Goal: Task Accomplishment & Management: Manage account settings

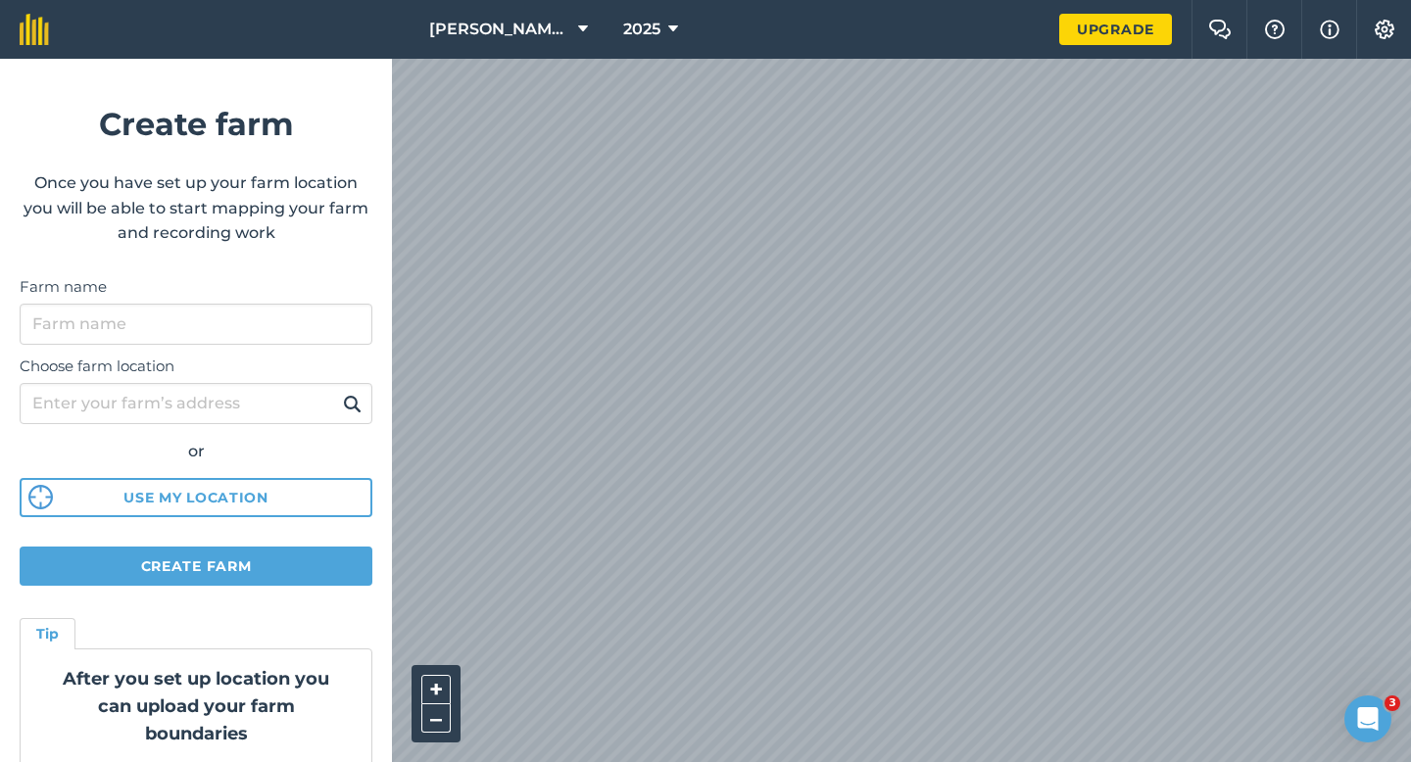
click at [679, 0] on html "[PERSON_NAME] & Sons 2025 Upgrade Farm Chat Help Info Settings Create farm Once…" at bounding box center [705, 381] width 1411 height 762
click at [842, 41] on div "[PERSON_NAME] & Sons 2025 Upgrade Farm Chat Help Info Settings Create farm Once…" at bounding box center [705, 29] width 1411 height 59
click at [883, 34] on div "[PERSON_NAME] & Sons 2025 Upgrade Farm Chat Help Info Settings Create farm Once…" at bounding box center [705, 29] width 1411 height 59
click at [249, 326] on input "Farm name" at bounding box center [196, 324] width 353 height 41
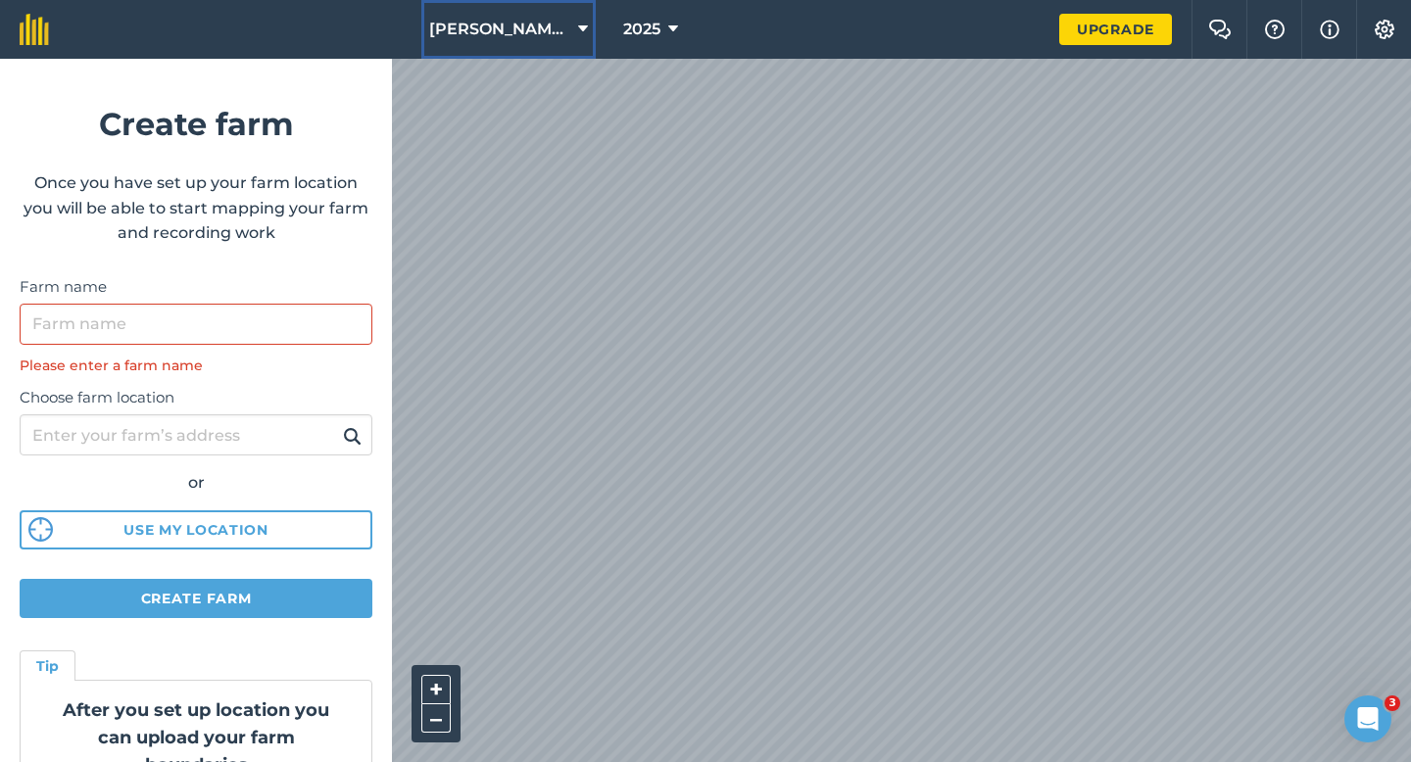
click at [547, 6] on button "[PERSON_NAME] & Sons" at bounding box center [508, 29] width 174 height 59
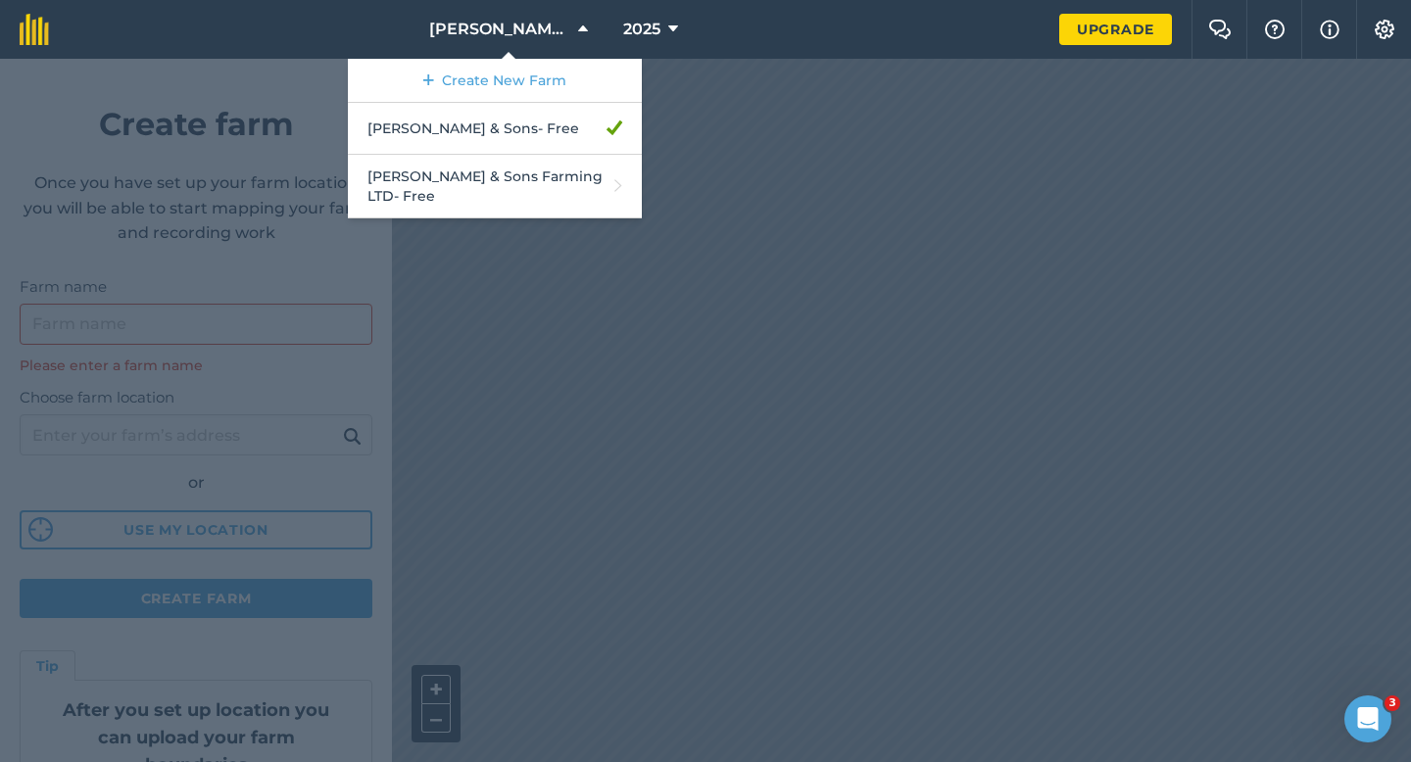
click at [331, 325] on div at bounding box center [705, 411] width 1411 height 704
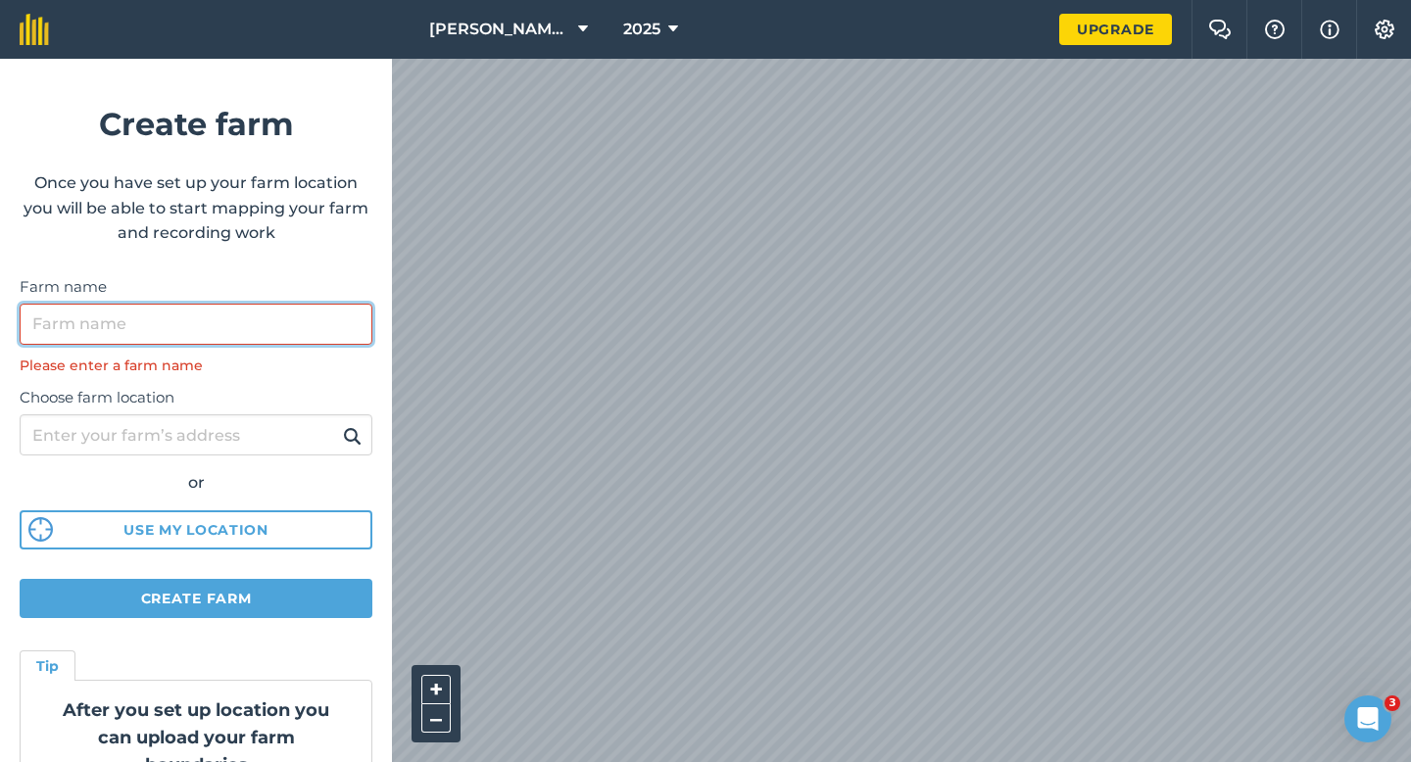
click at [331, 325] on input "Farm name" at bounding box center [196, 324] width 353 height 41
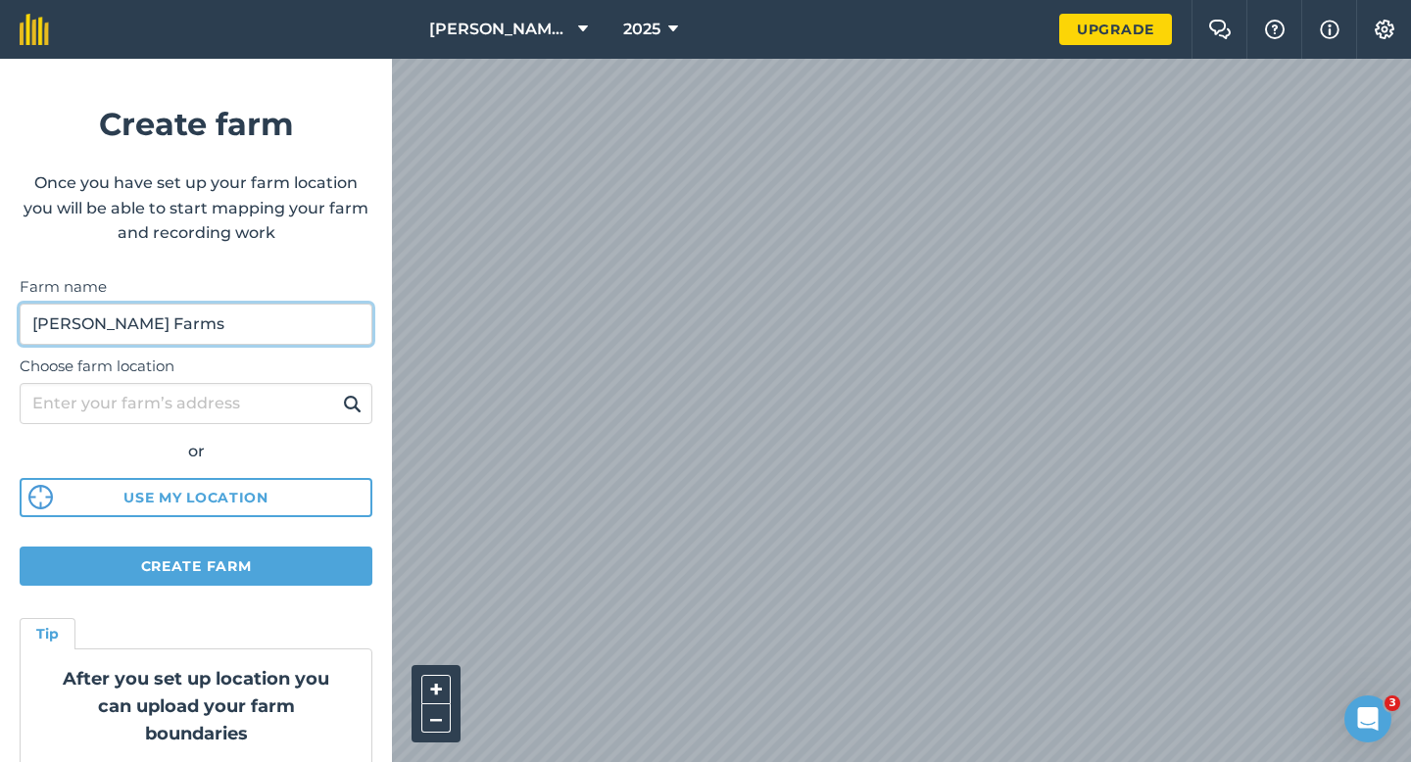
type input "[PERSON_NAME] Farms"
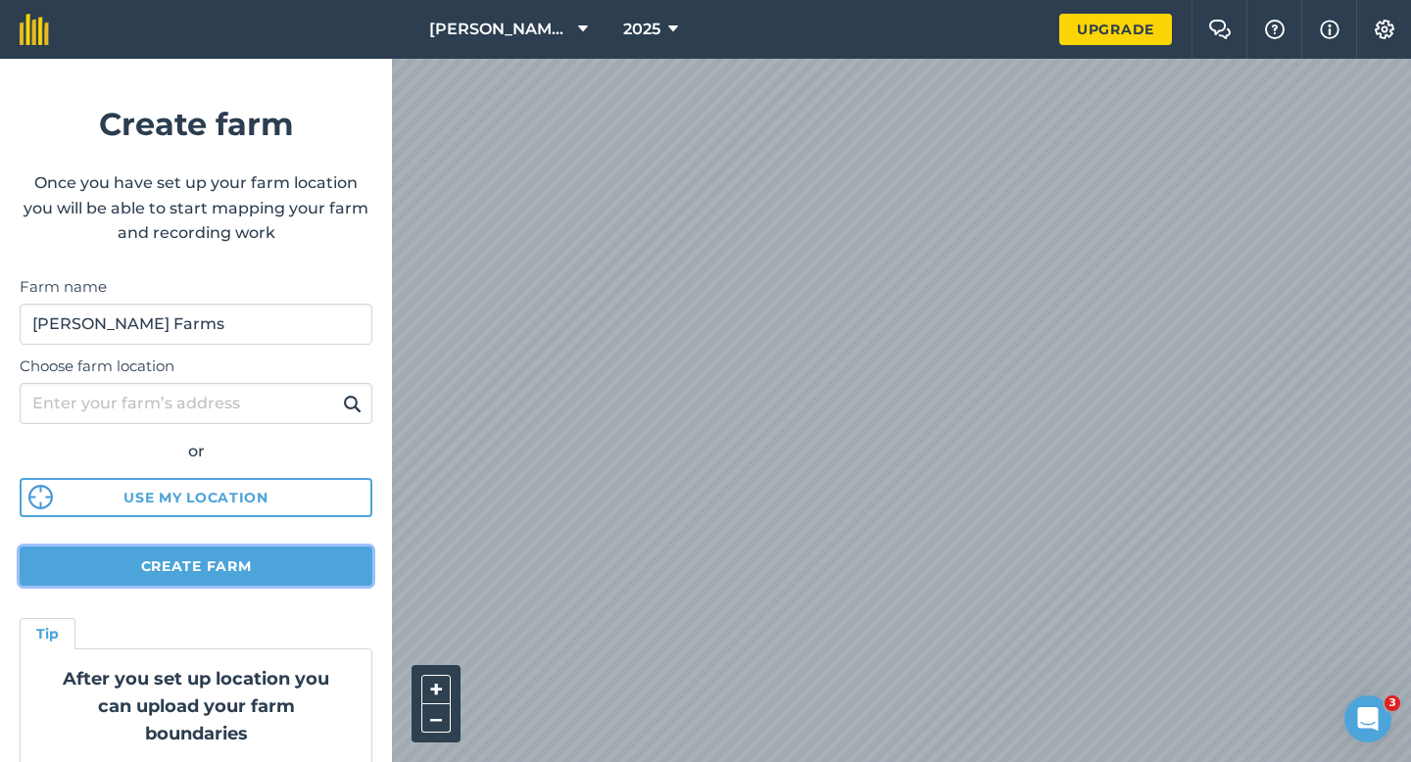
click at [204, 576] on button "Create farm" at bounding box center [196, 566] width 353 height 39
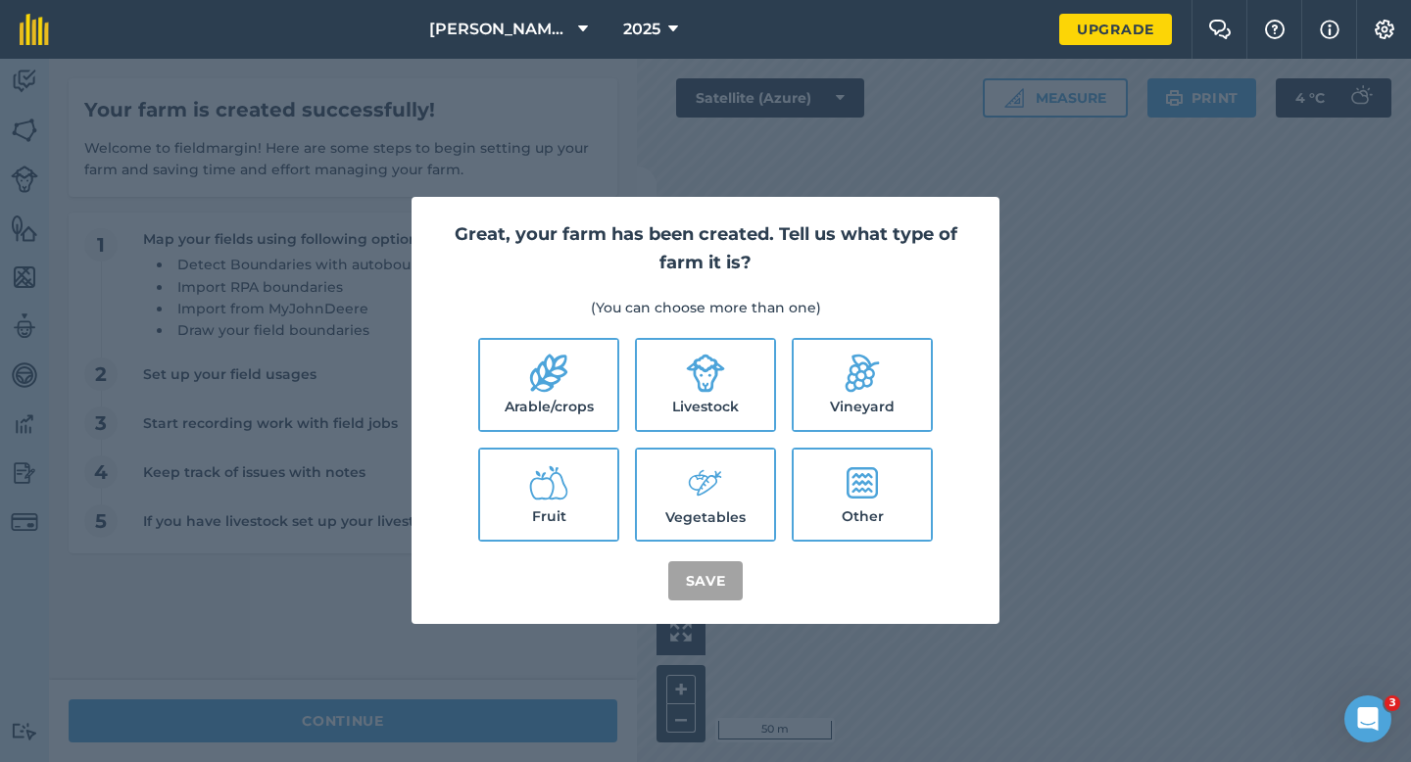
click at [595, 376] on label "Arable/crops" at bounding box center [548, 385] width 137 height 90
checkbox input "true"
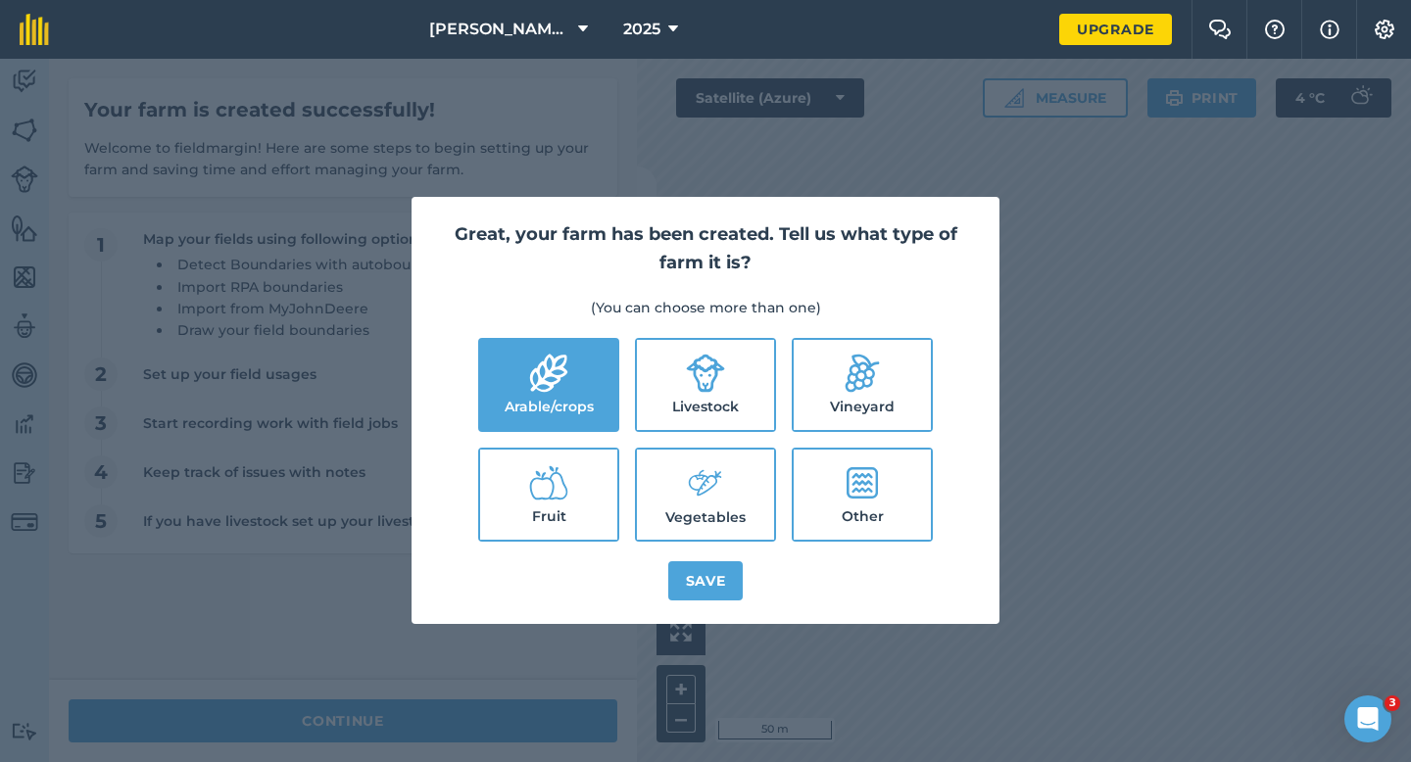
click at [667, 376] on label "Livestock" at bounding box center [705, 385] width 137 height 90
checkbox input "true"
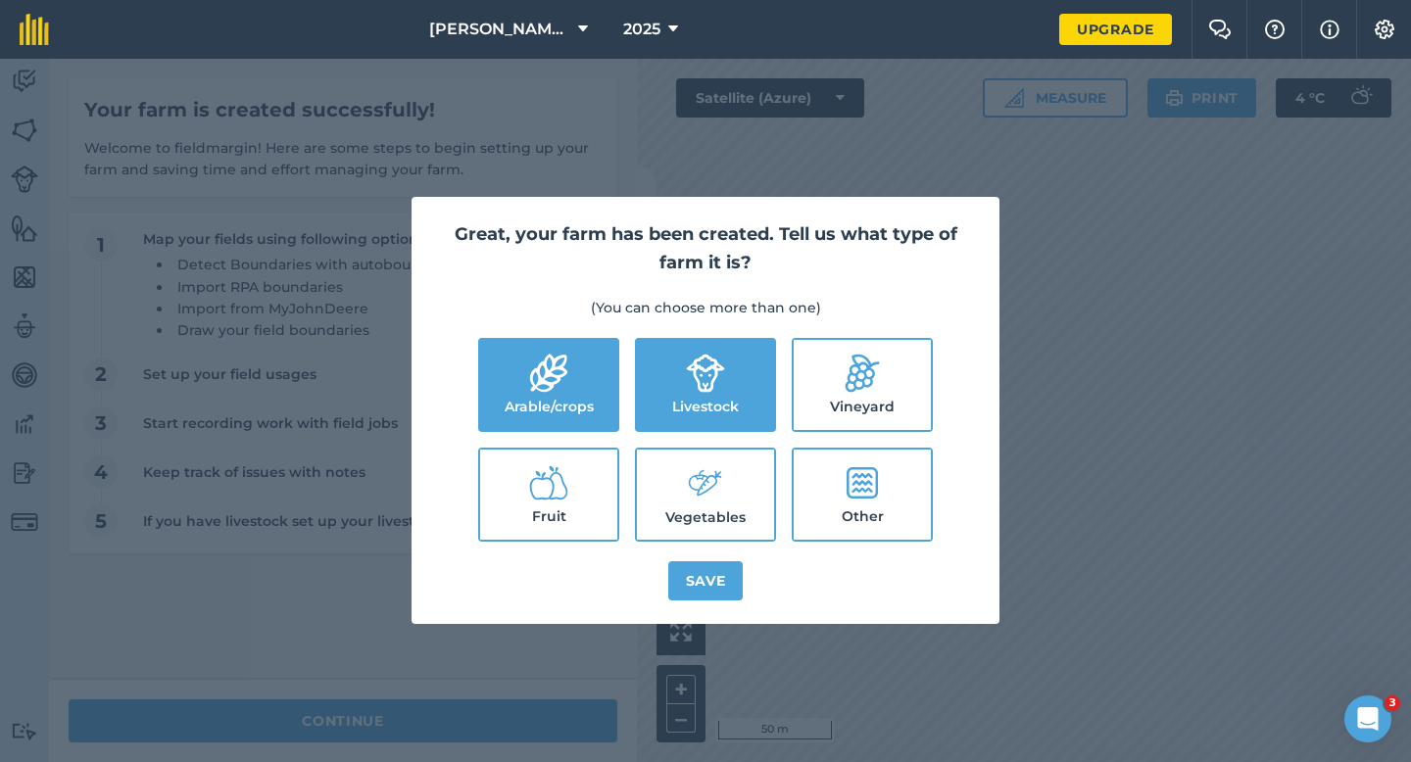
click at [693, 499] on icon at bounding box center [705, 484] width 39 height 42
checkbox input "true"
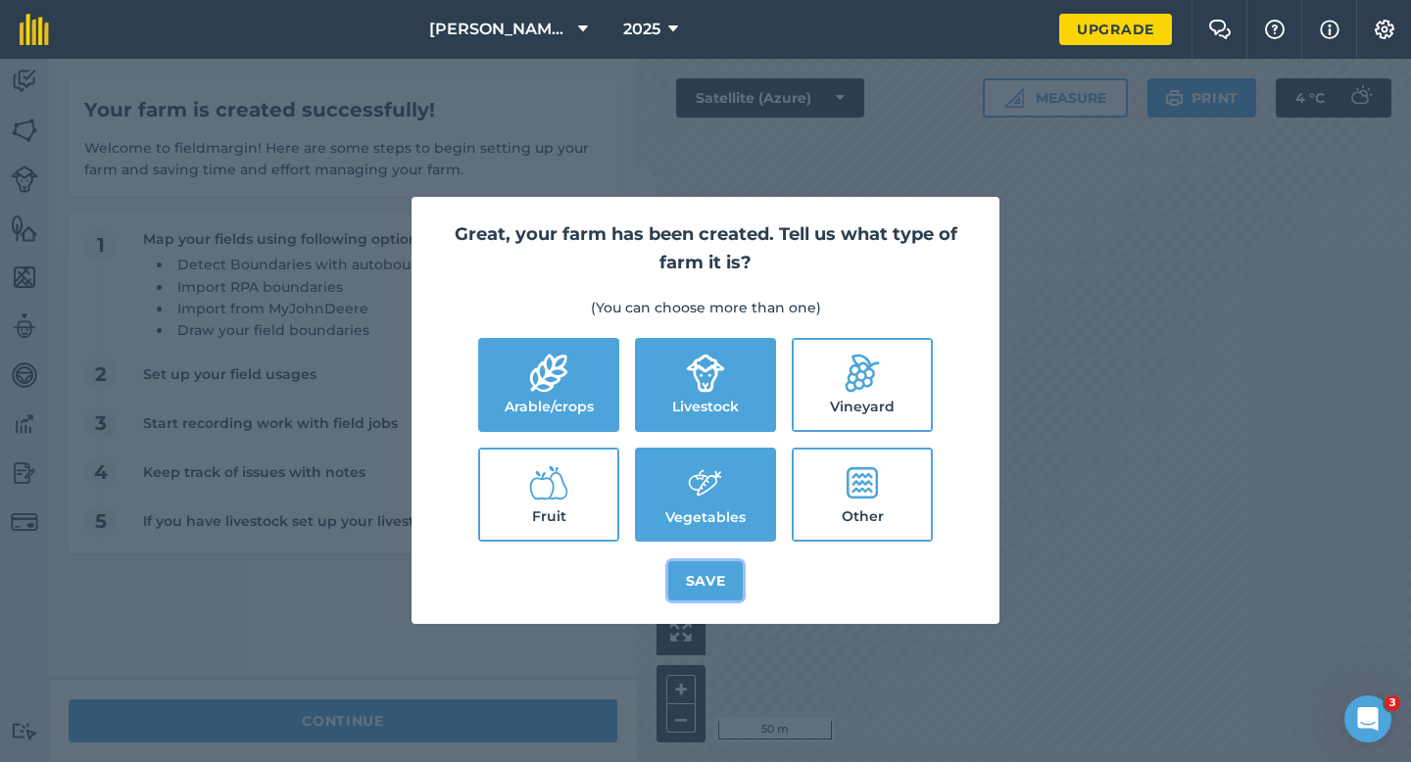
click at [709, 597] on button "Save" at bounding box center [705, 581] width 75 height 39
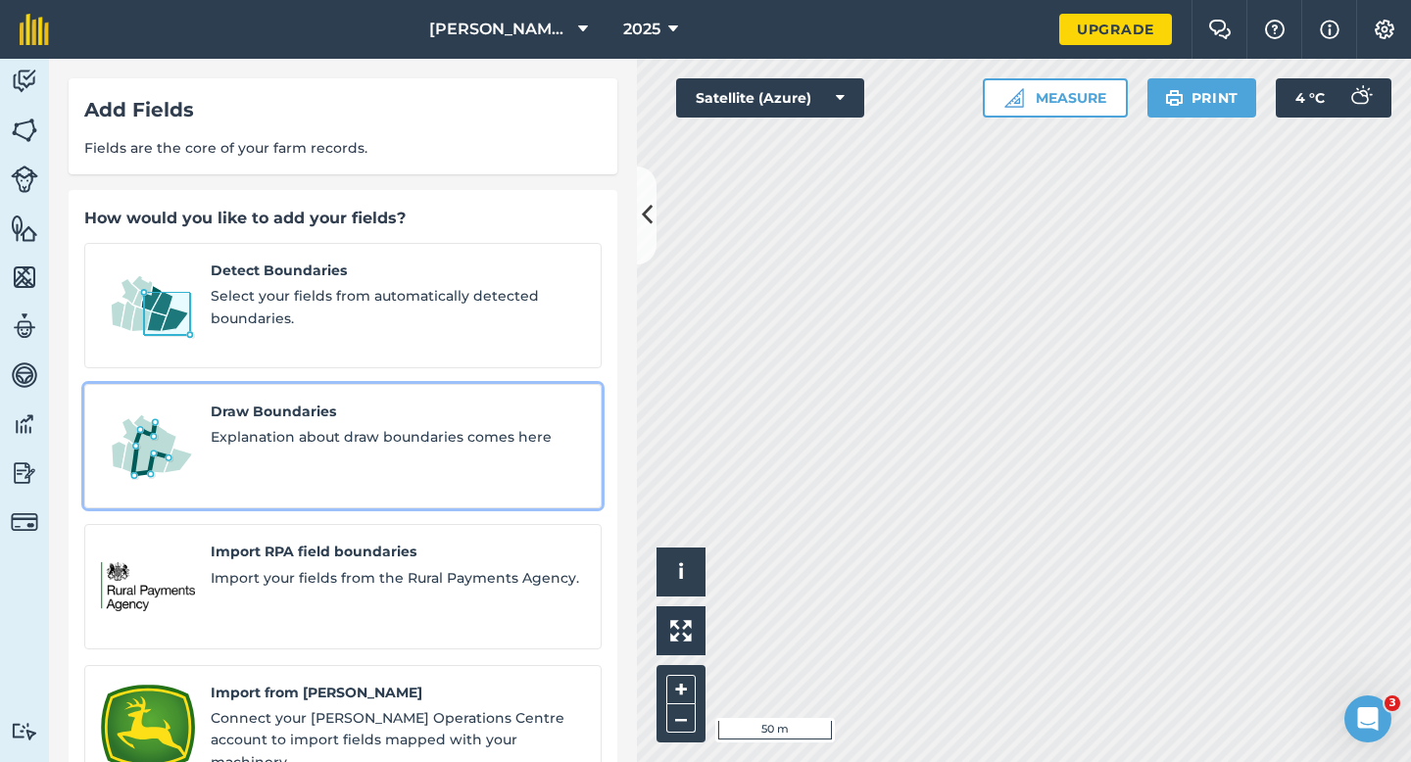
click at [341, 403] on div "Draw Boundaries Explanation about draw boundaries comes here" at bounding box center [398, 447] width 374 height 92
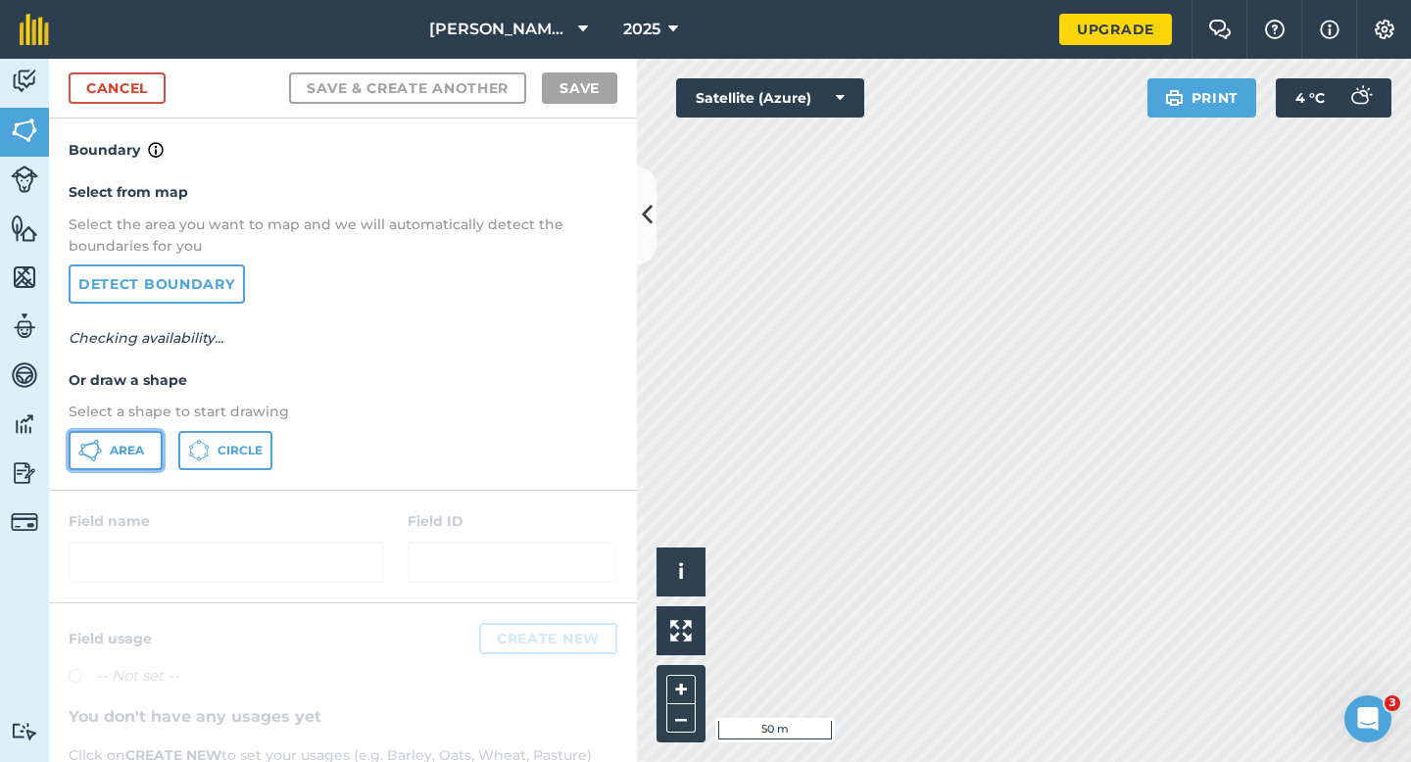
click at [74, 456] on button "Area" at bounding box center [116, 450] width 94 height 39
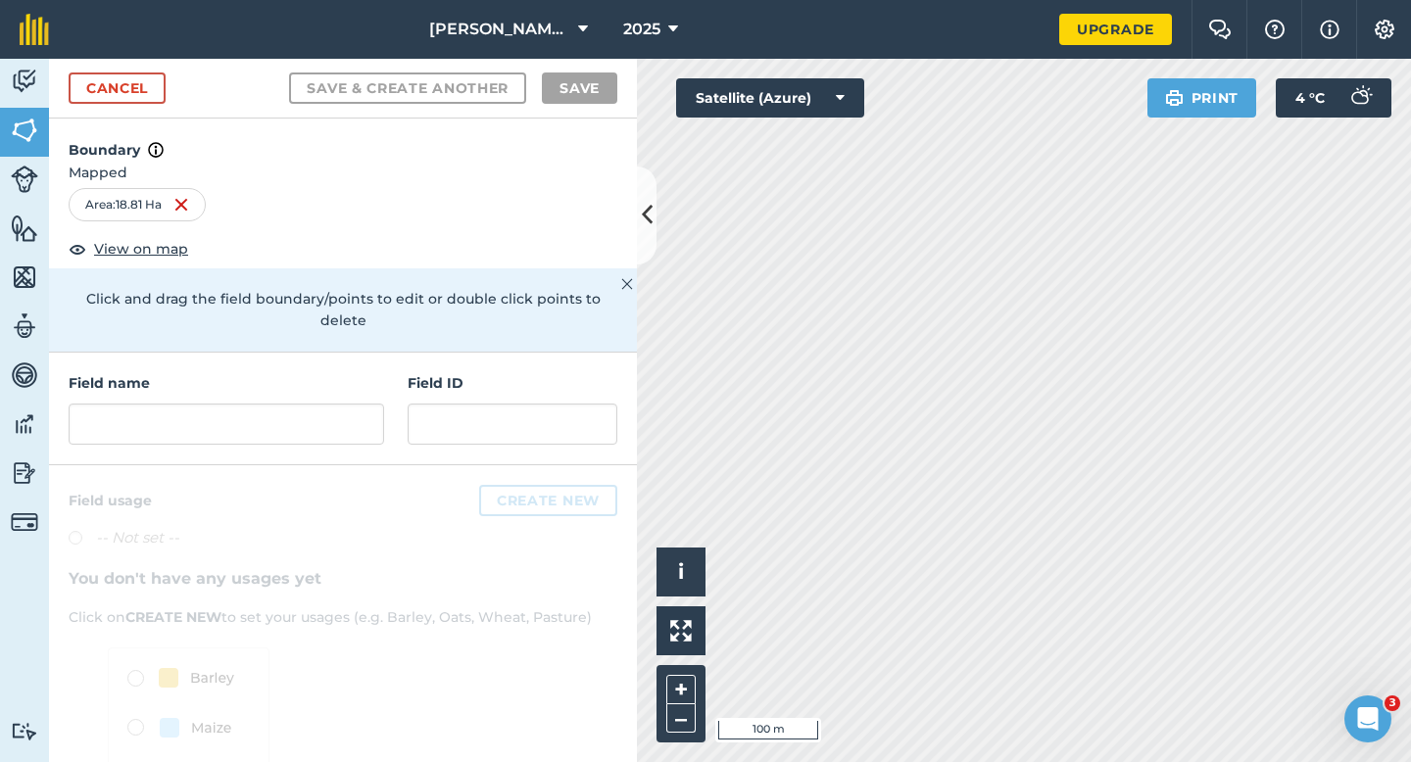
click at [312, 466] on div at bounding box center [343, 678] width 588 height 424
click at [317, 372] on h4 "Field name" at bounding box center [227, 383] width 316 height 22
click at [317, 417] on input "text" at bounding box center [227, 424] width 316 height 41
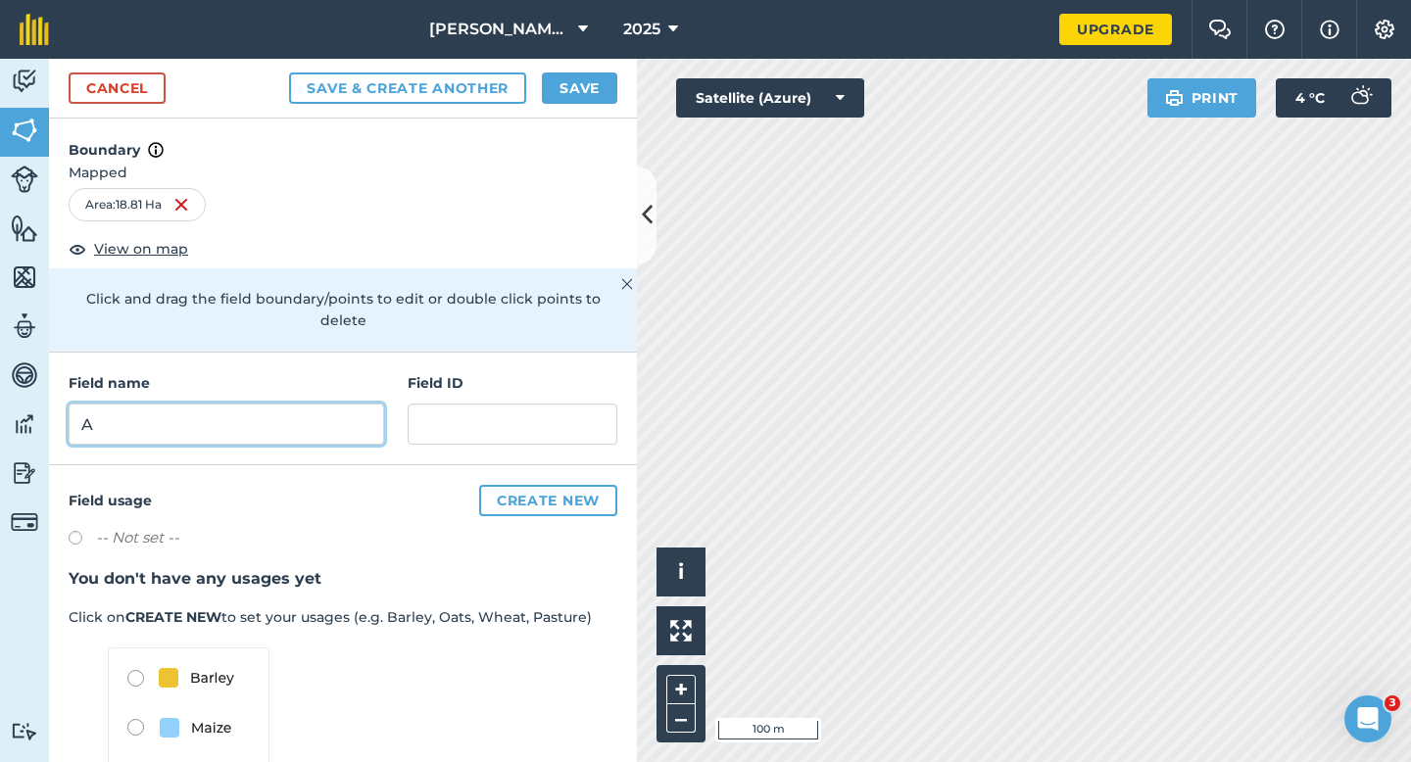
type input "A"
click at [590, 77] on button "Save" at bounding box center [579, 88] width 75 height 31
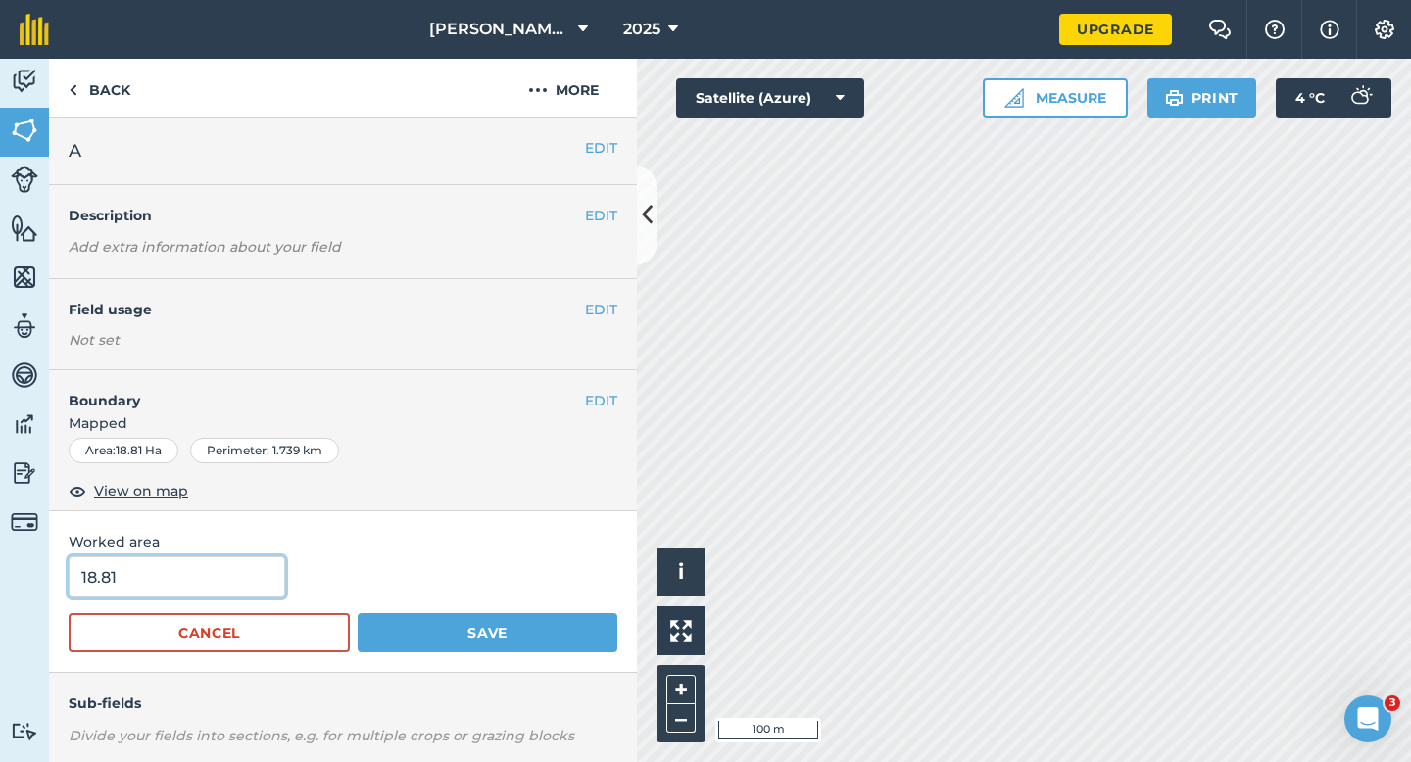
click at [190, 568] on input "18.81" at bounding box center [177, 577] width 217 height 41
type input "18.81"
click at [358, 613] on button "Save" at bounding box center [488, 632] width 260 height 39
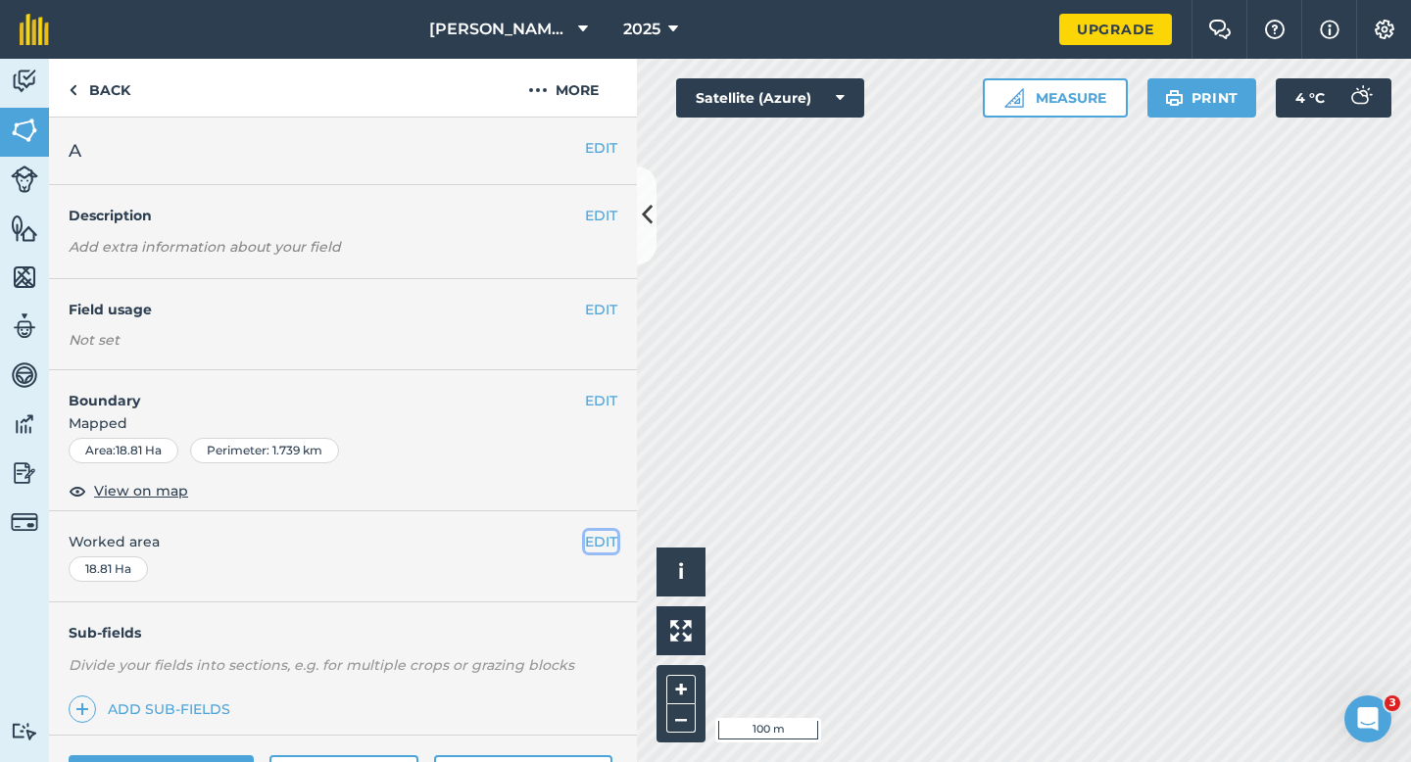
click at [599, 539] on button "EDIT" at bounding box center [601, 542] width 32 height 22
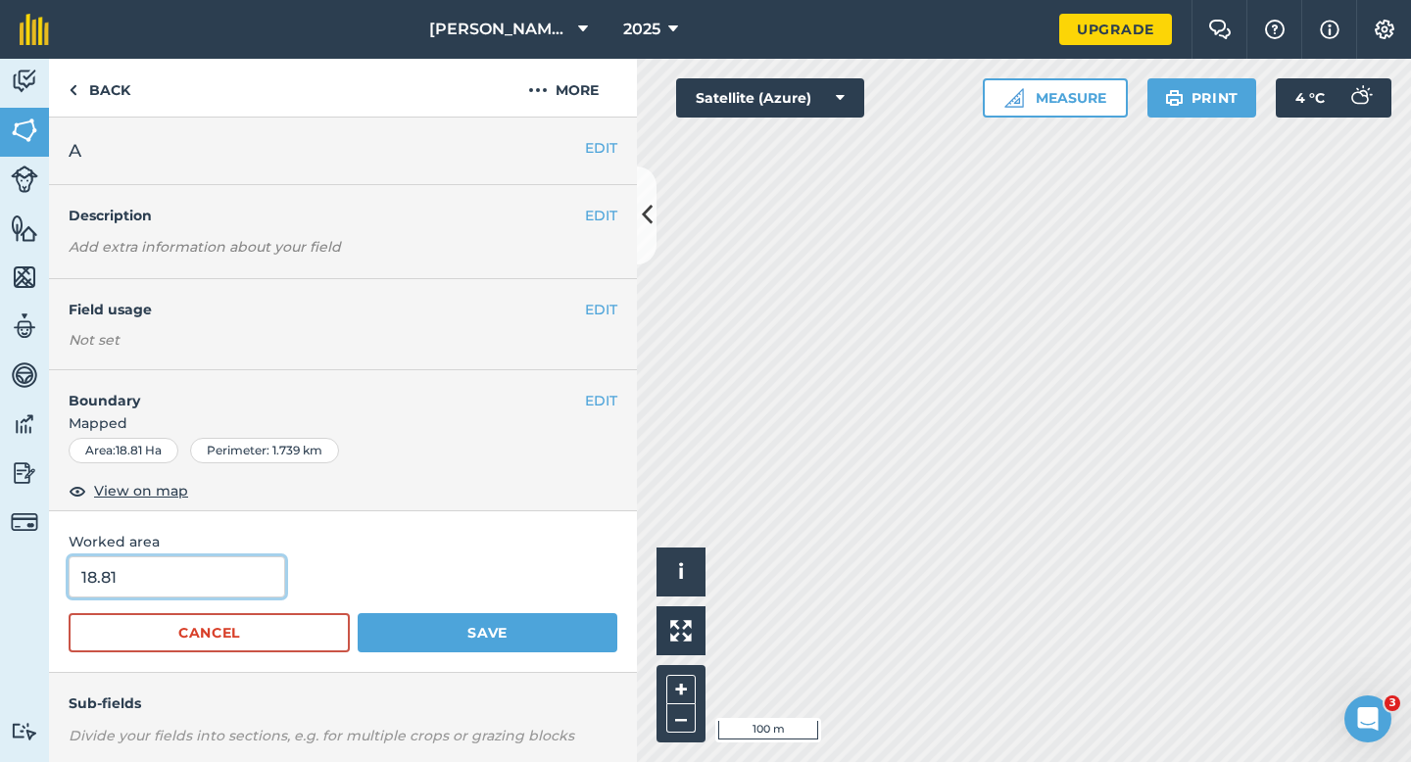
click at [184, 584] on input "18.81" at bounding box center [177, 577] width 217 height 41
type input "18.8"
click at [358, 613] on button "Save" at bounding box center [488, 632] width 260 height 39
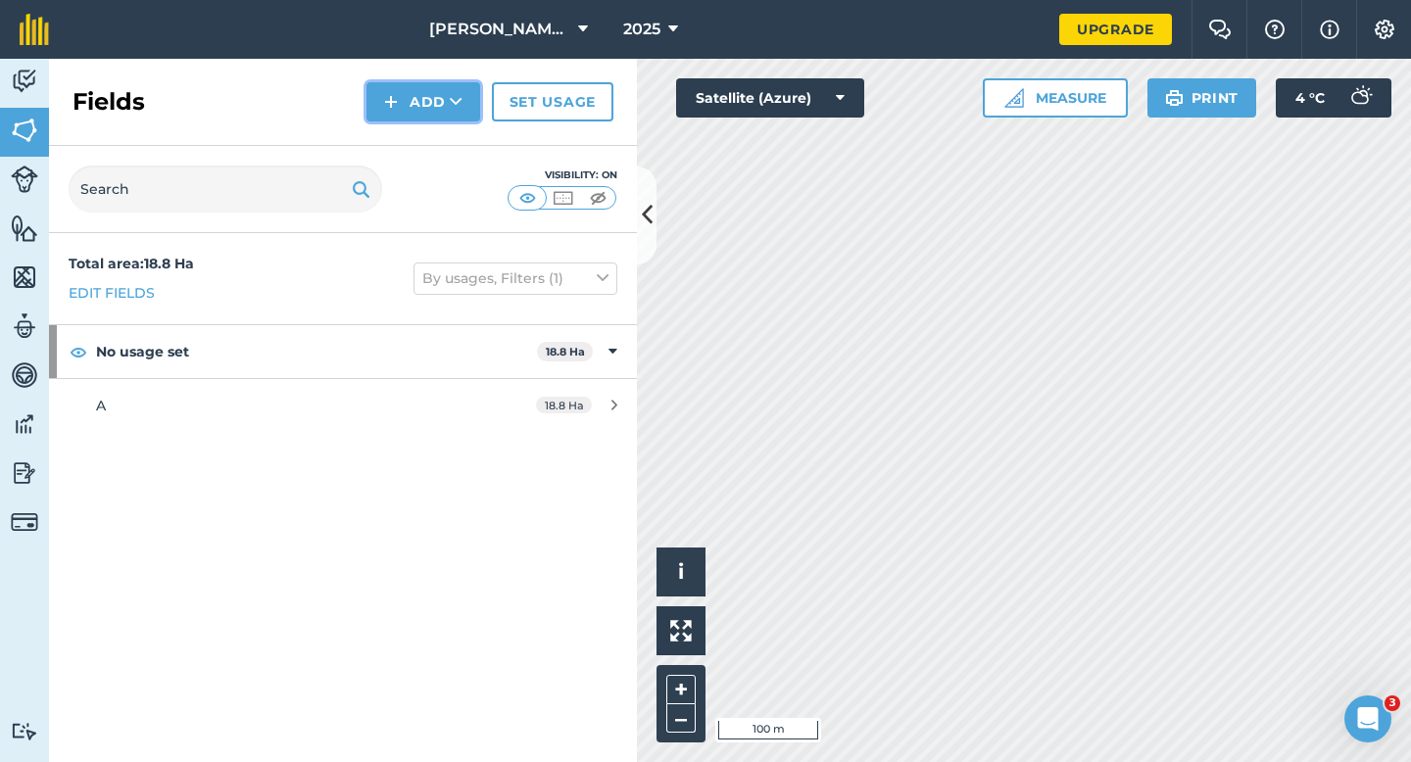
click at [468, 102] on button "Add" at bounding box center [424, 101] width 114 height 39
click at [468, 144] on link "Draw" at bounding box center [423, 145] width 108 height 43
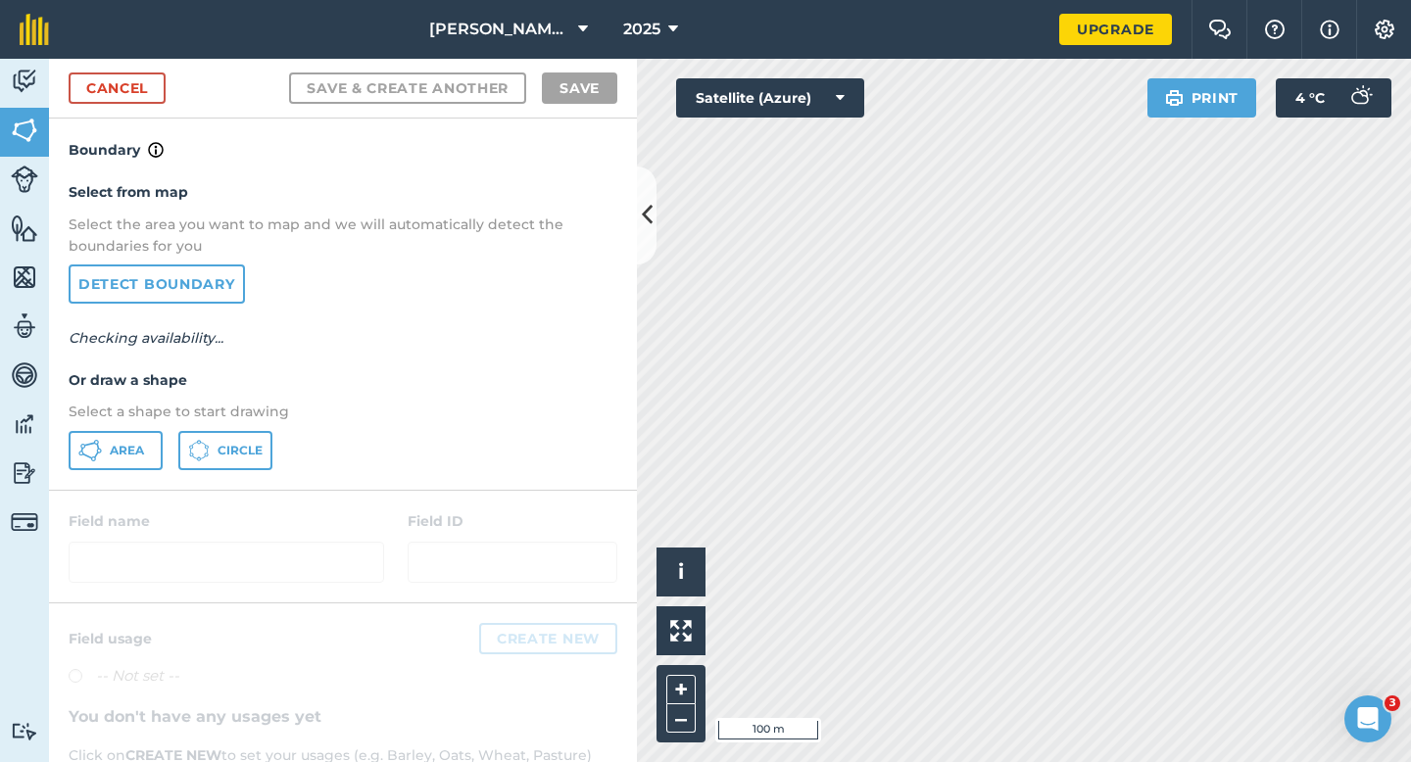
click at [151, 414] on p "Select a shape to start drawing" at bounding box center [343, 412] width 549 height 22
click at [150, 432] on button "Area" at bounding box center [116, 450] width 94 height 39
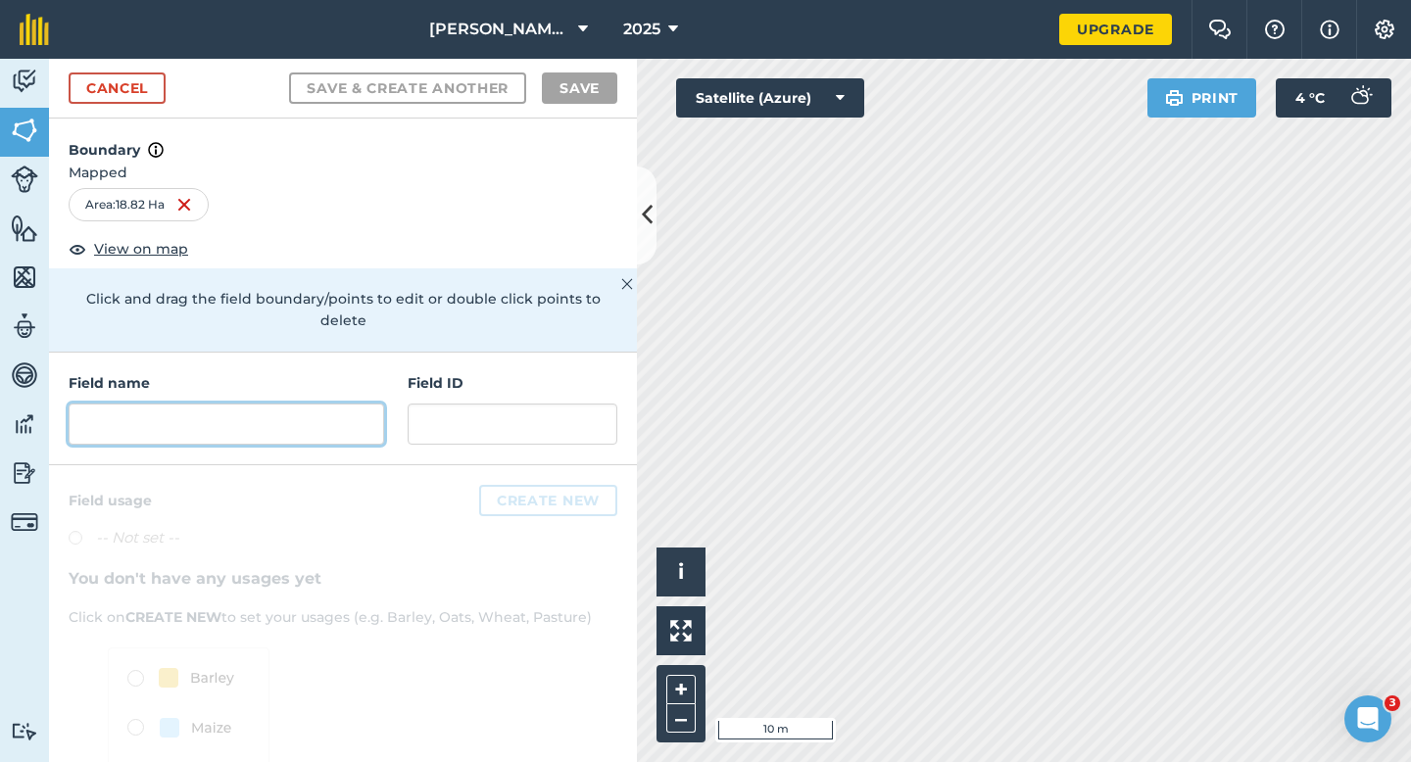
click at [356, 414] on input "text" at bounding box center [227, 424] width 316 height 41
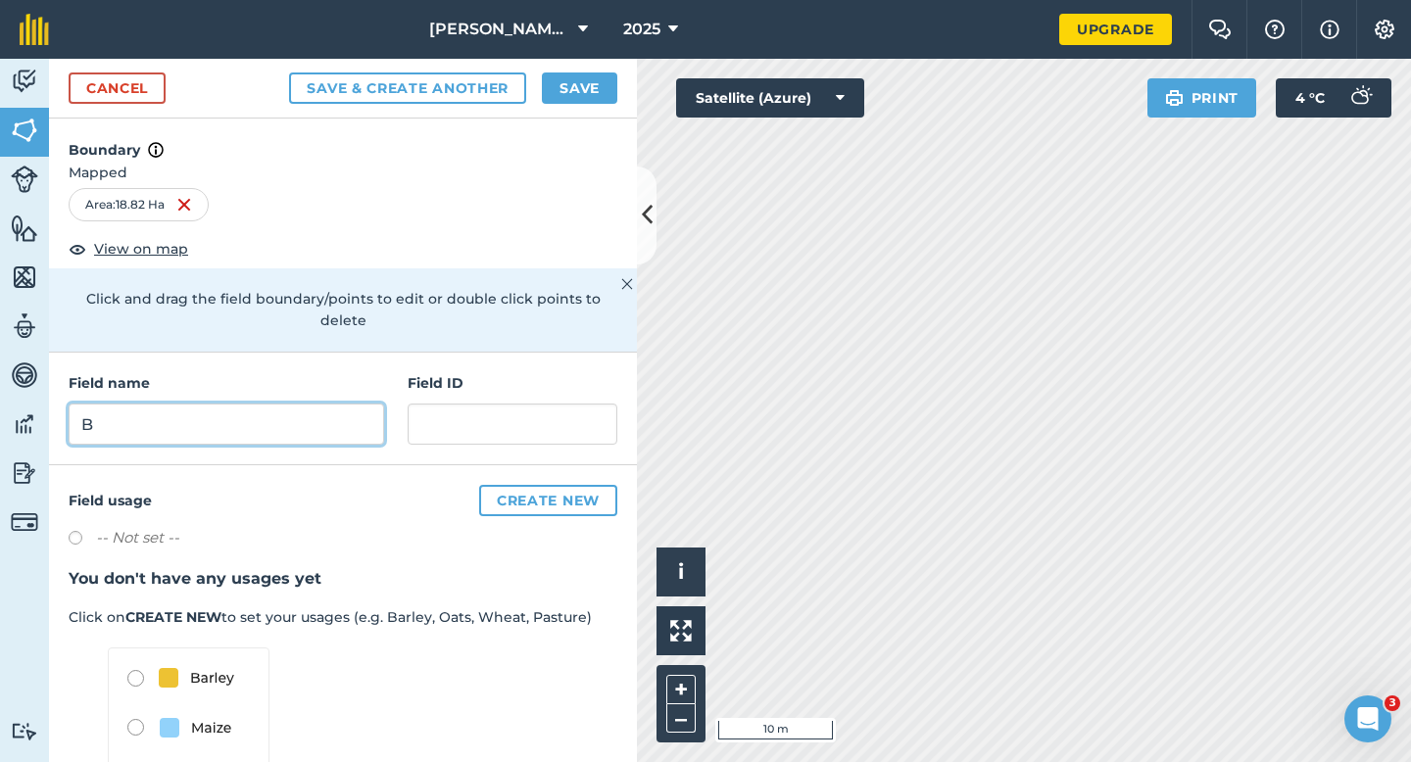
type input "B"
click at [586, 87] on button "Save" at bounding box center [579, 88] width 75 height 31
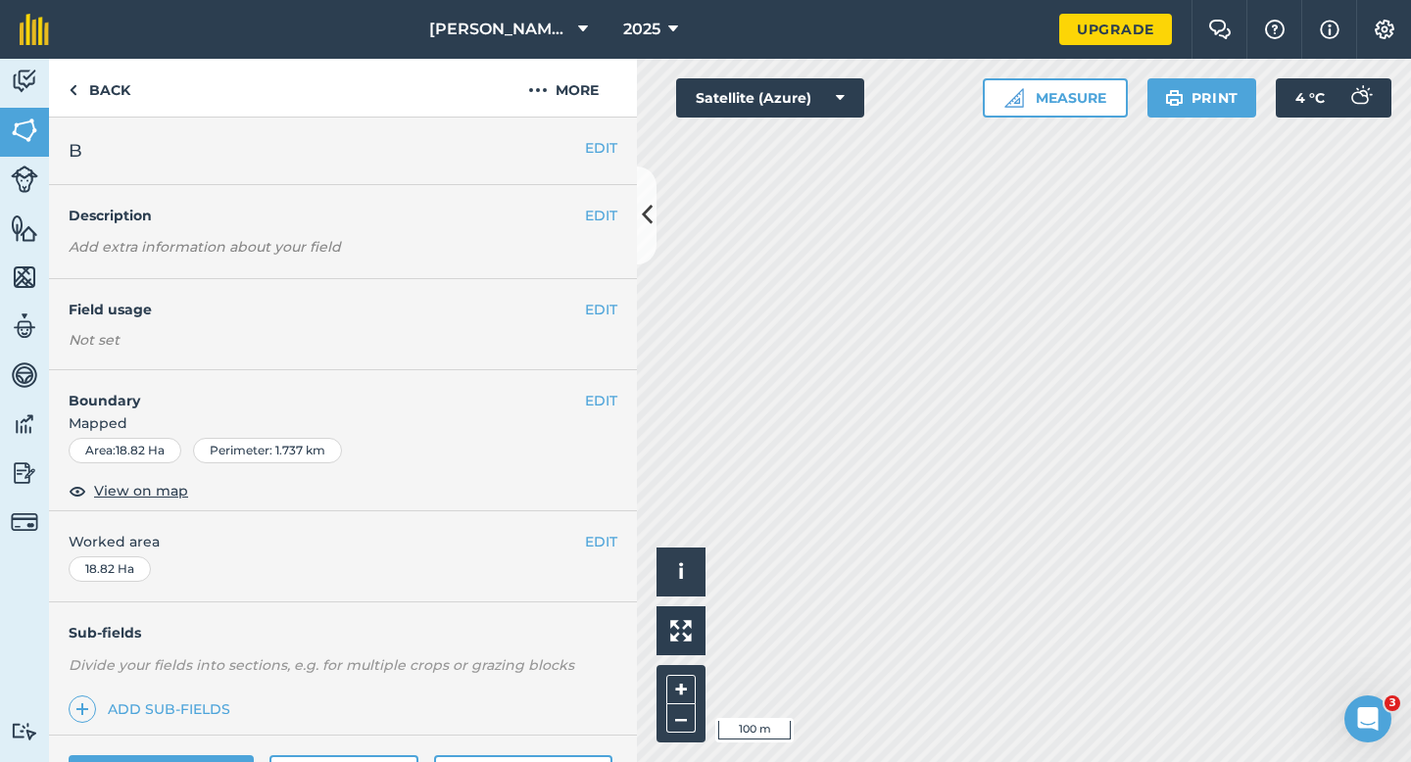
click at [610, 553] on div "EDIT Worked area 18.82 Ha" at bounding box center [343, 557] width 588 height 91
click at [598, 539] on button "EDIT" at bounding box center [601, 542] width 32 height 22
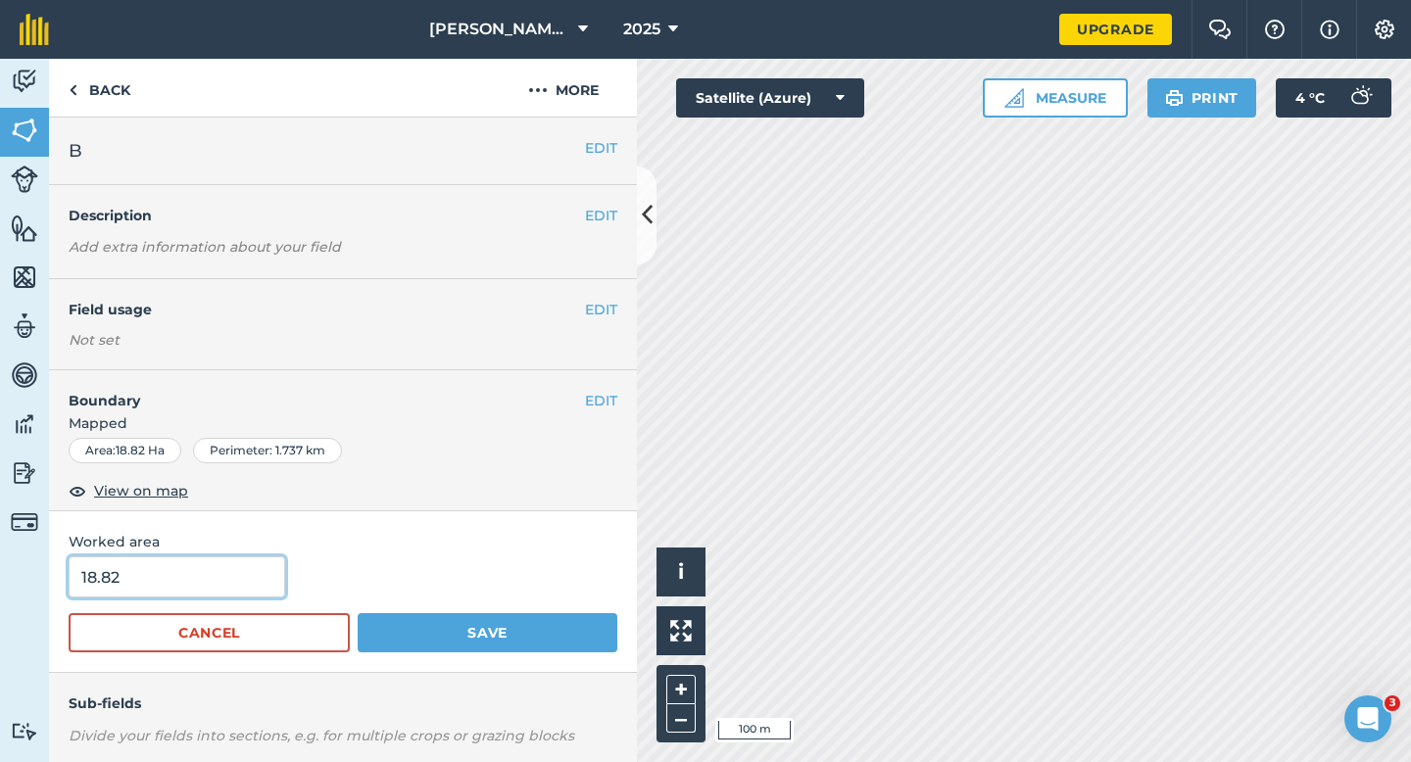
click at [228, 585] on input "18.82" at bounding box center [177, 577] width 217 height 41
type input "18.8"
click at [358, 613] on button "Save" at bounding box center [488, 632] width 260 height 39
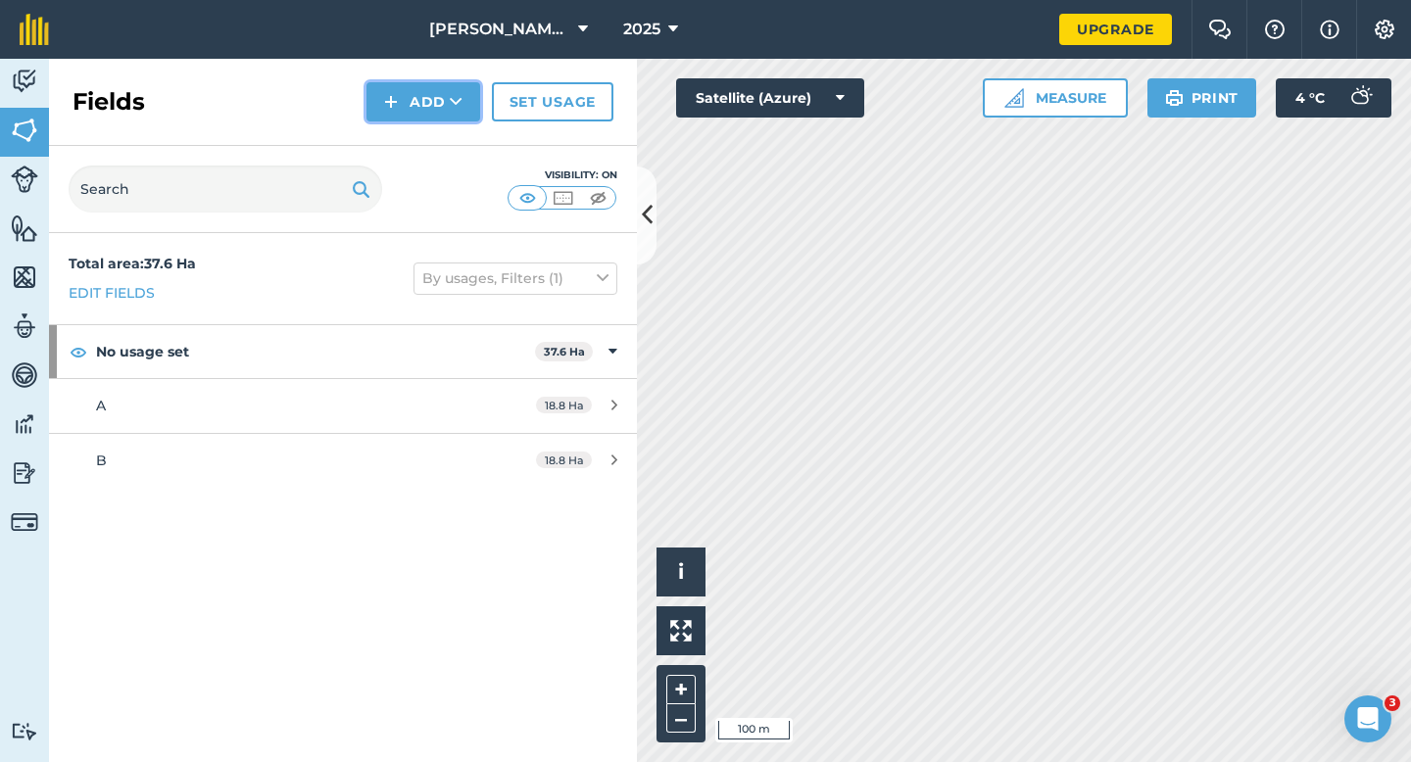
click at [445, 105] on button "Add" at bounding box center [424, 101] width 114 height 39
click at [445, 143] on link "Draw" at bounding box center [423, 145] width 108 height 43
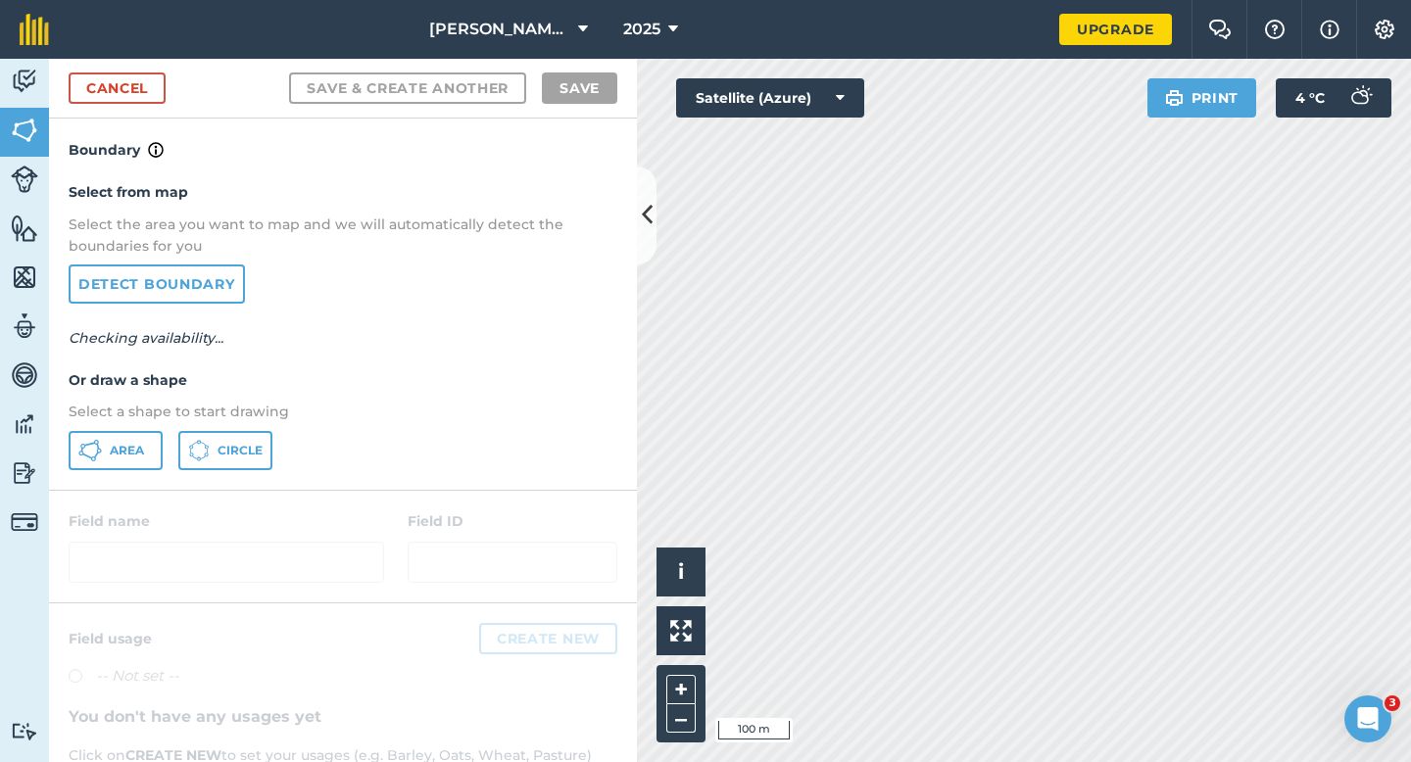
click at [118, 479] on div "Select from map Select the area you want to map and we will automatically detec…" at bounding box center [343, 325] width 588 height 327
click at [129, 450] on span "Area" at bounding box center [127, 451] width 34 height 16
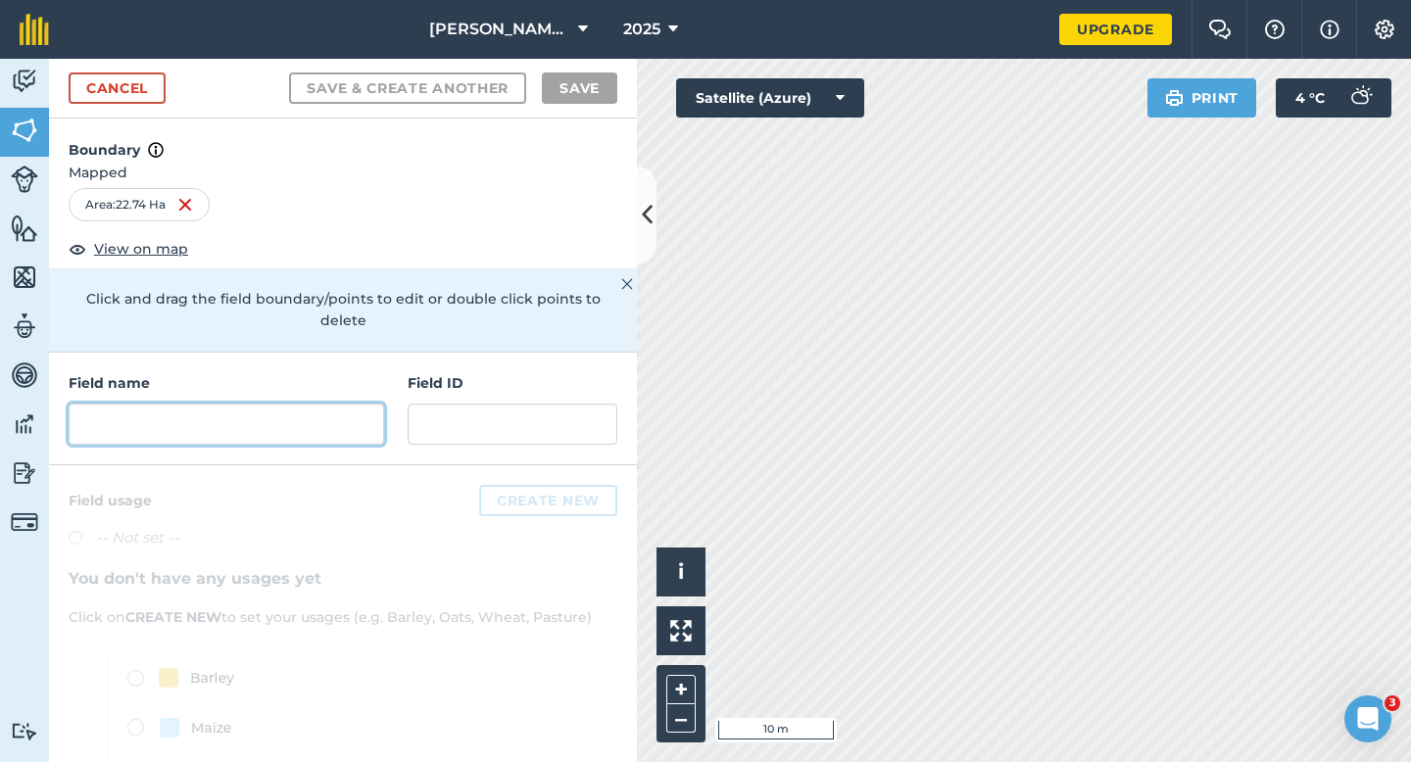
click at [282, 411] on input "text" at bounding box center [227, 424] width 316 height 41
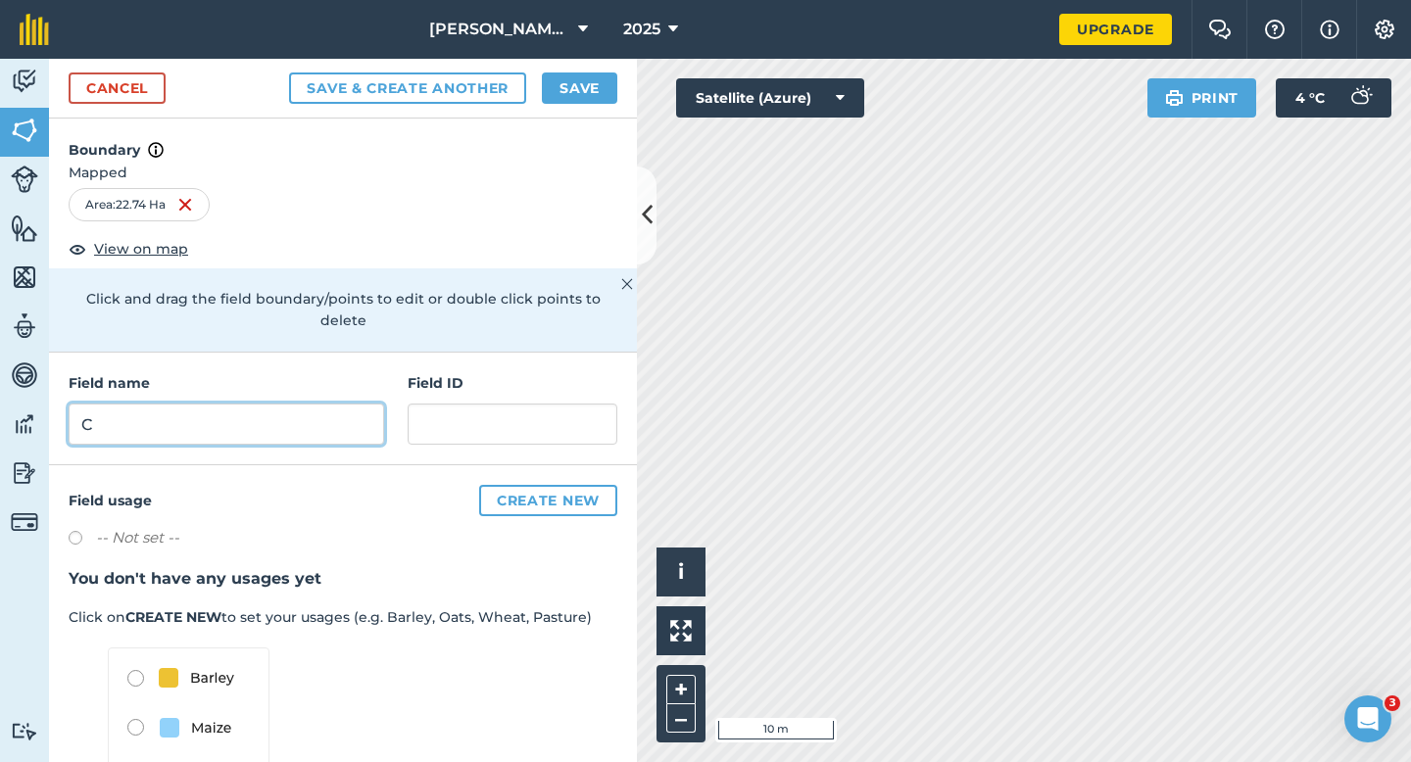
type input "C"
click at [601, 82] on button "Save" at bounding box center [579, 88] width 75 height 31
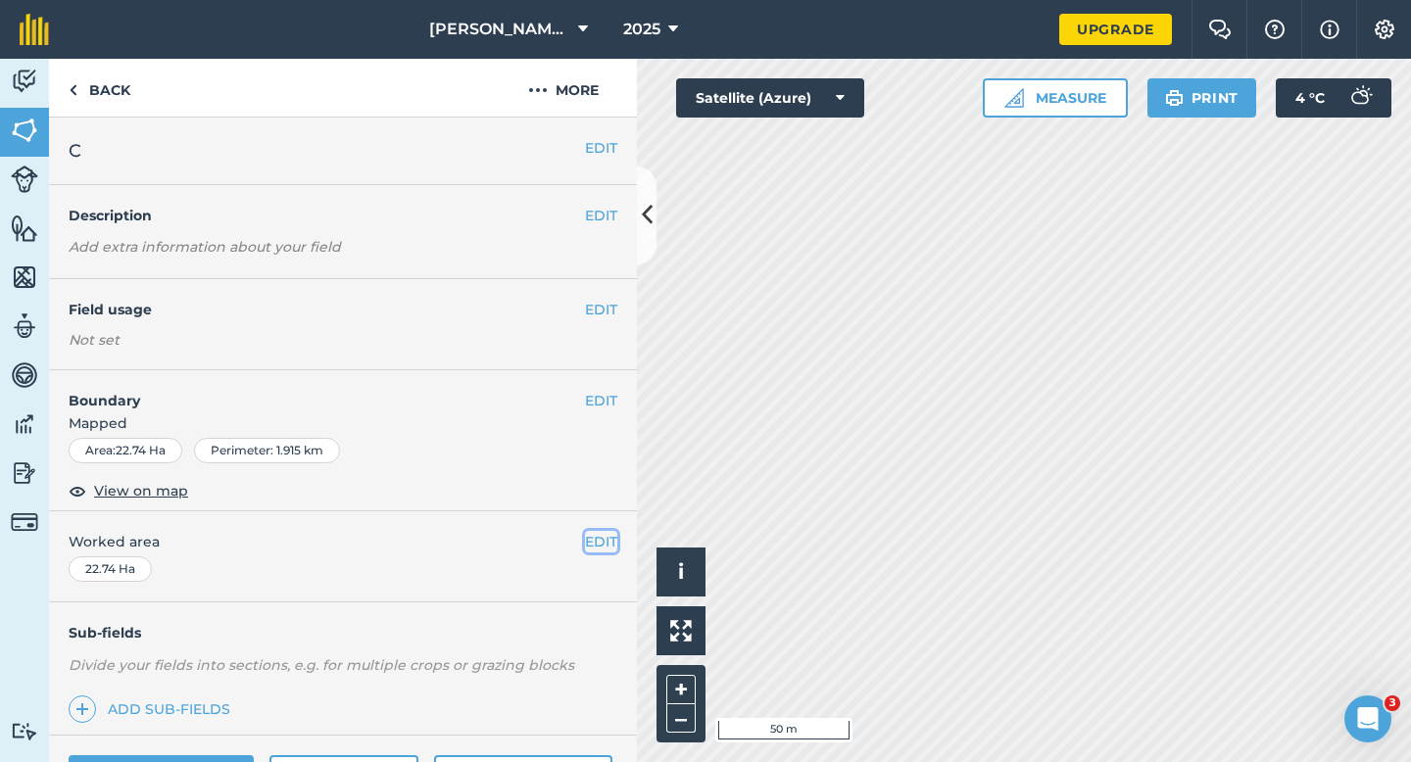
click at [602, 539] on button "EDIT" at bounding box center [601, 542] width 32 height 22
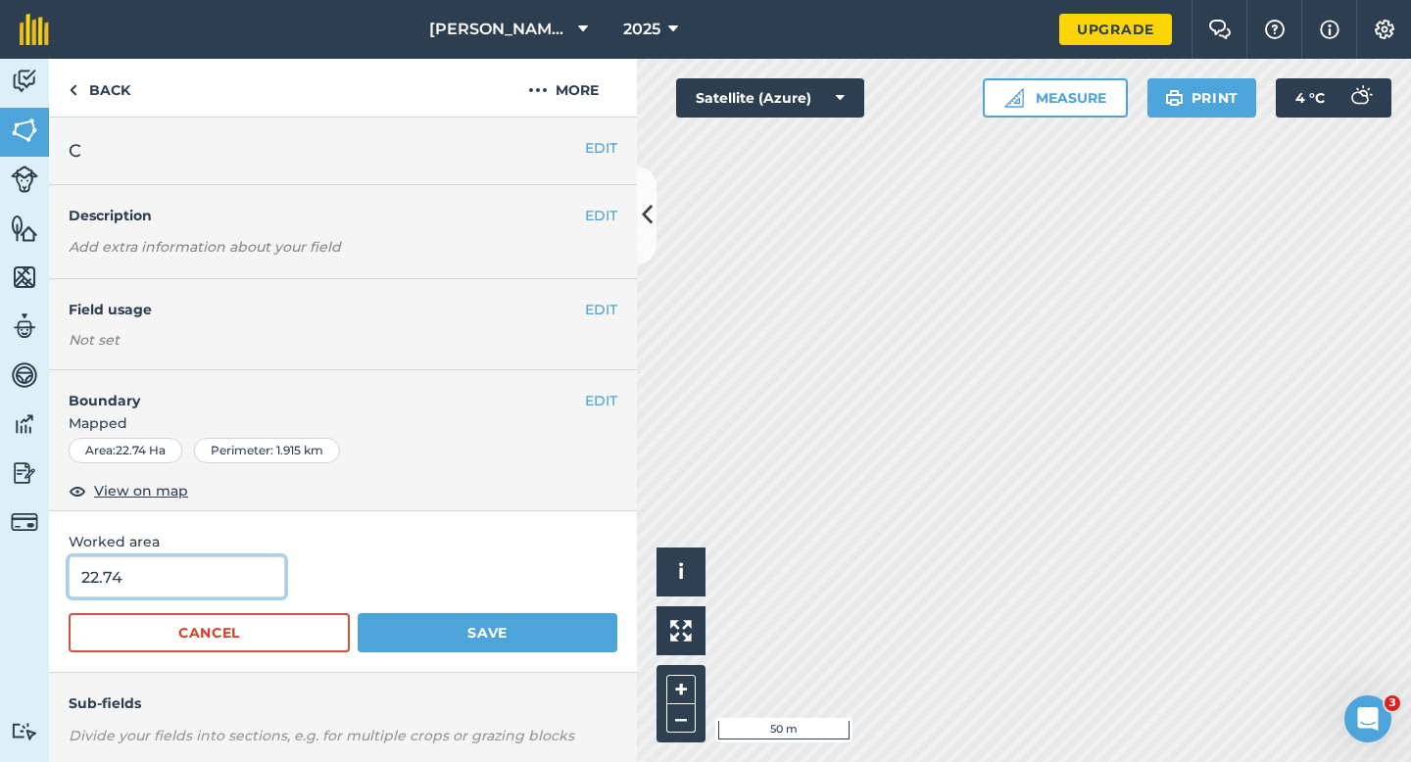
click at [209, 581] on input "22.74" at bounding box center [177, 577] width 217 height 41
type input "22.7"
click at [358, 613] on button "Save" at bounding box center [488, 632] width 260 height 39
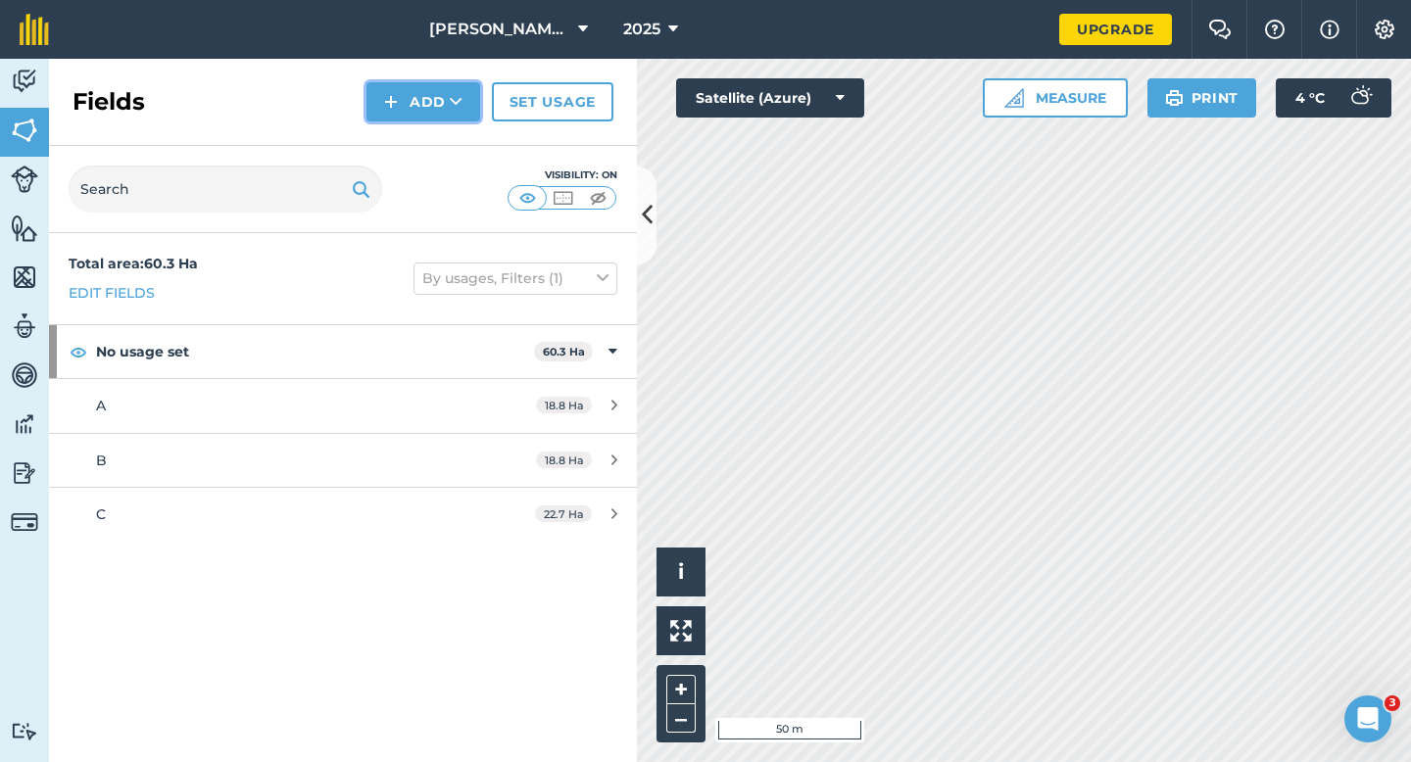
click at [423, 87] on button "Add" at bounding box center [424, 101] width 114 height 39
click at [423, 147] on link "Draw" at bounding box center [423, 145] width 108 height 43
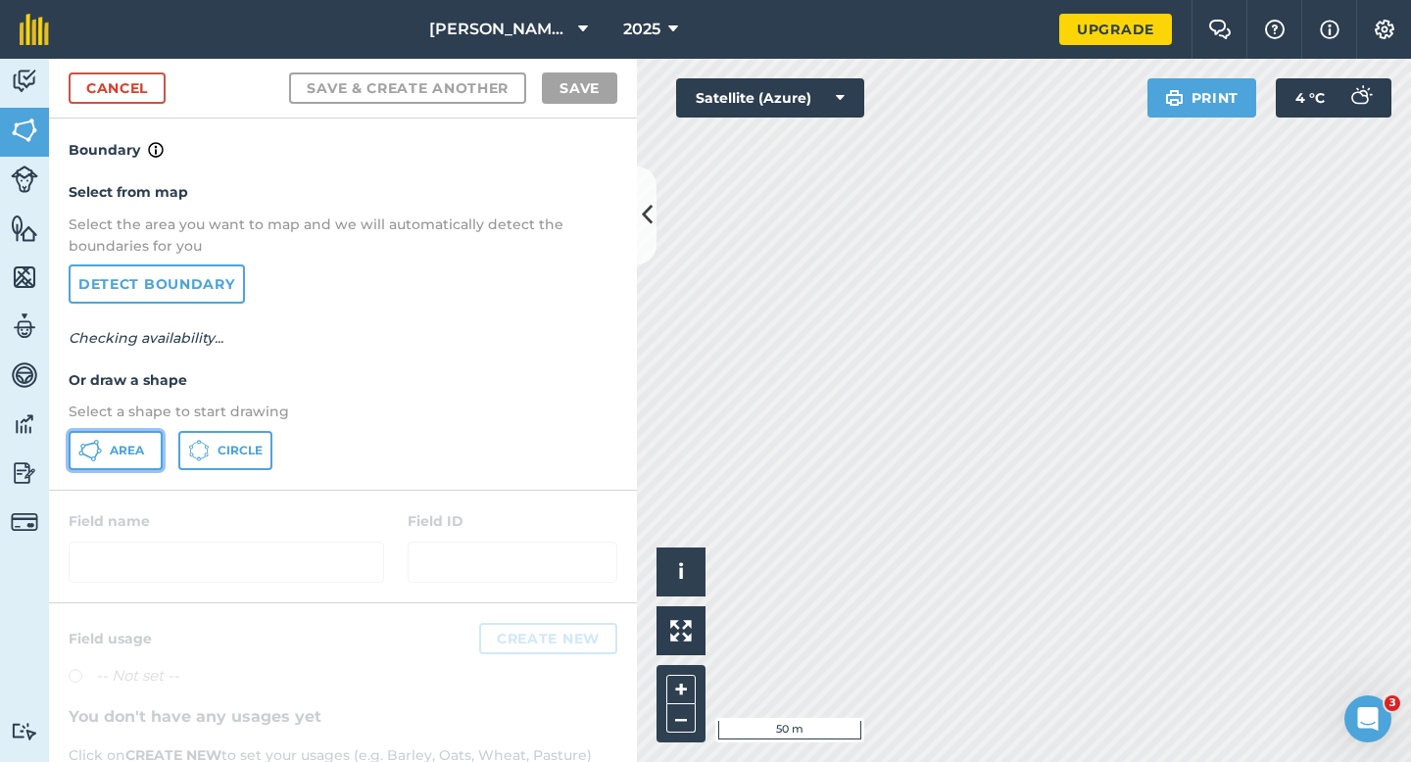
click at [135, 450] on span "Area" at bounding box center [127, 451] width 34 height 16
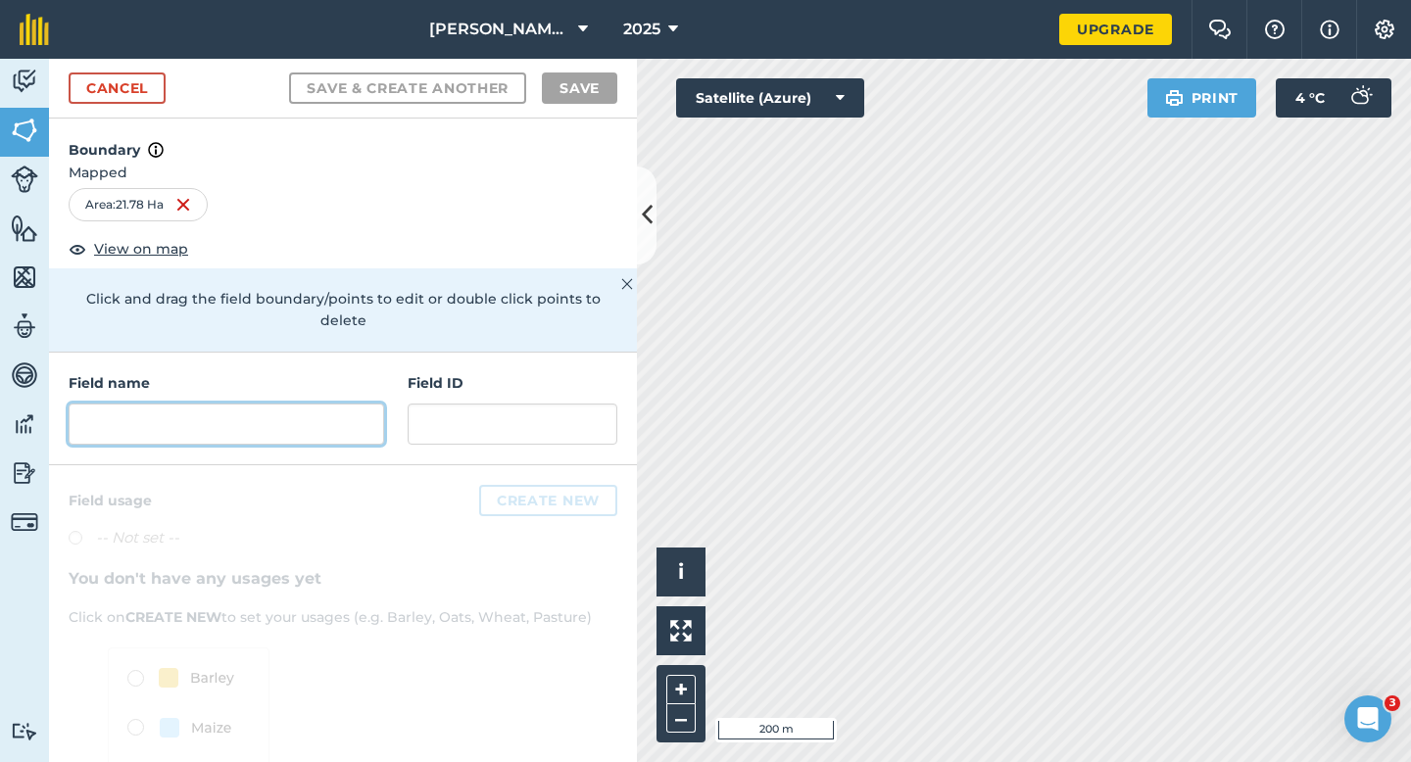
click at [286, 404] on input "text" at bounding box center [227, 424] width 316 height 41
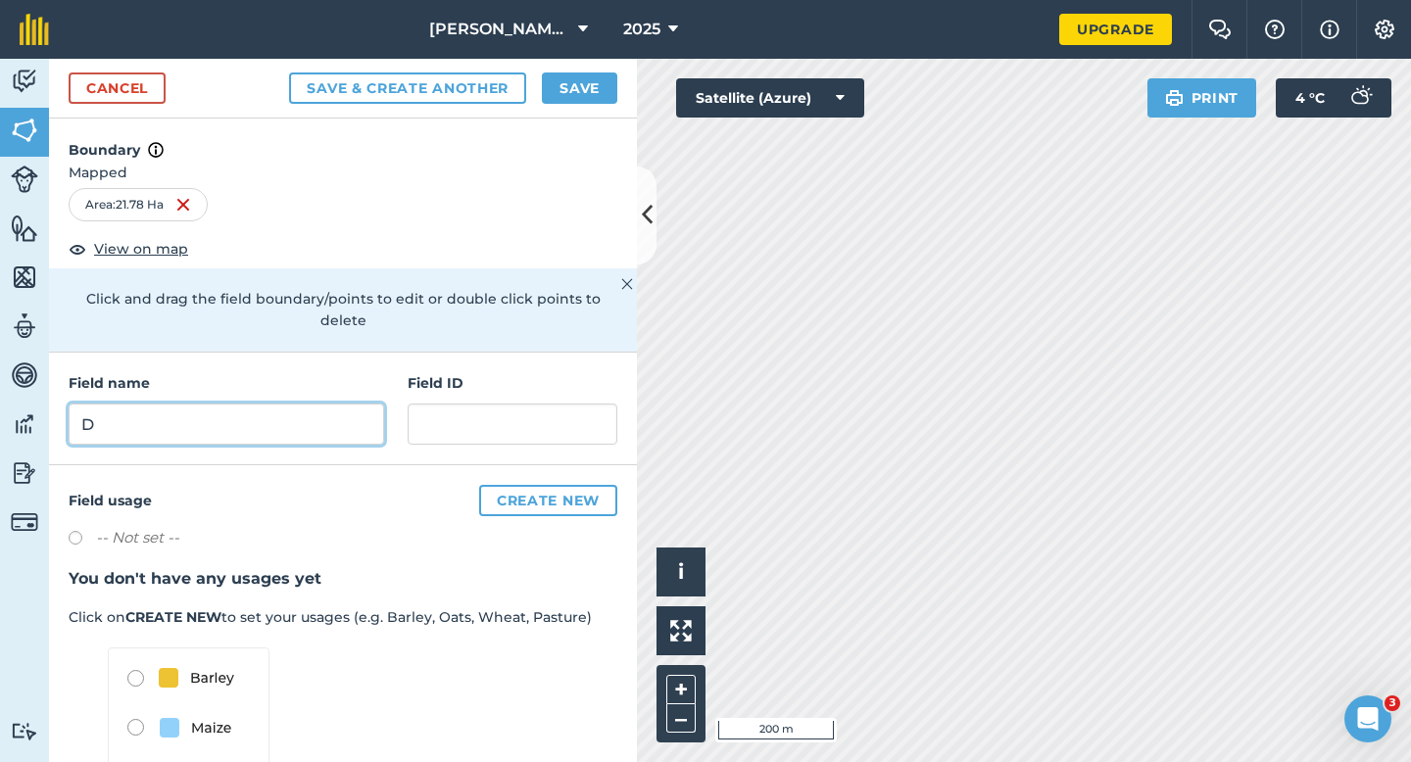
type input "D"
click at [609, 74] on button "Save" at bounding box center [579, 88] width 75 height 31
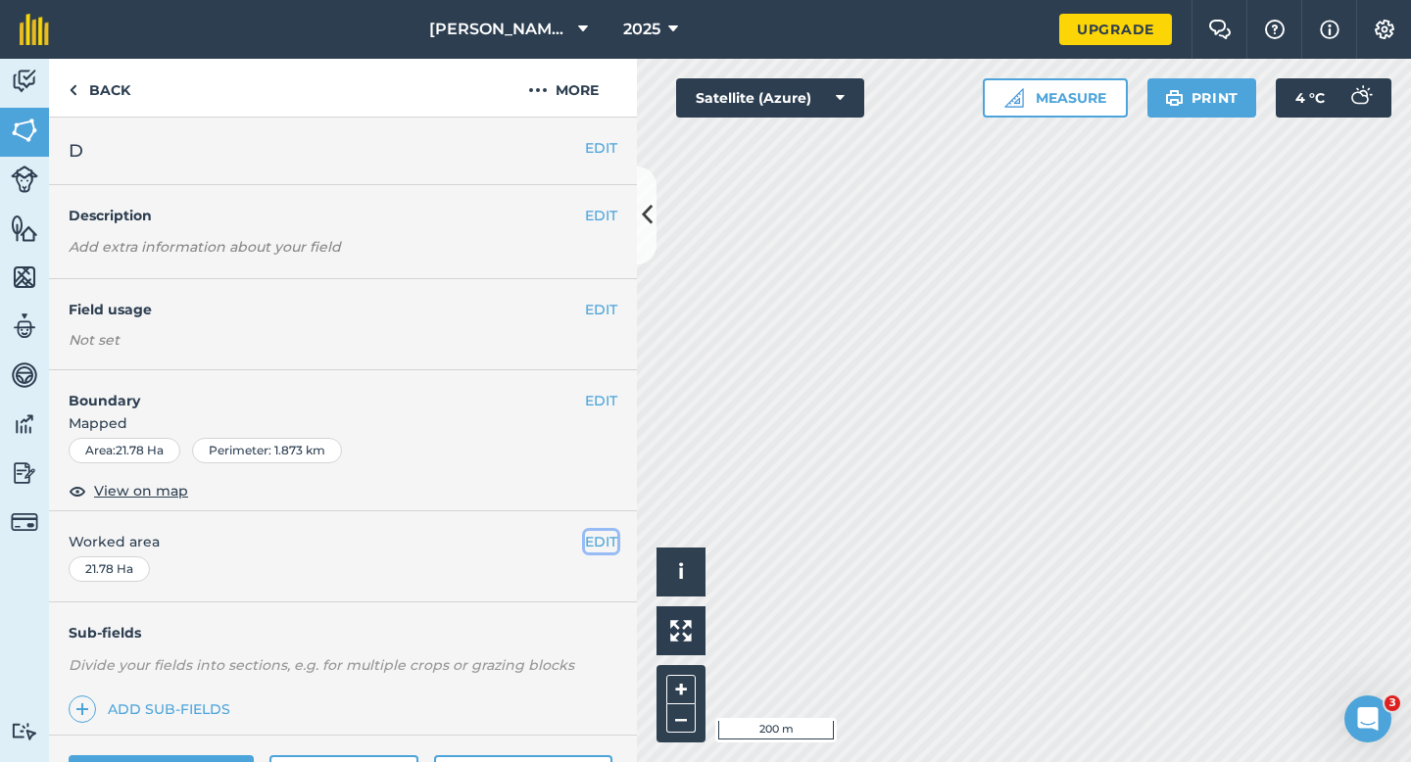
click at [591, 538] on button "EDIT" at bounding box center [601, 542] width 32 height 22
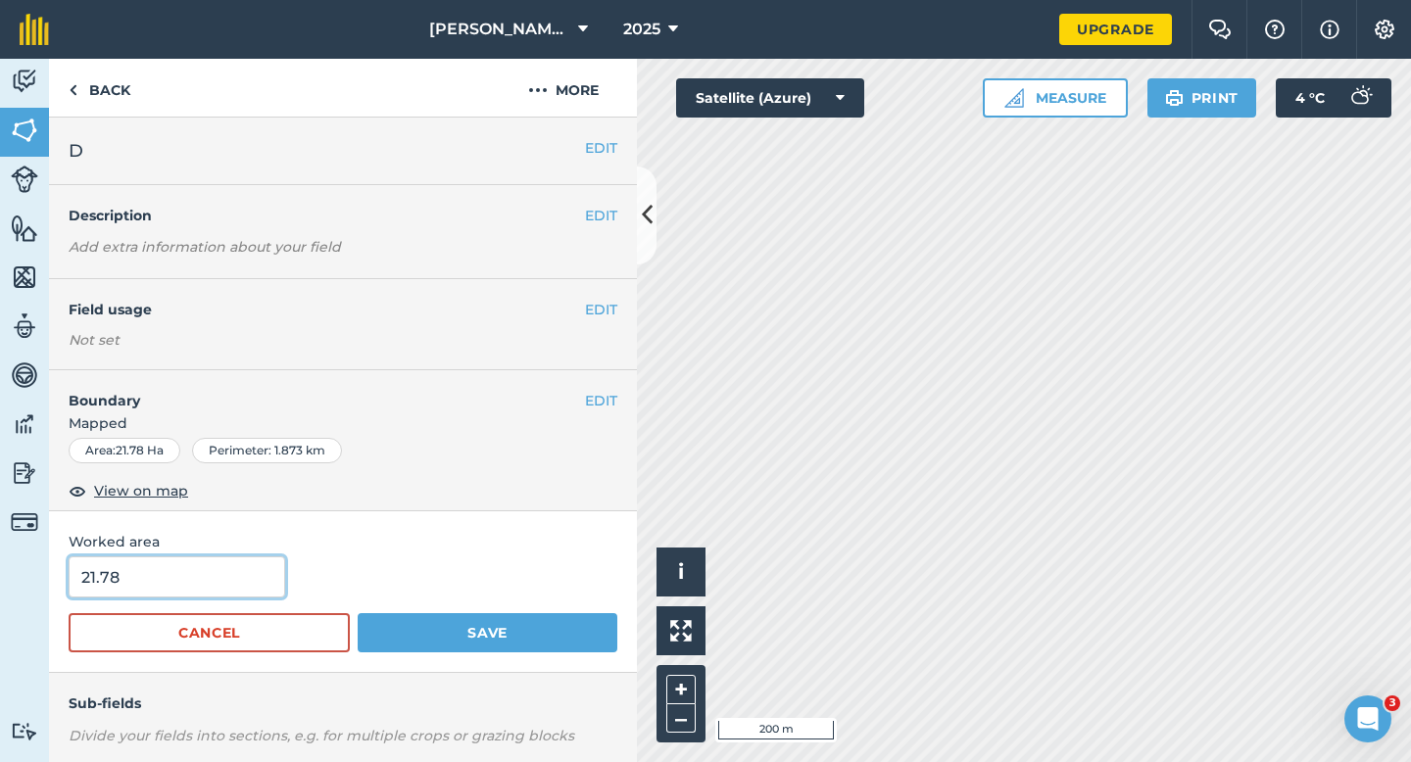
click at [119, 586] on input "21.78" at bounding box center [177, 577] width 217 height 41
type input "21.8"
click at [358, 613] on button "Save" at bounding box center [488, 632] width 260 height 39
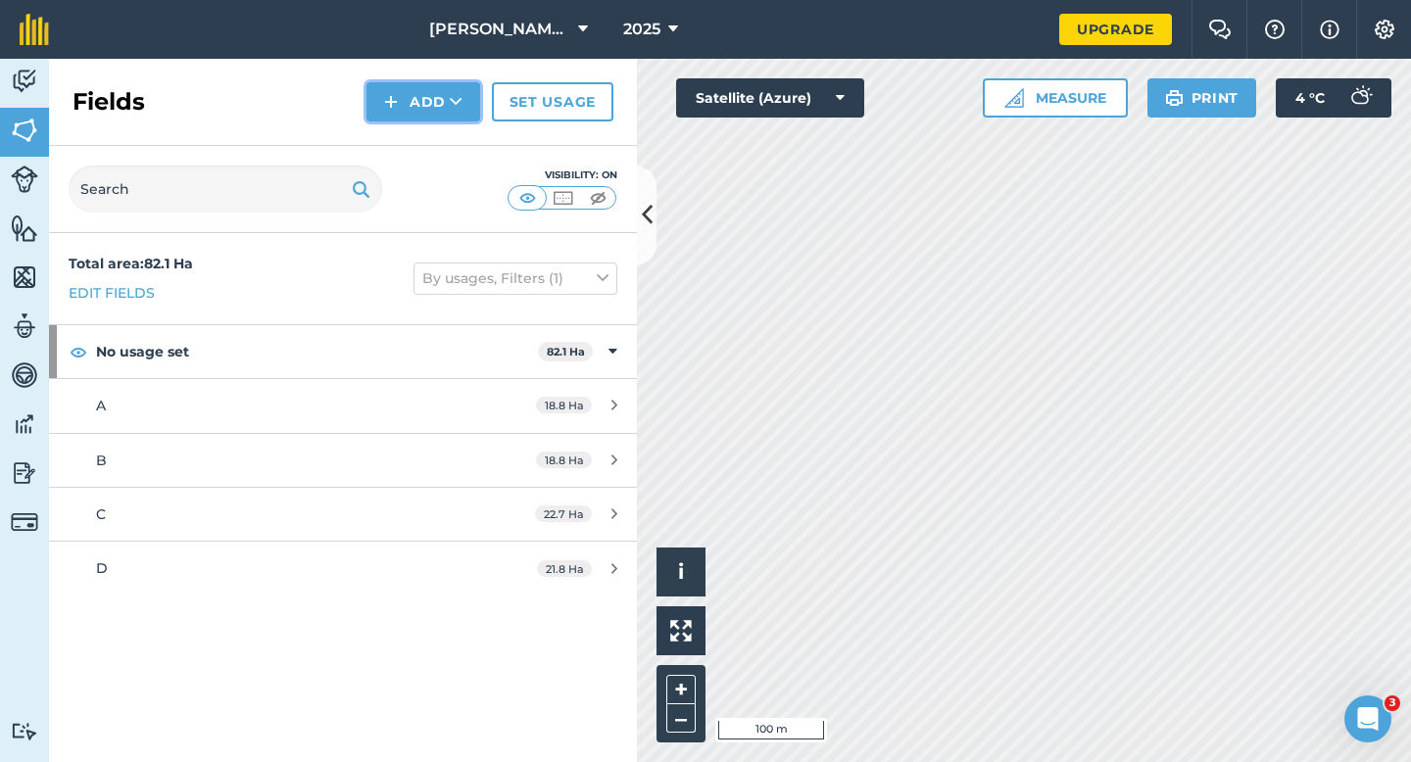
click at [437, 105] on button "Add" at bounding box center [424, 101] width 114 height 39
click at [437, 147] on link "Draw" at bounding box center [423, 145] width 108 height 43
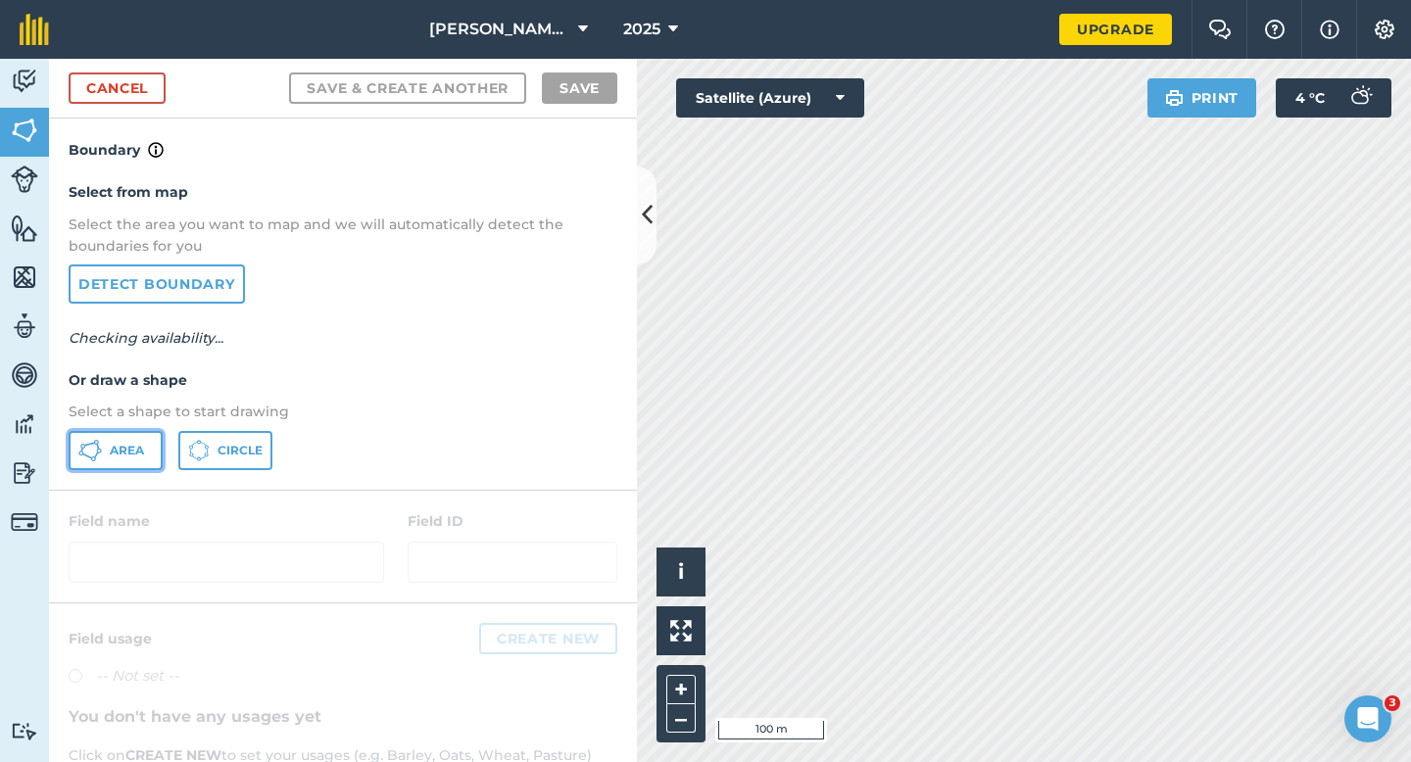
click at [129, 450] on span "Area" at bounding box center [127, 451] width 34 height 16
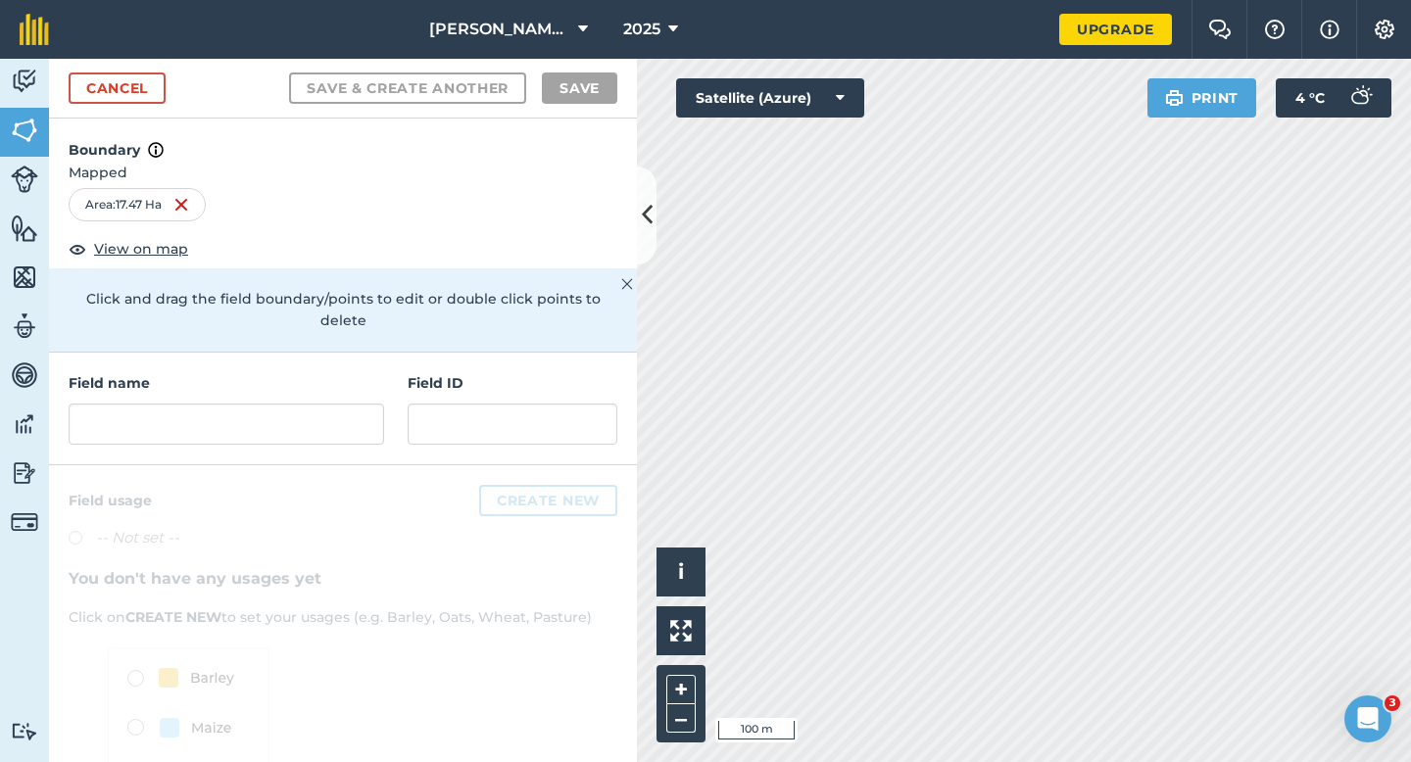
click at [348, 375] on div "Field name" at bounding box center [227, 408] width 316 height 73
click at [348, 404] on input "text" at bounding box center [227, 424] width 316 height 41
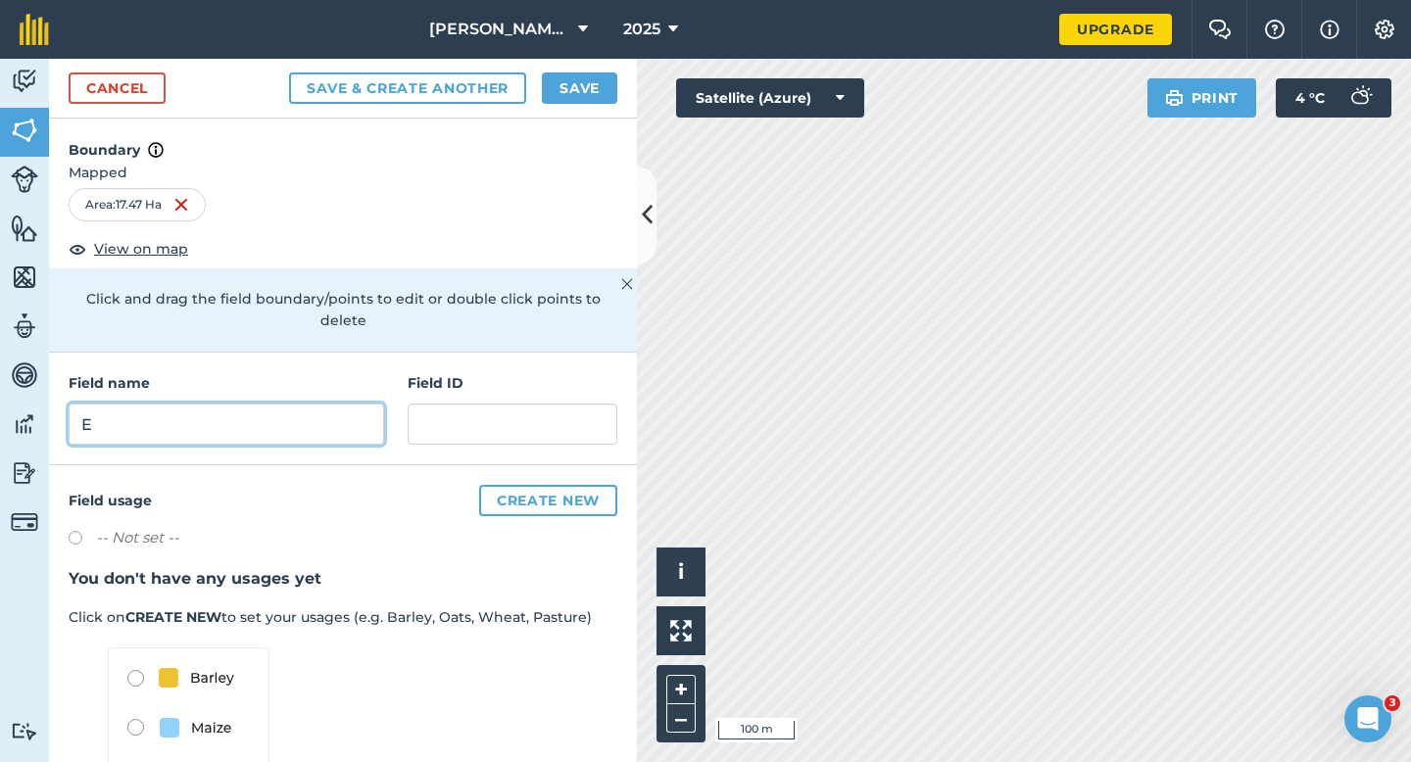
type input "E"
click at [578, 81] on button "Save" at bounding box center [579, 88] width 75 height 31
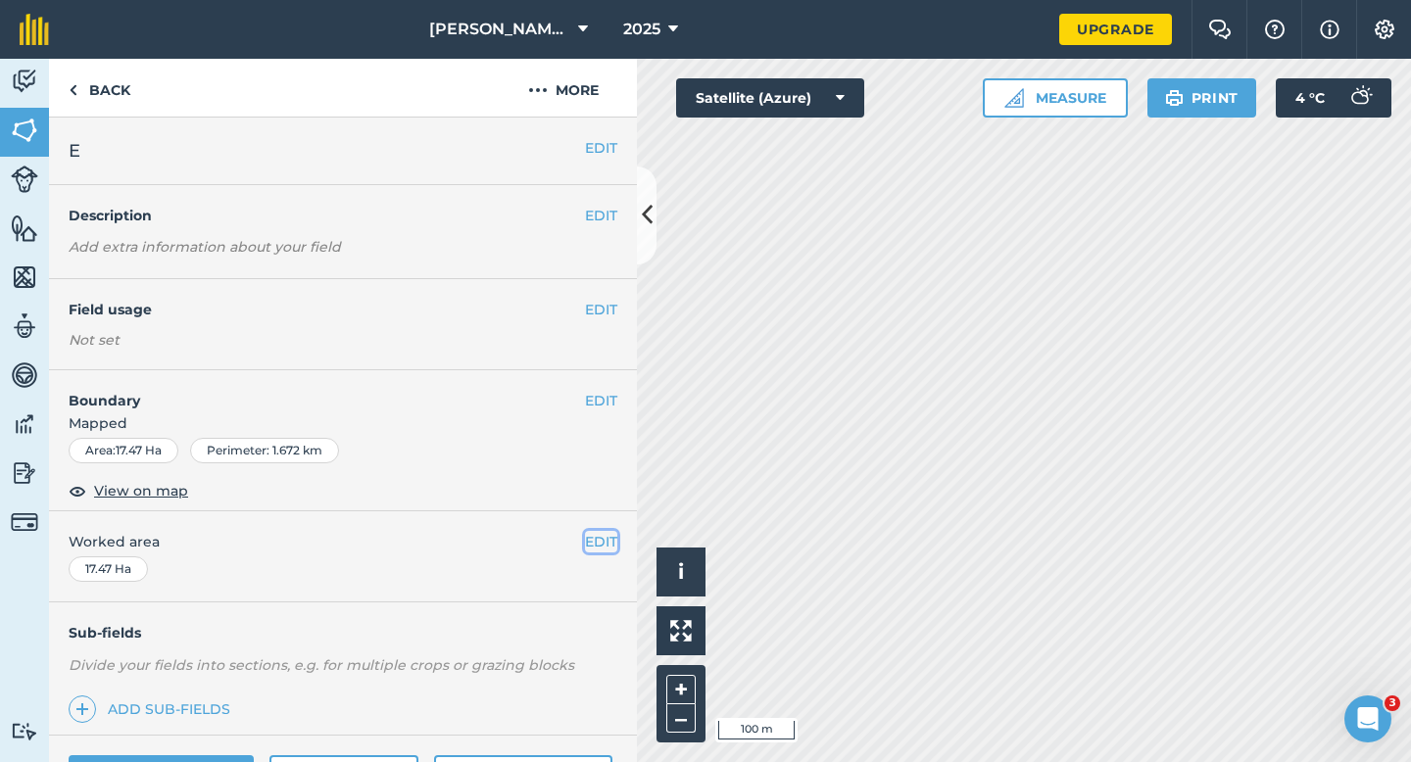
click at [600, 537] on button "EDIT" at bounding box center [601, 542] width 32 height 22
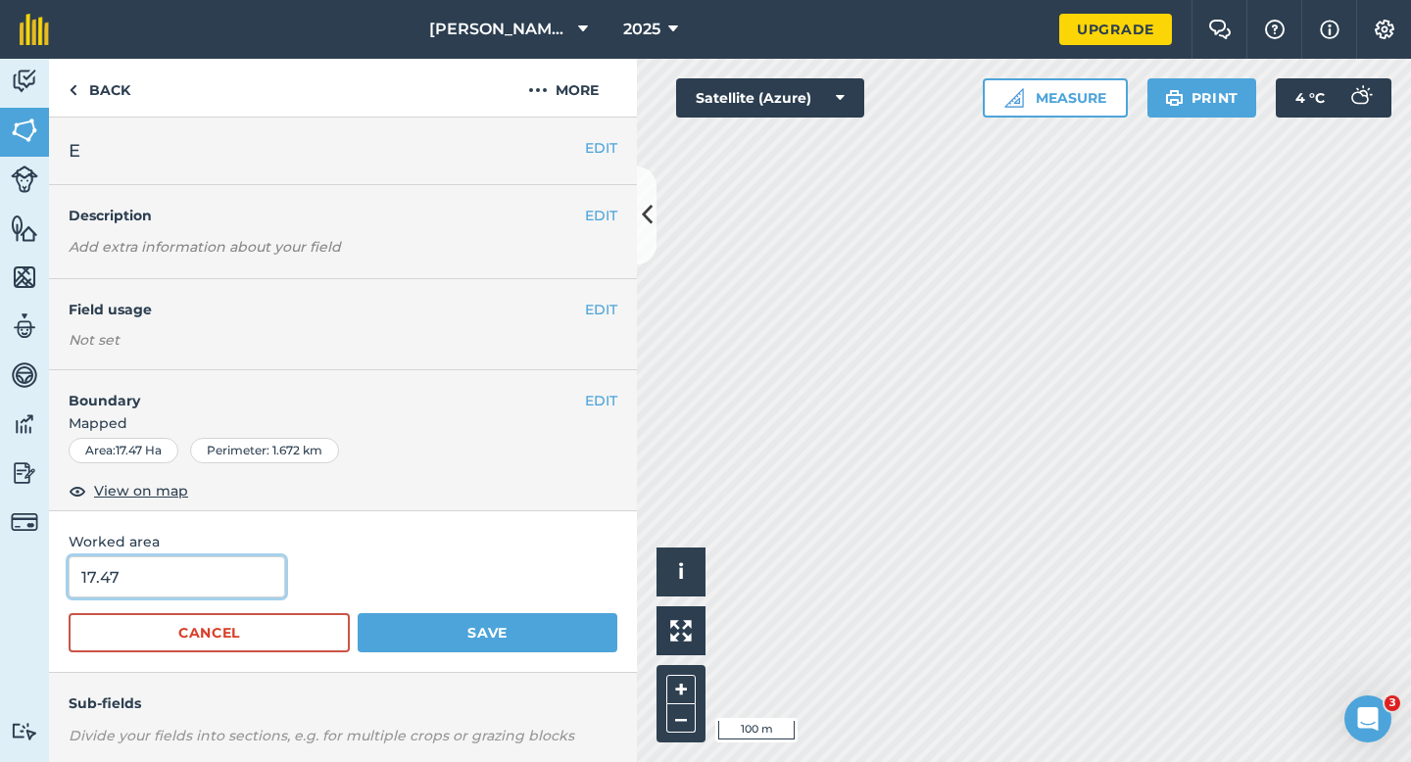
click at [137, 595] on input "17.47" at bounding box center [177, 577] width 217 height 41
type input "17.5"
click at [358, 613] on button "Save" at bounding box center [488, 632] width 260 height 39
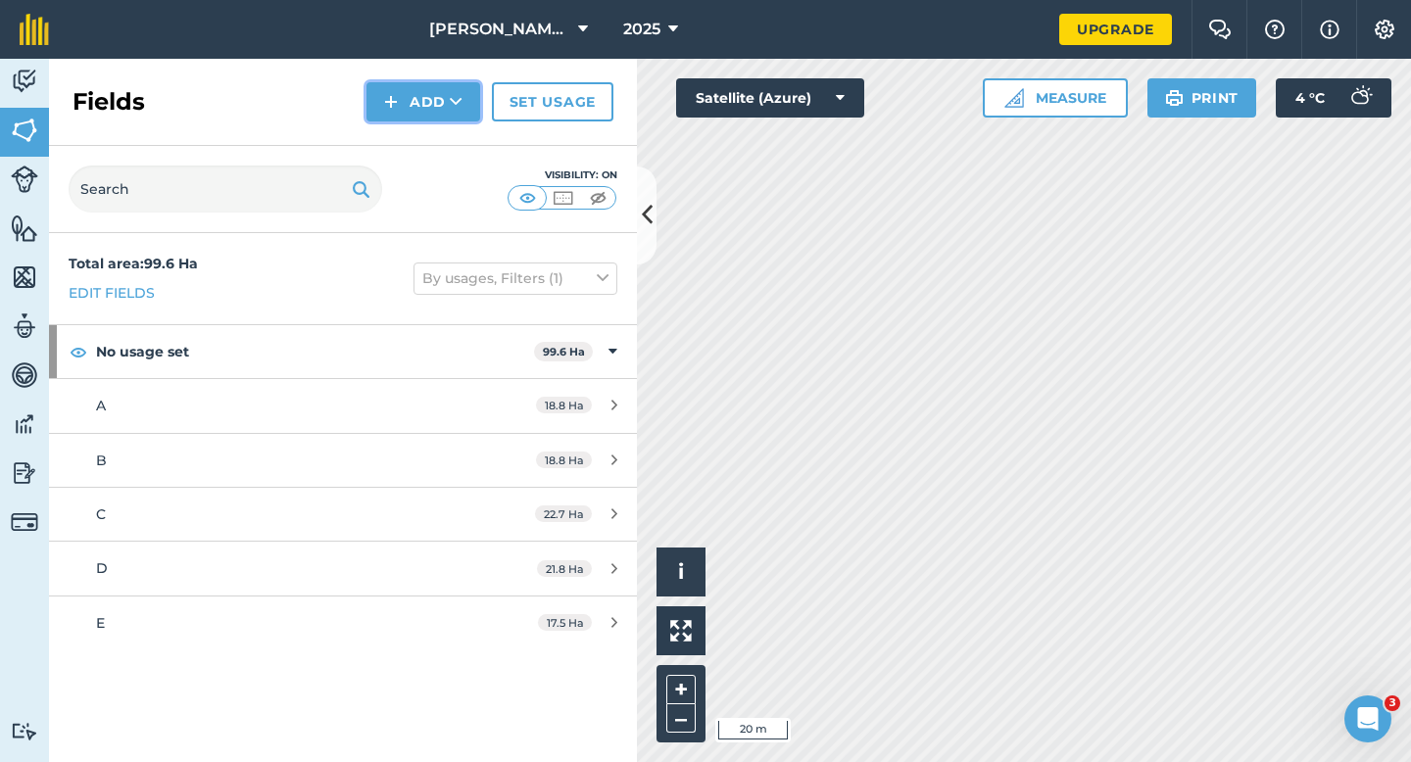
click at [419, 99] on button "Add" at bounding box center [424, 101] width 114 height 39
click at [419, 134] on link "Draw" at bounding box center [423, 145] width 108 height 43
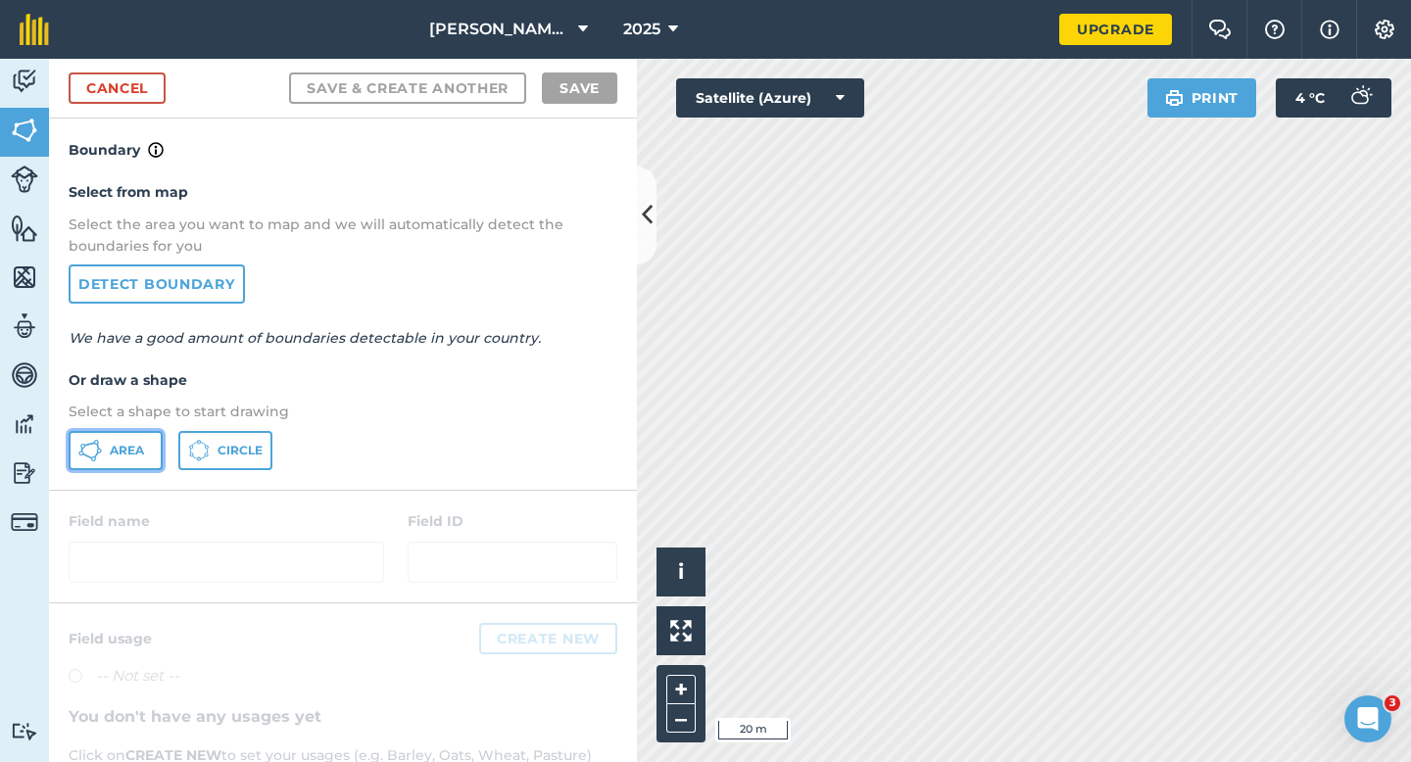
click at [122, 455] on span "Area" at bounding box center [127, 451] width 34 height 16
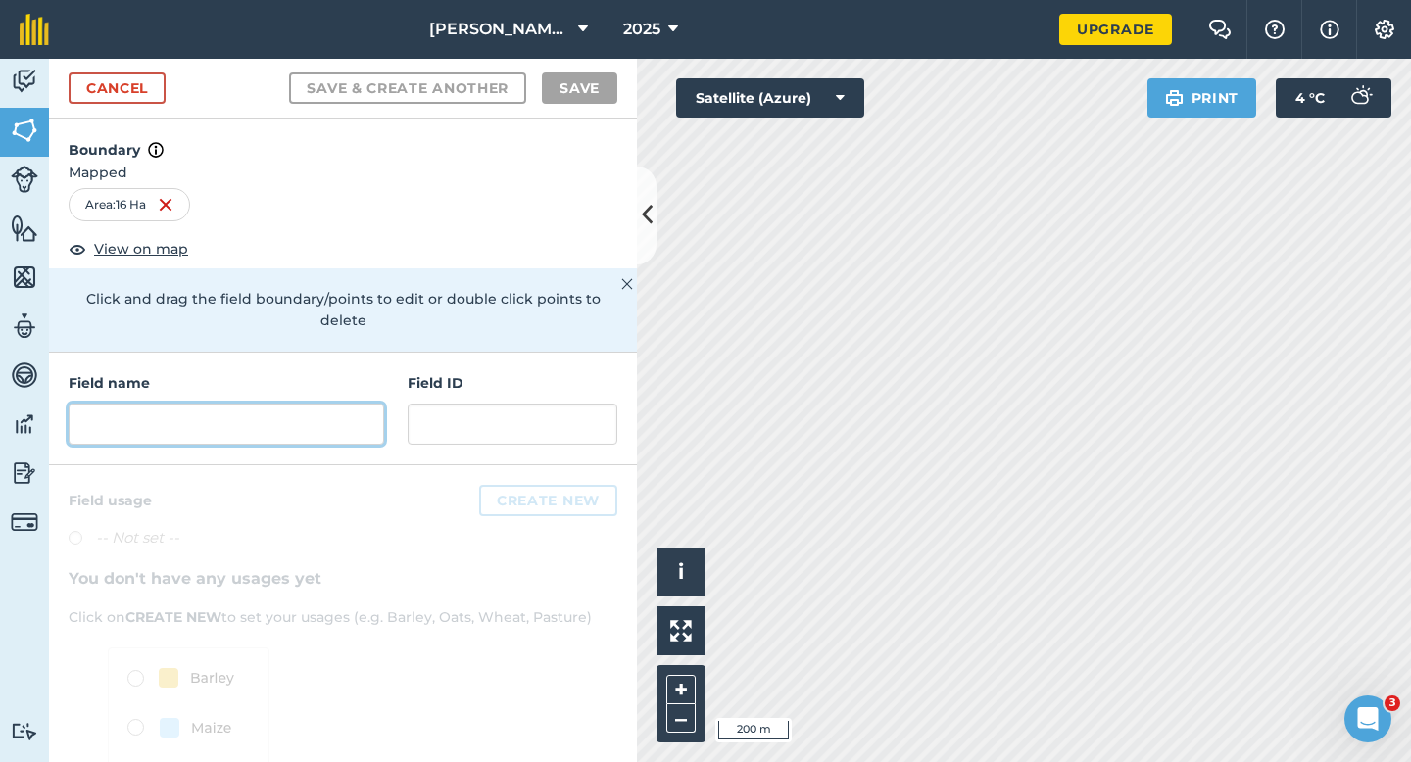
click at [368, 404] on input "text" at bounding box center [227, 424] width 316 height 41
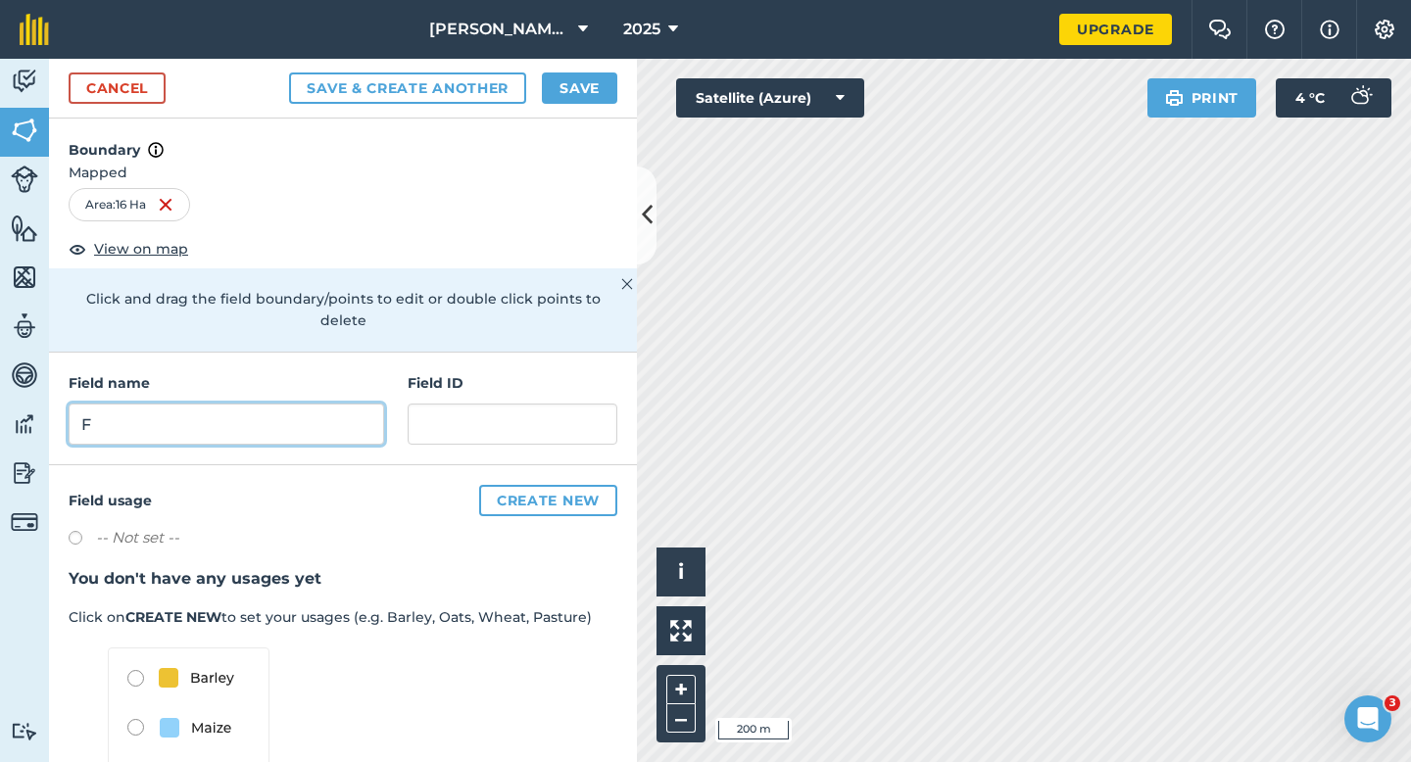
type input "F"
click at [605, 74] on button "Save" at bounding box center [579, 88] width 75 height 31
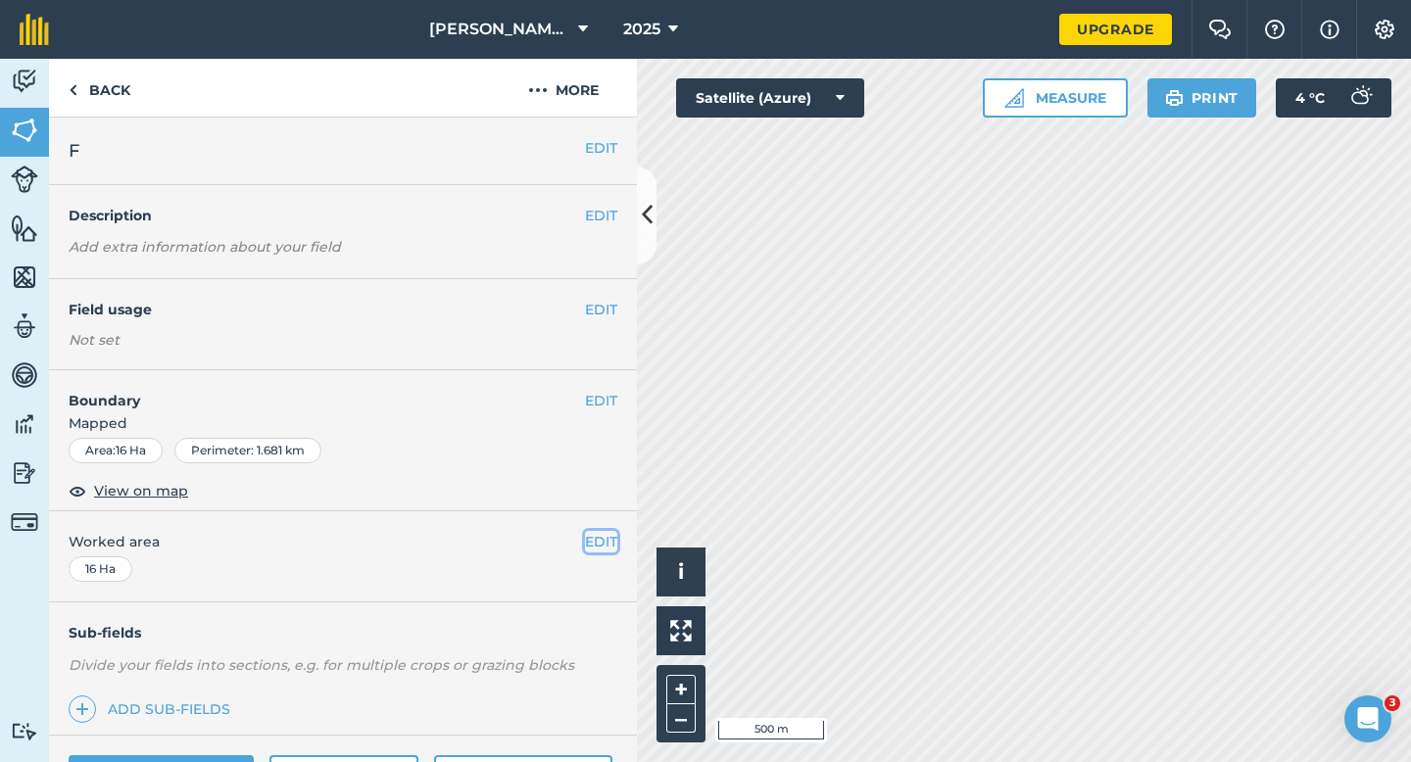
click at [590, 548] on button "EDIT" at bounding box center [601, 542] width 32 height 22
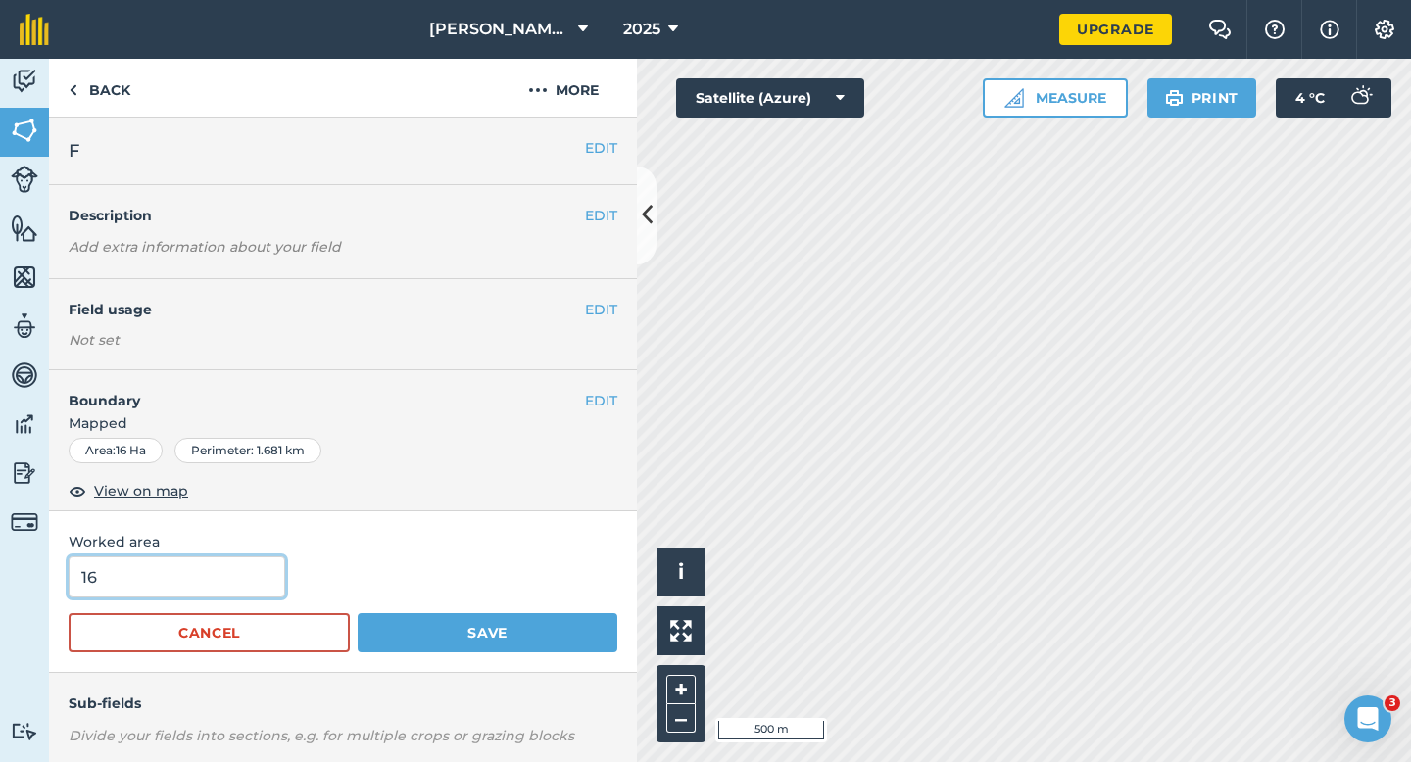
click at [258, 558] on input "16" at bounding box center [177, 577] width 217 height 41
click at [358, 613] on button "Save" at bounding box center [488, 632] width 260 height 39
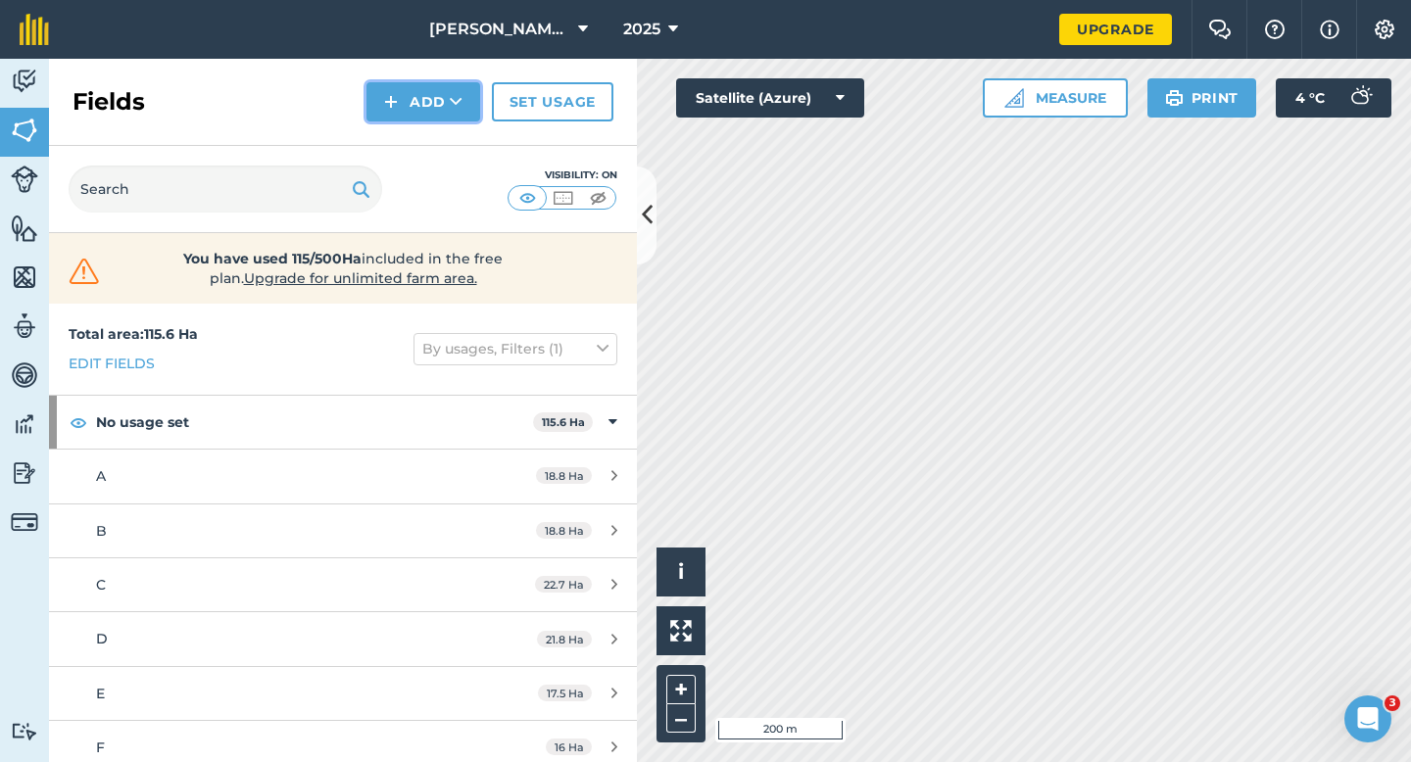
click at [423, 107] on button "Add" at bounding box center [424, 101] width 114 height 39
click at [423, 124] on link "Draw" at bounding box center [423, 145] width 108 height 43
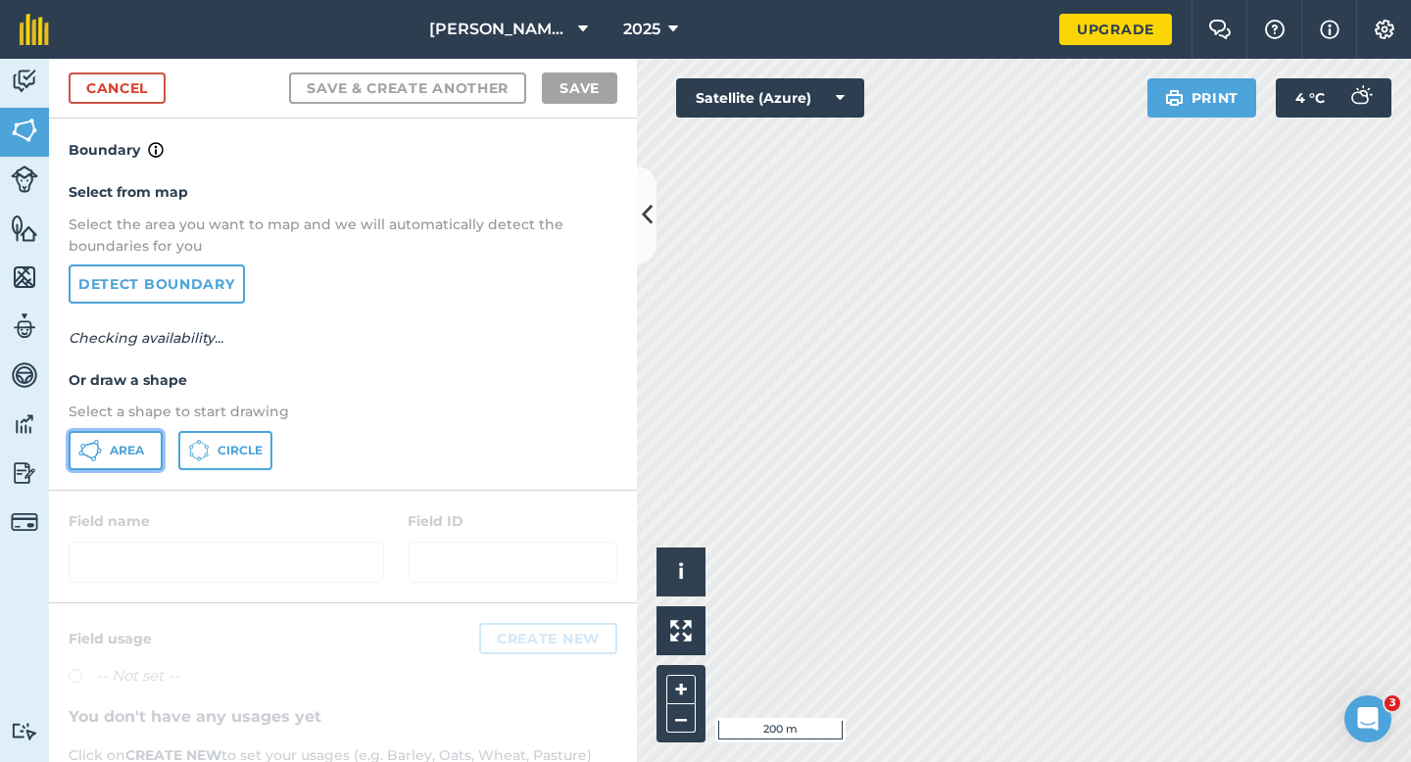
click at [135, 433] on button "Area" at bounding box center [116, 450] width 94 height 39
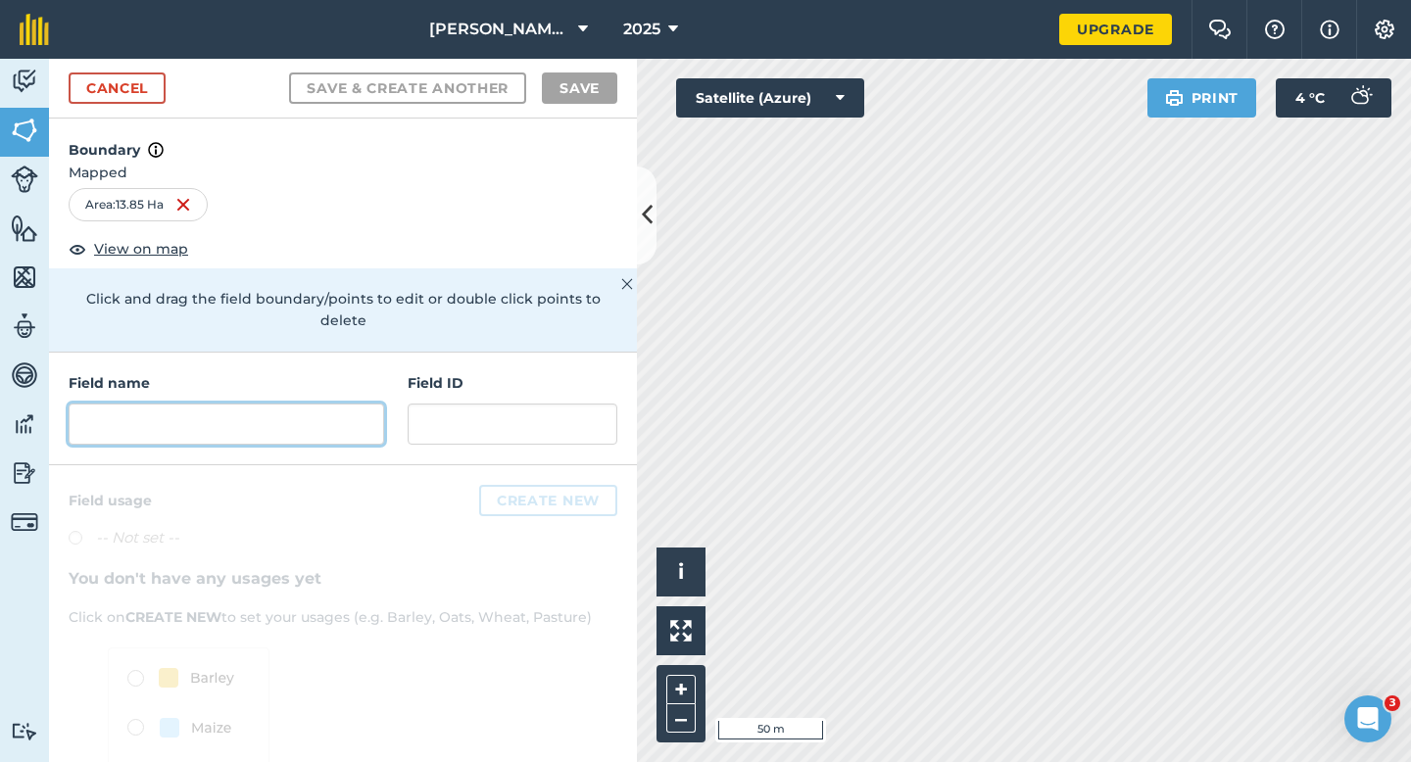
click at [204, 404] on input "text" at bounding box center [227, 424] width 316 height 41
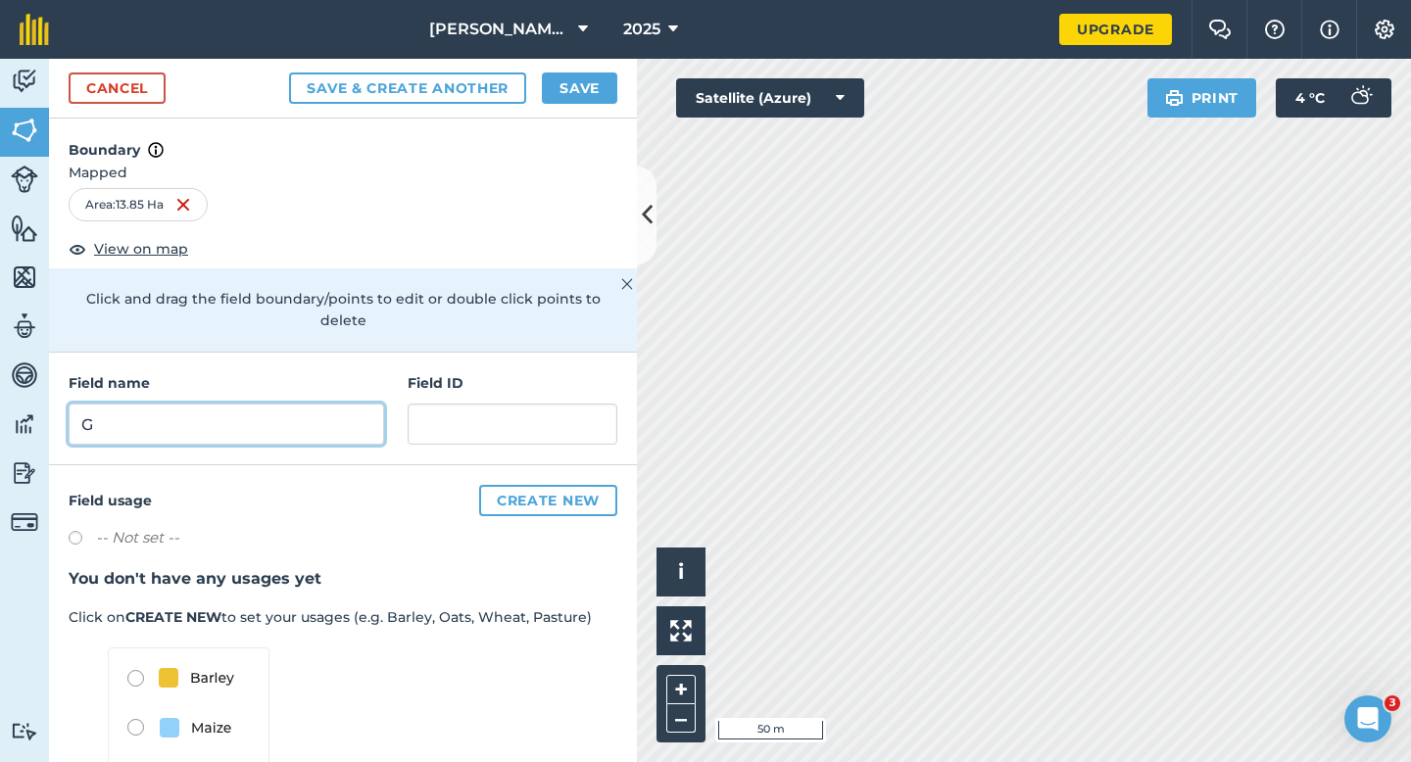
type input "G"
click at [589, 85] on button "Save" at bounding box center [579, 88] width 75 height 31
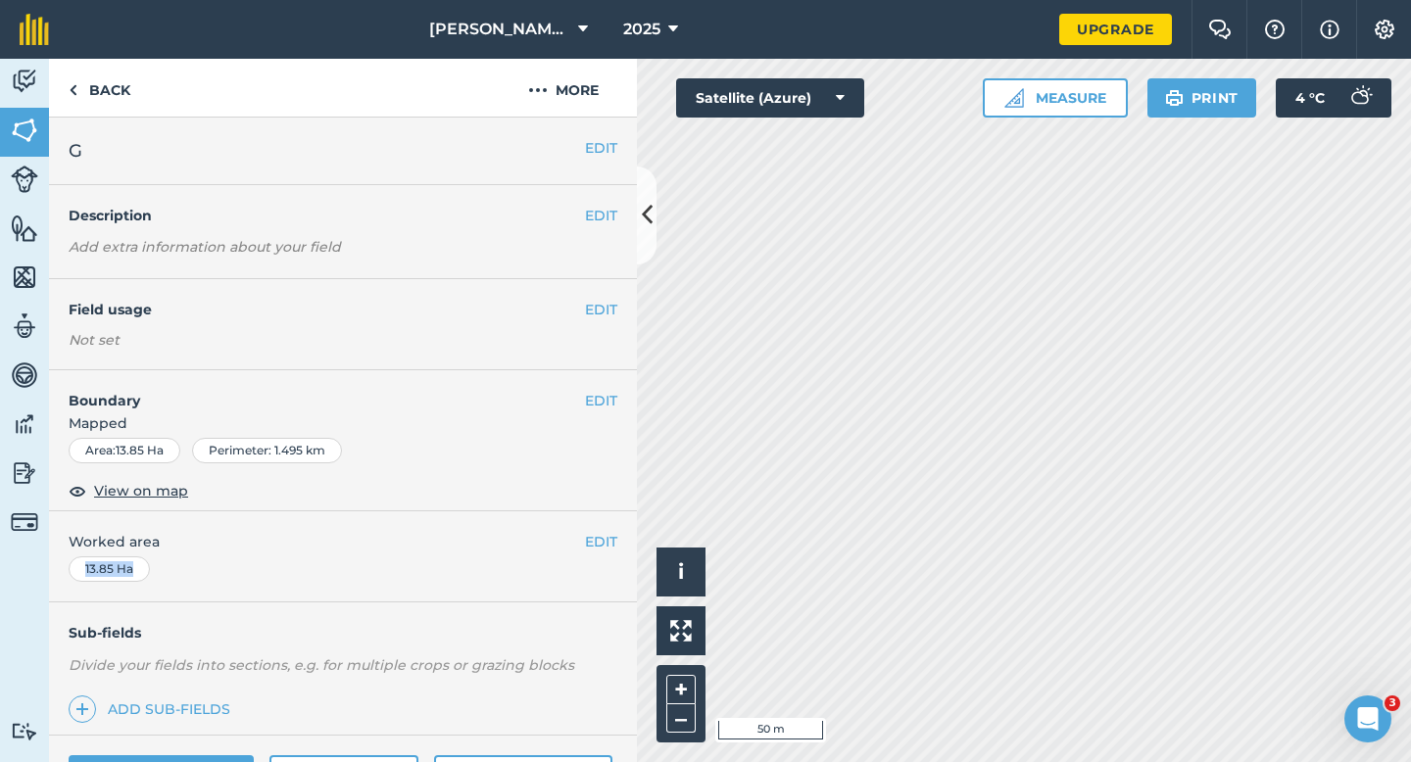
click at [613, 557] on div "EDIT Worked area 13.85 Ha" at bounding box center [343, 557] width 588 height 91
click at [602, 539] on button "EDIT" at bounding box center [601, 542] width 32 height 22
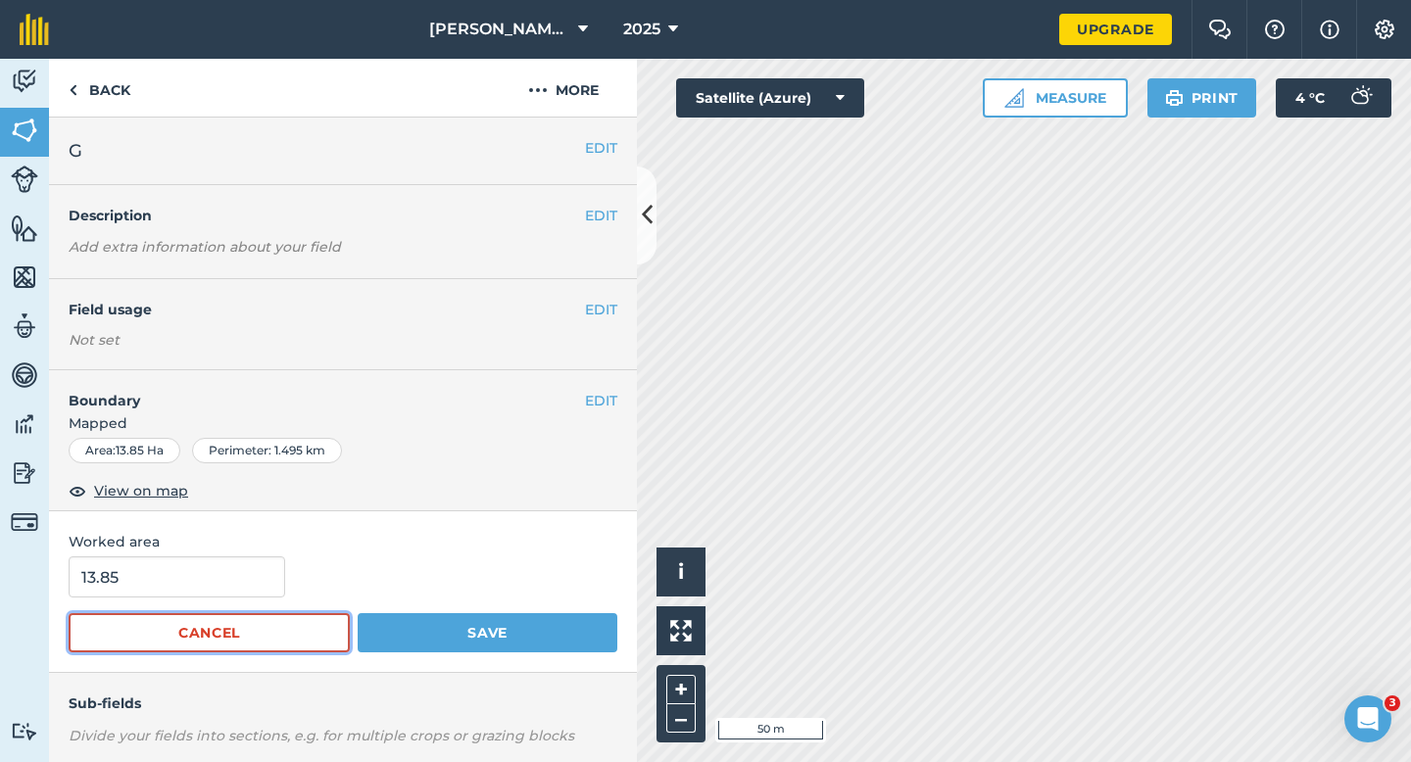
click at [102, 631] on button "Cancel" at bounding box center [209, 632] width 281 height 39
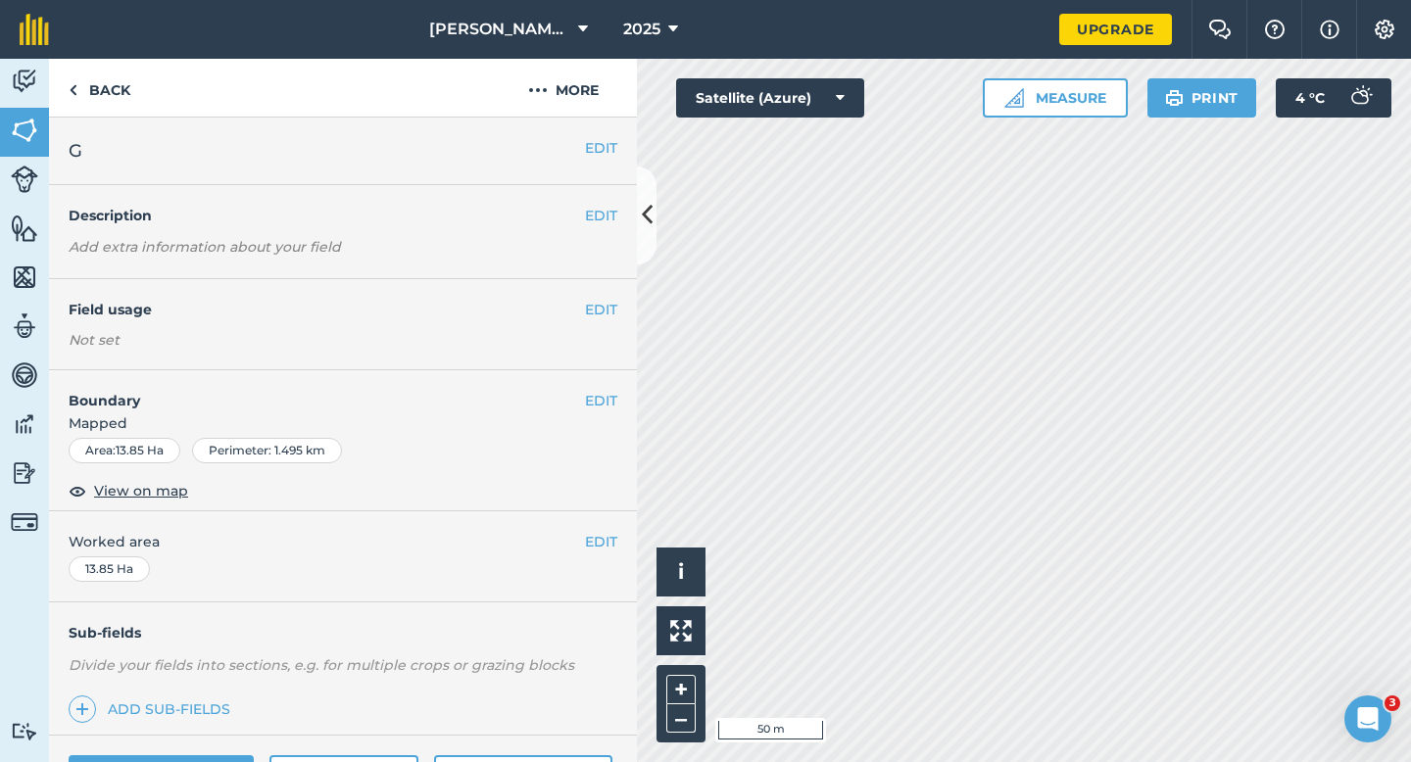
click at [619, 534] on div "EDIT Worked area 13.85 Ha" at bounding box center [343, 557] width 588 height 91
click at [606, 537] on button "EDIT" at bounding box center [601, 542] width 32 height 22
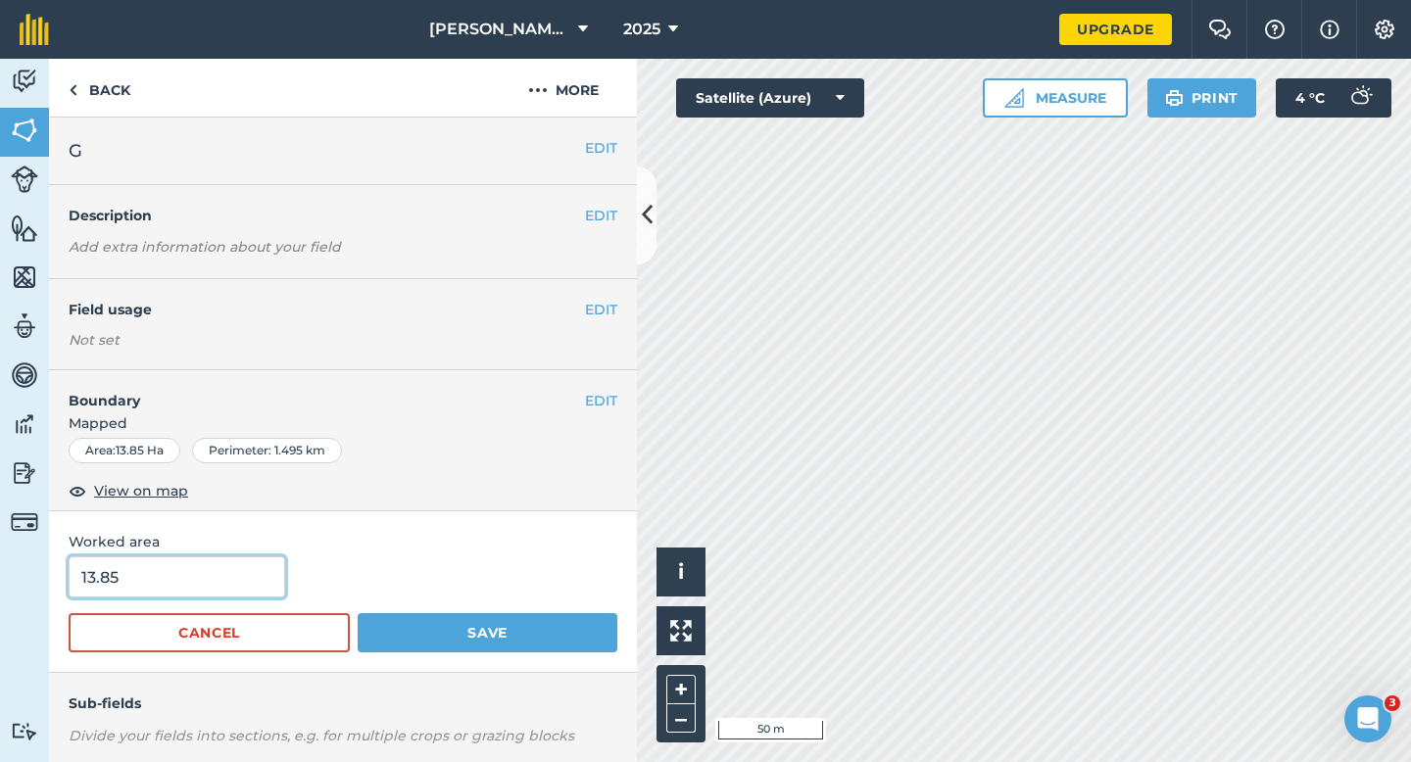
click at [231, 576] on input "13.85" at bounding box center [177, 577] width 217 height 41
type input "14"
click at [358, 613] on button "Save" at bounding box center [488, 632] width 260 height 39
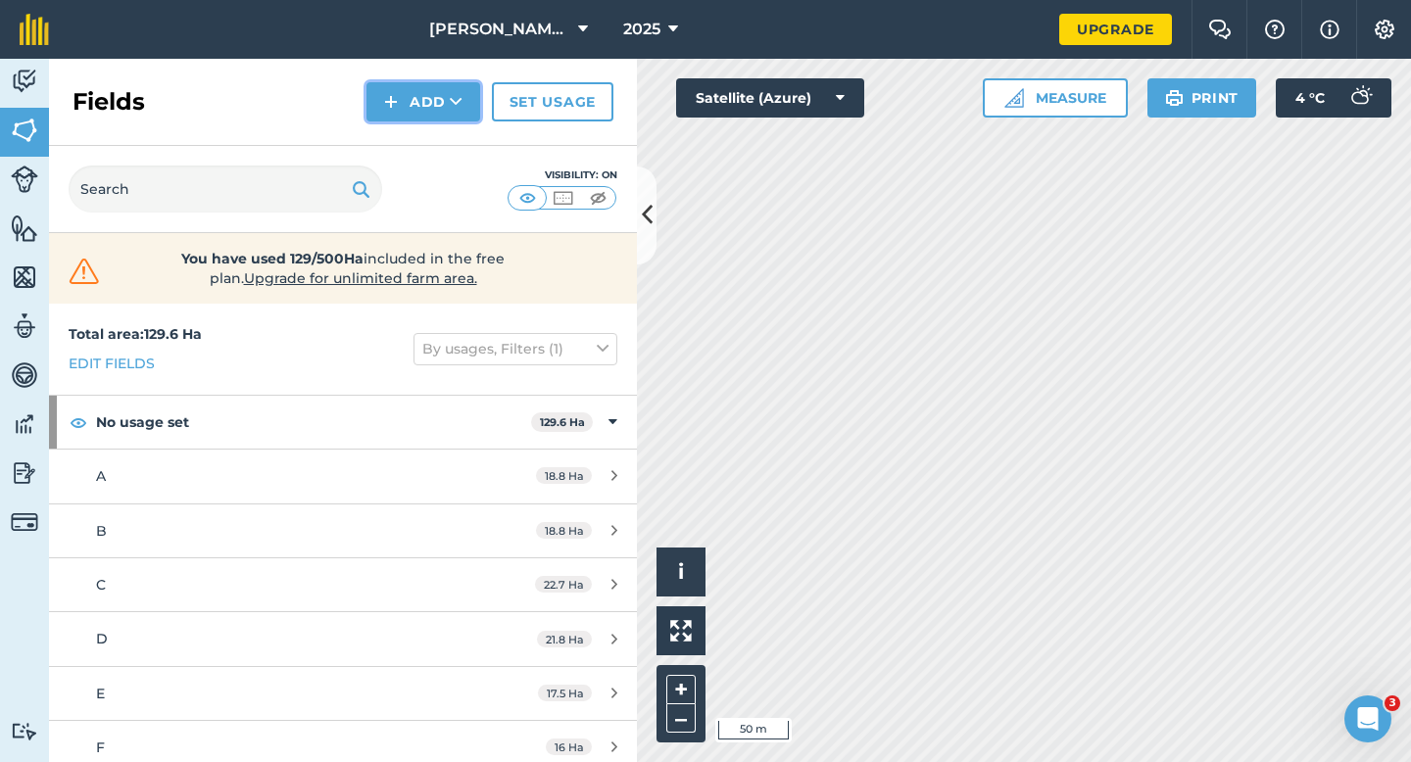
click at [441, 112] on button "Add" at bounding box center [424, 101] width 114 height 39
click at [442, 134] on link "Draw" at bounding box center [423, 145] width 108 height 43
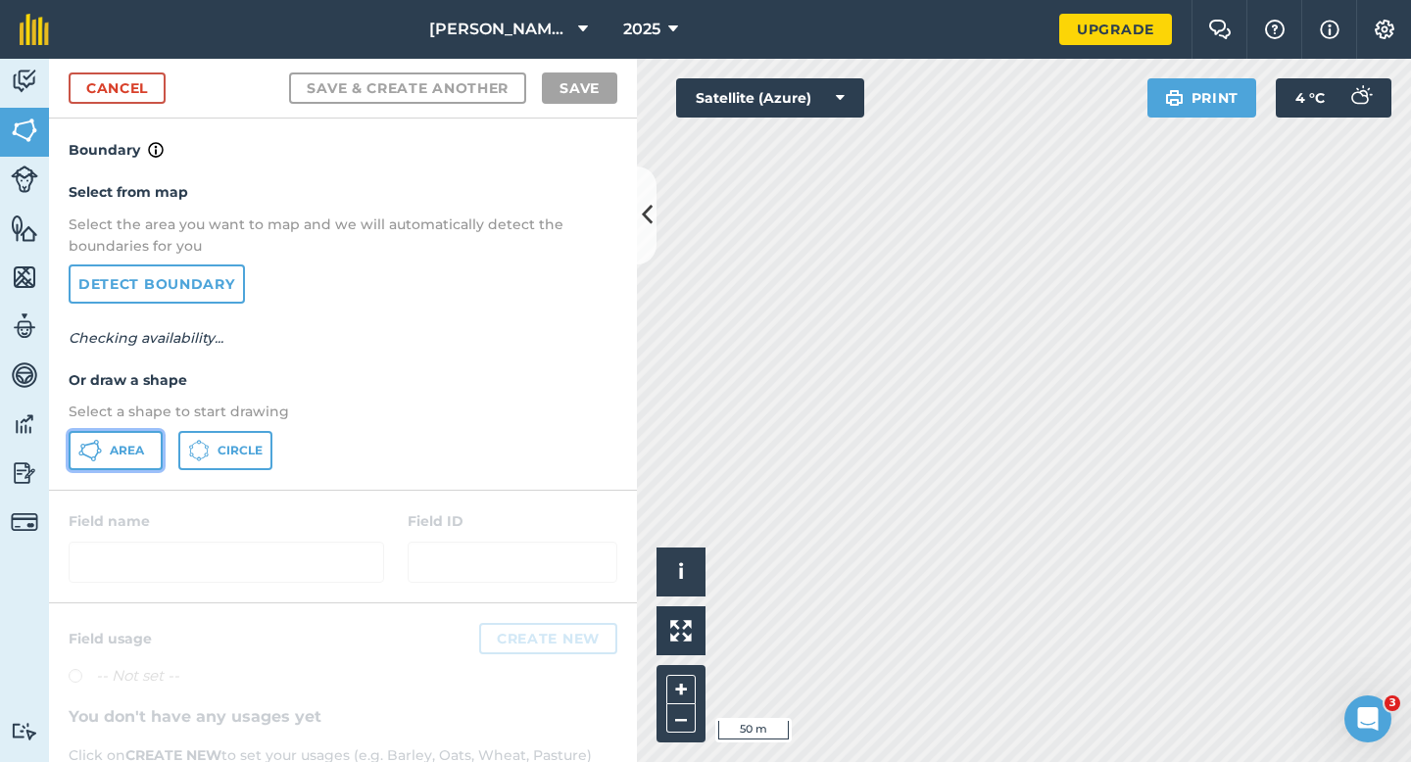
click at [136, 455] on span "Area" at bounding box center [127, 451] width 34 height 16
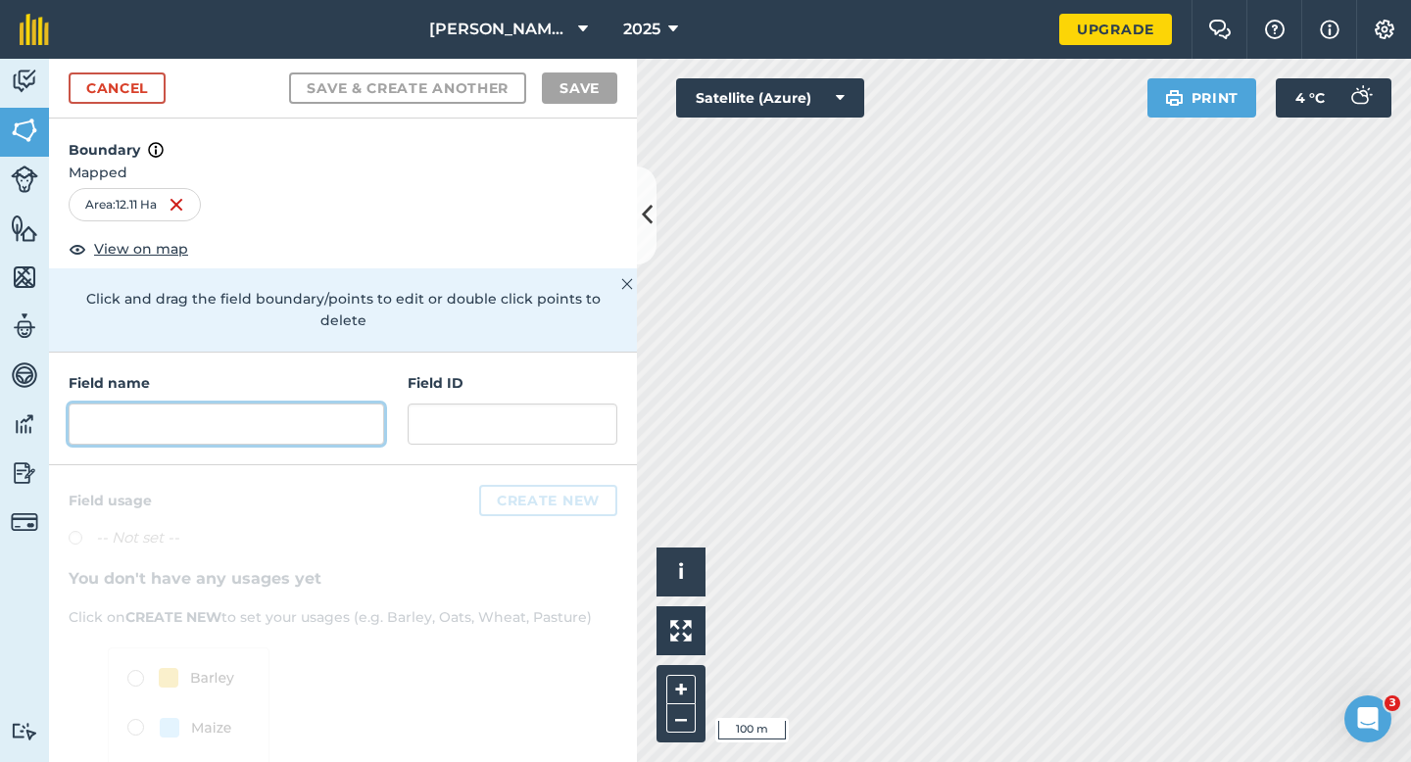
click at [321, 406] on input "text" at bounding box center [227, 424] width 316 height 41
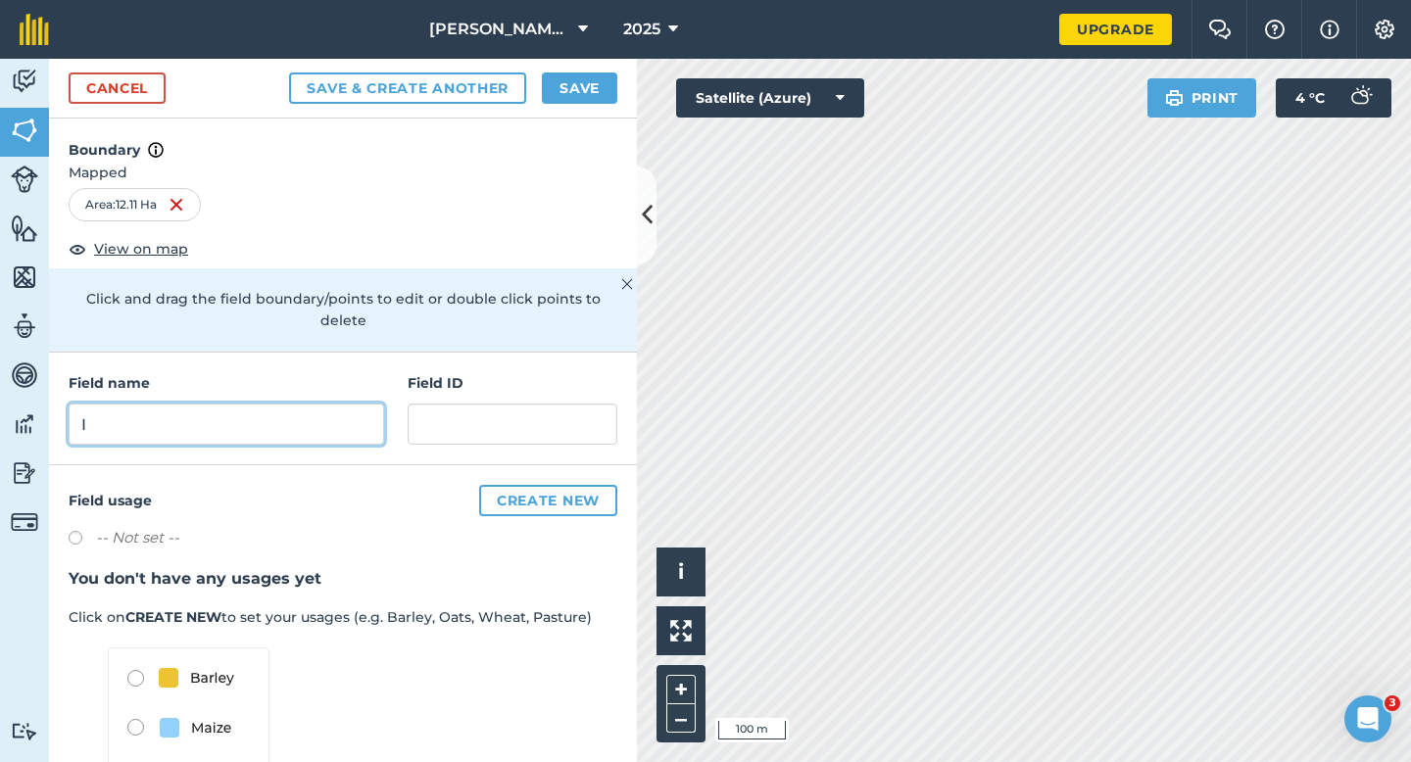
type input "I"
click at [588, 118] on div "Cancel Save & Create Another Save" at bounding box center [343, 89] width 588 height 60
click at [588, 102] on button "Save" at bounding box center [579, 88] width 75 height 31
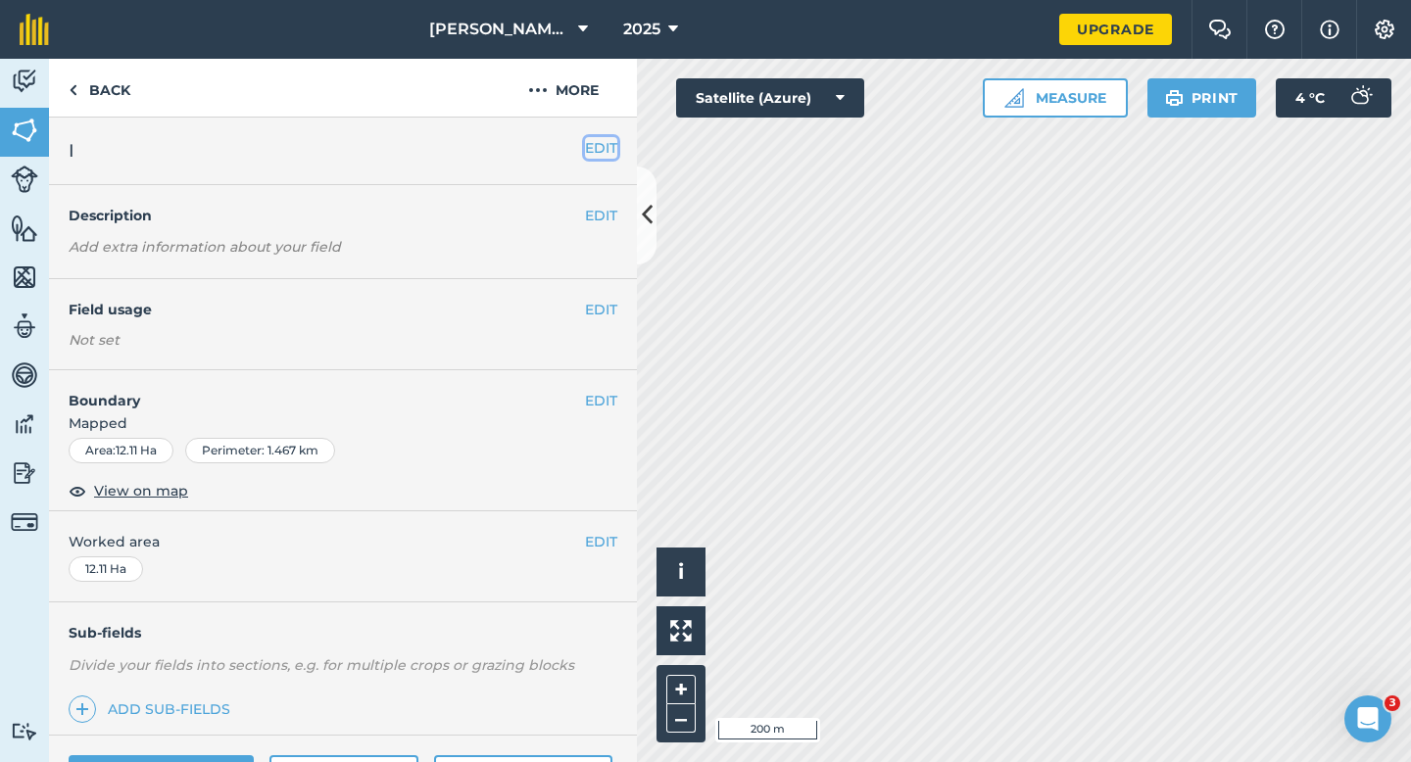
click at [598, 153] on button "EDIT" at bounding box center [601, 148] width 32 height 22
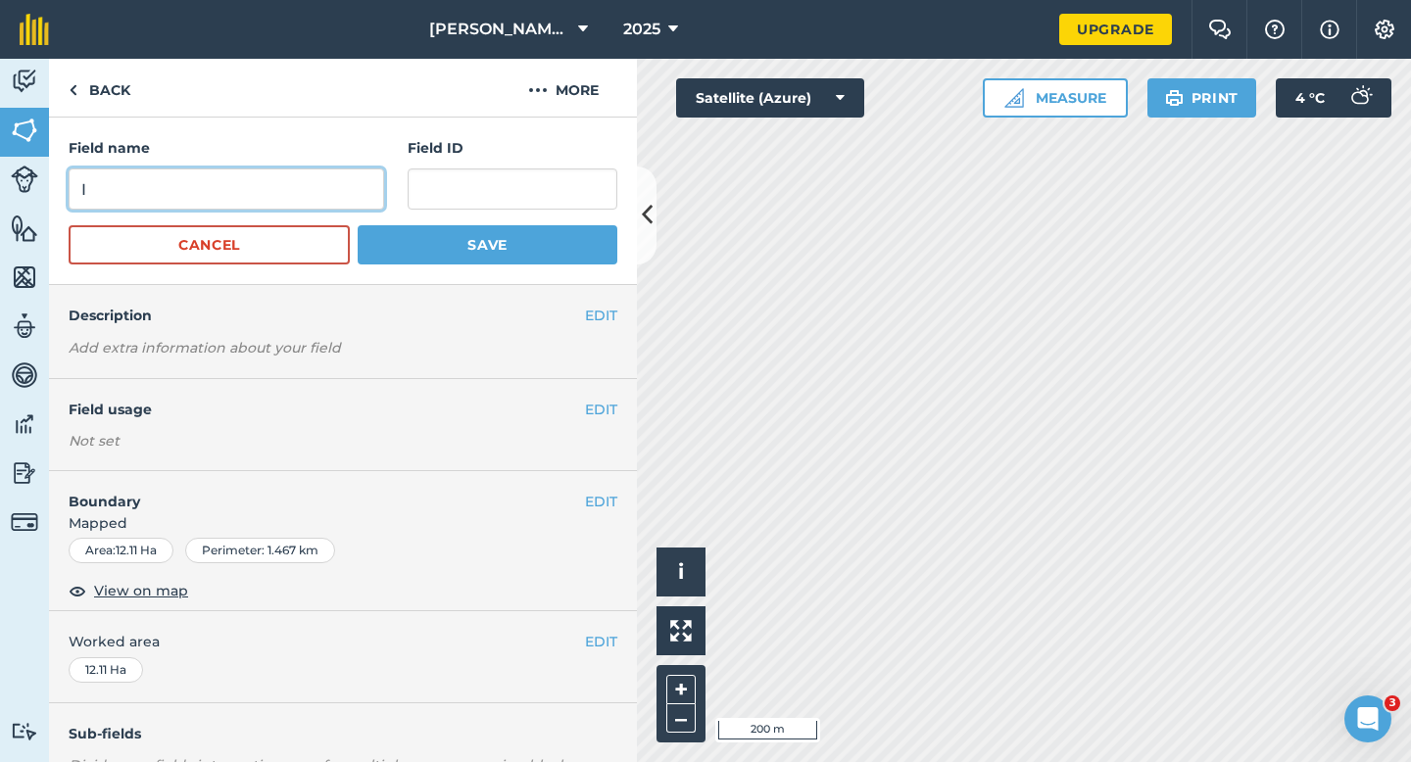
click at [313, 185] on input "I" at bounding box center [227, 189] width 316 height 41
type input "H"
click at [358, 225] on button "Save" at bounding box center [488, 244] width 260 height 39
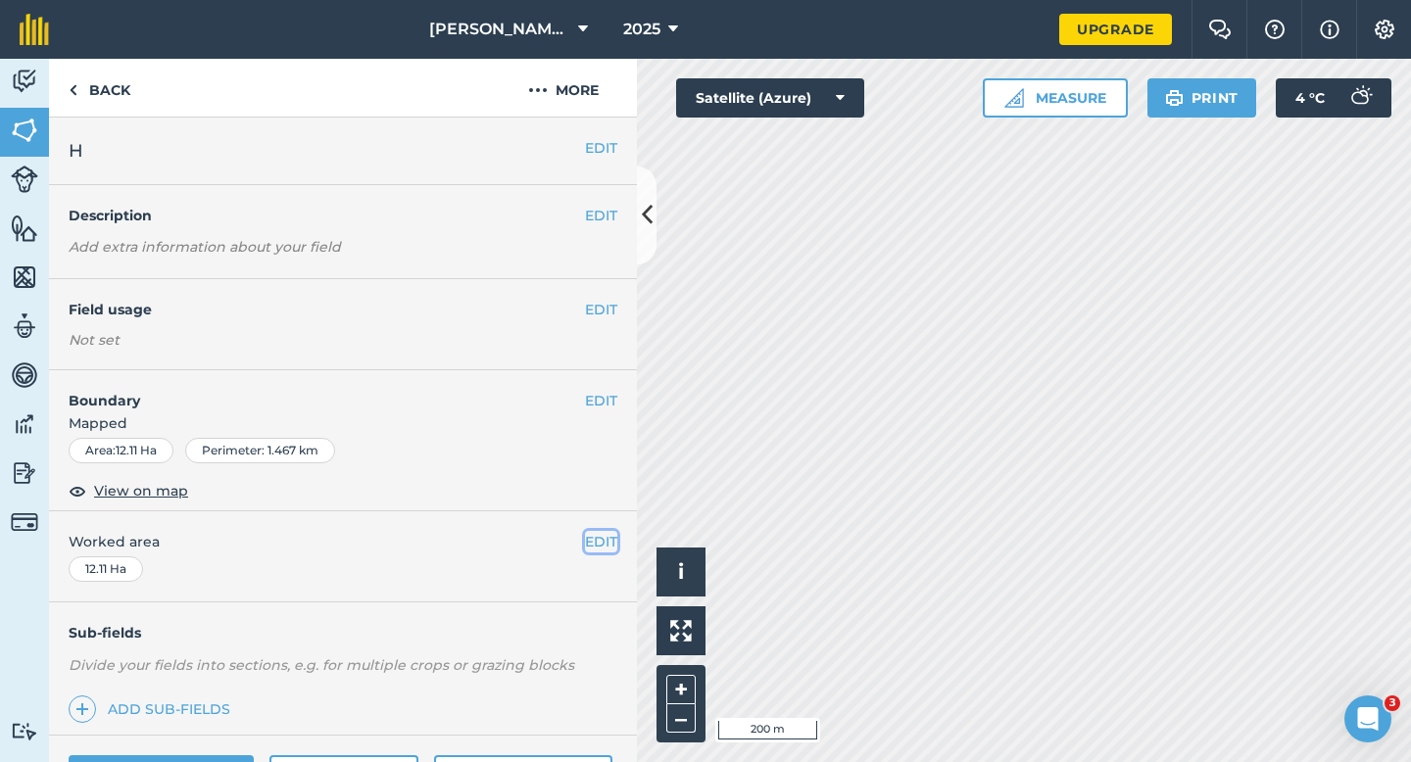
click at [591, 532] on button "EDIT" at bounding box center [601, 542] width 32 height 22
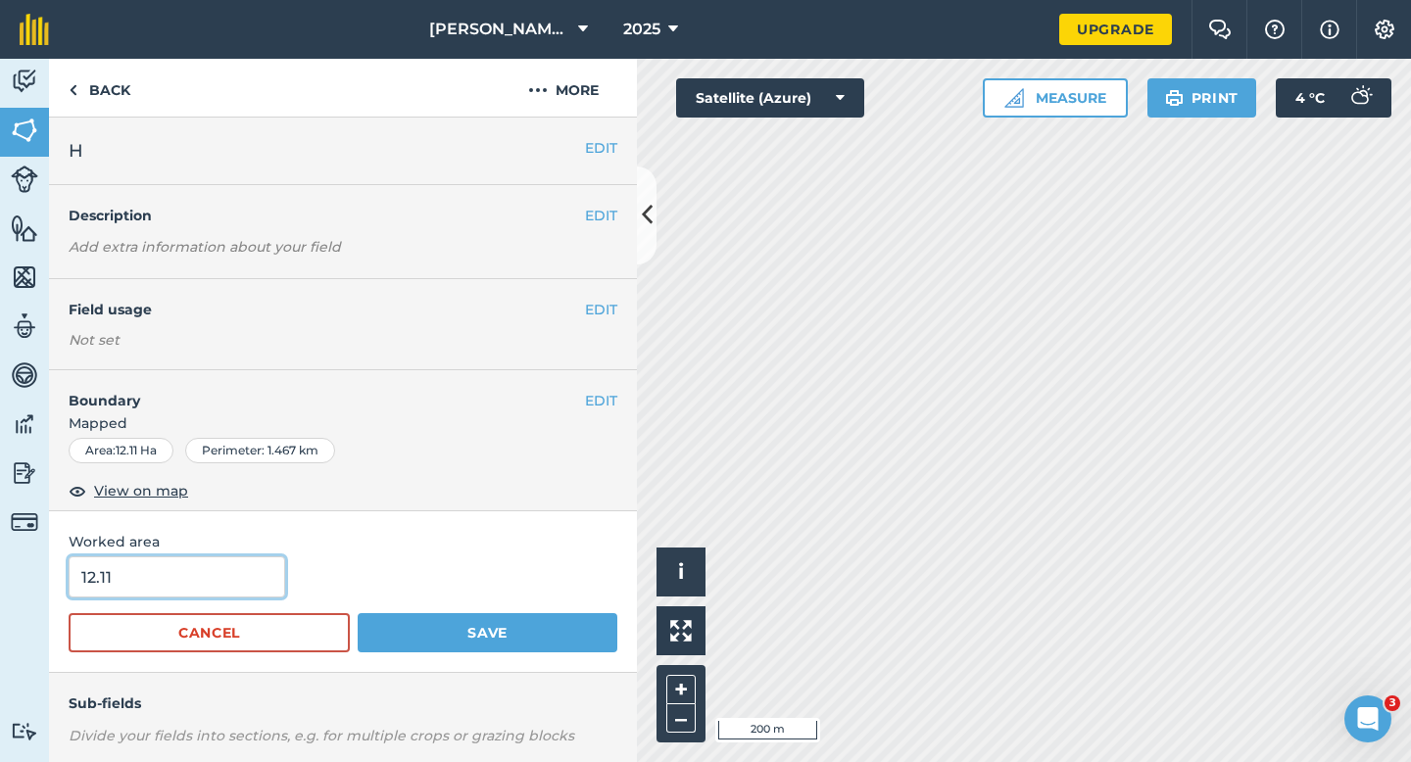
click at [242, 569] on input "12.11" at bounding box center [177, 577] width 217 height 41
type input "12"
click at [358, 613] on button "Save" at bounding box center [488, 632] width 260 height 39
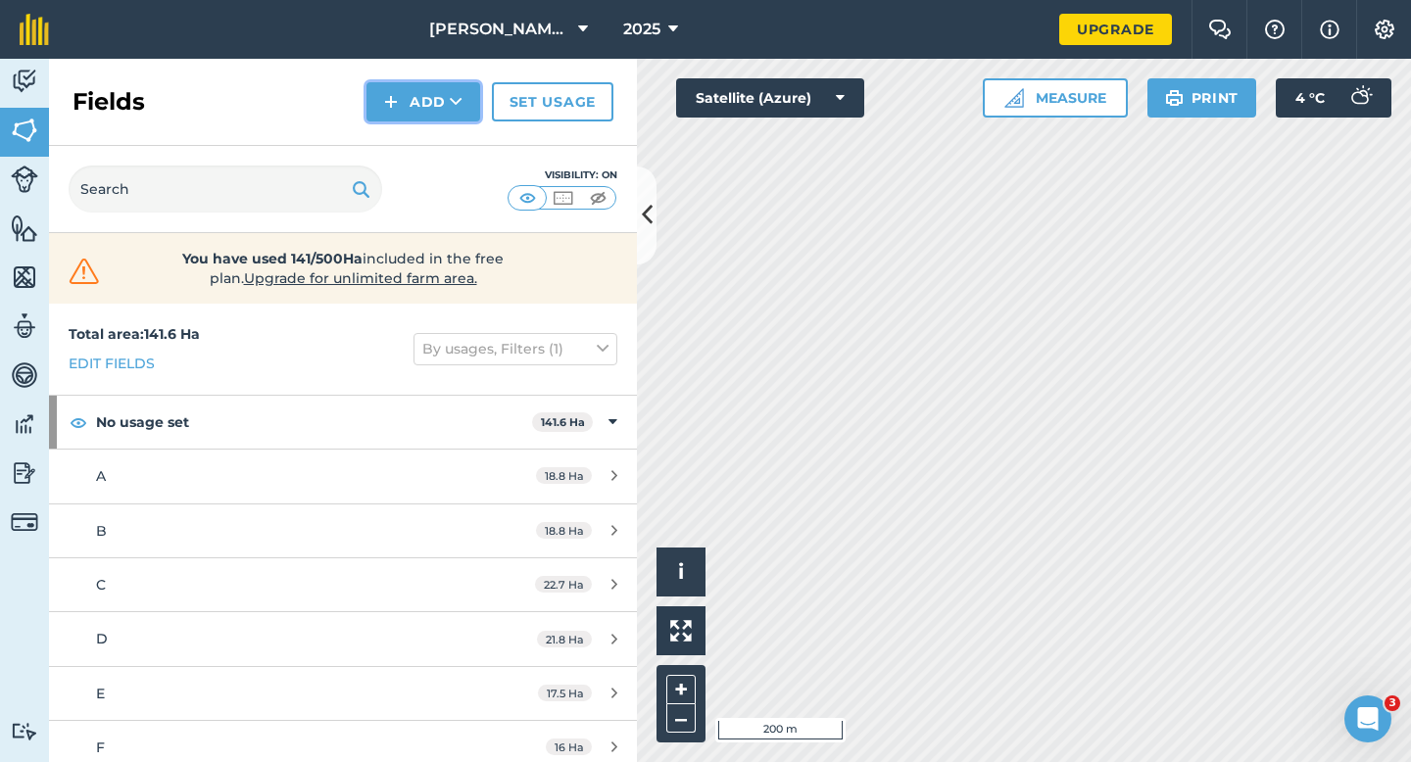
click at [396, 101] on img at bounding box center [391, 102] width 14 height 24
click at [397, 136] on link "Draw" at bounding box center [423, 145] width 108 height 43
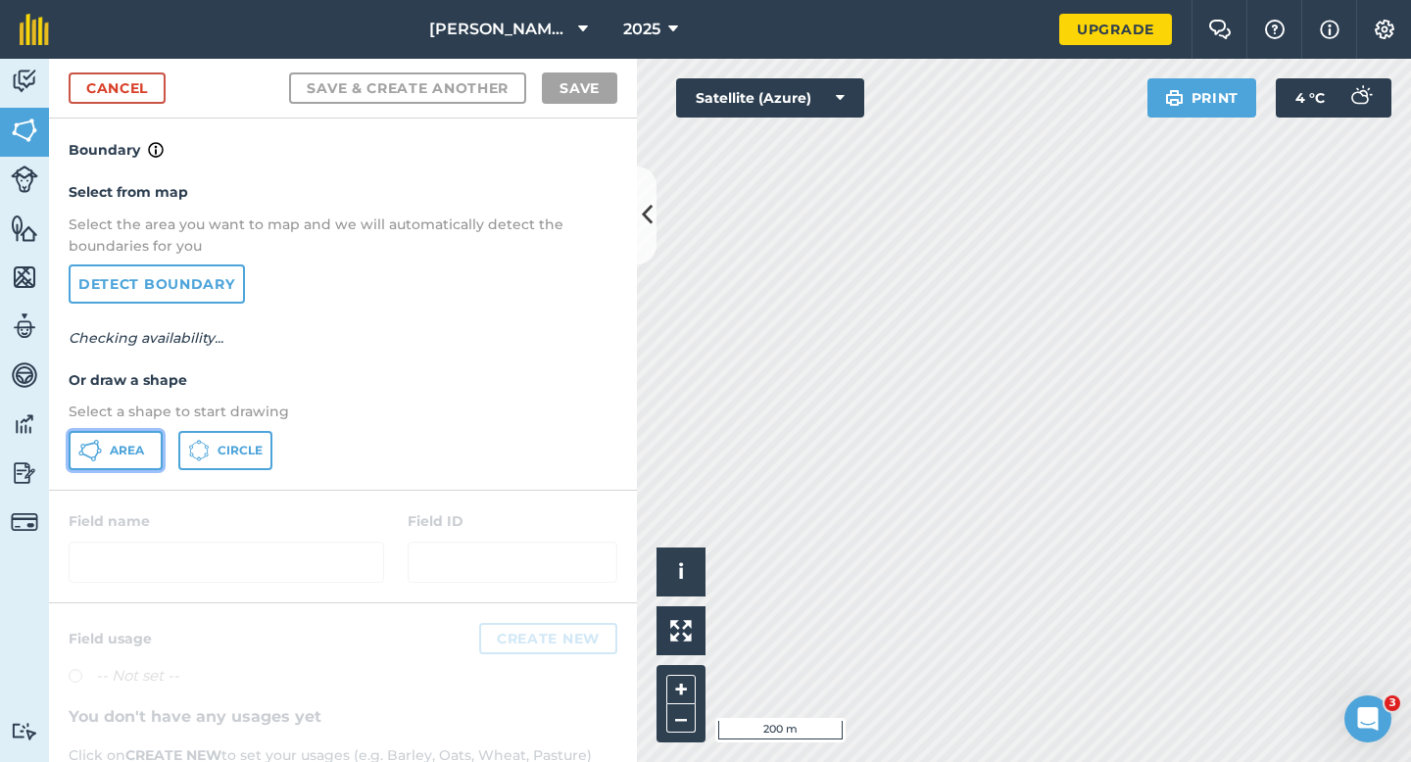
click at [120, 453] on span "Area" at bounding box center [127, 451] width 34 height 16
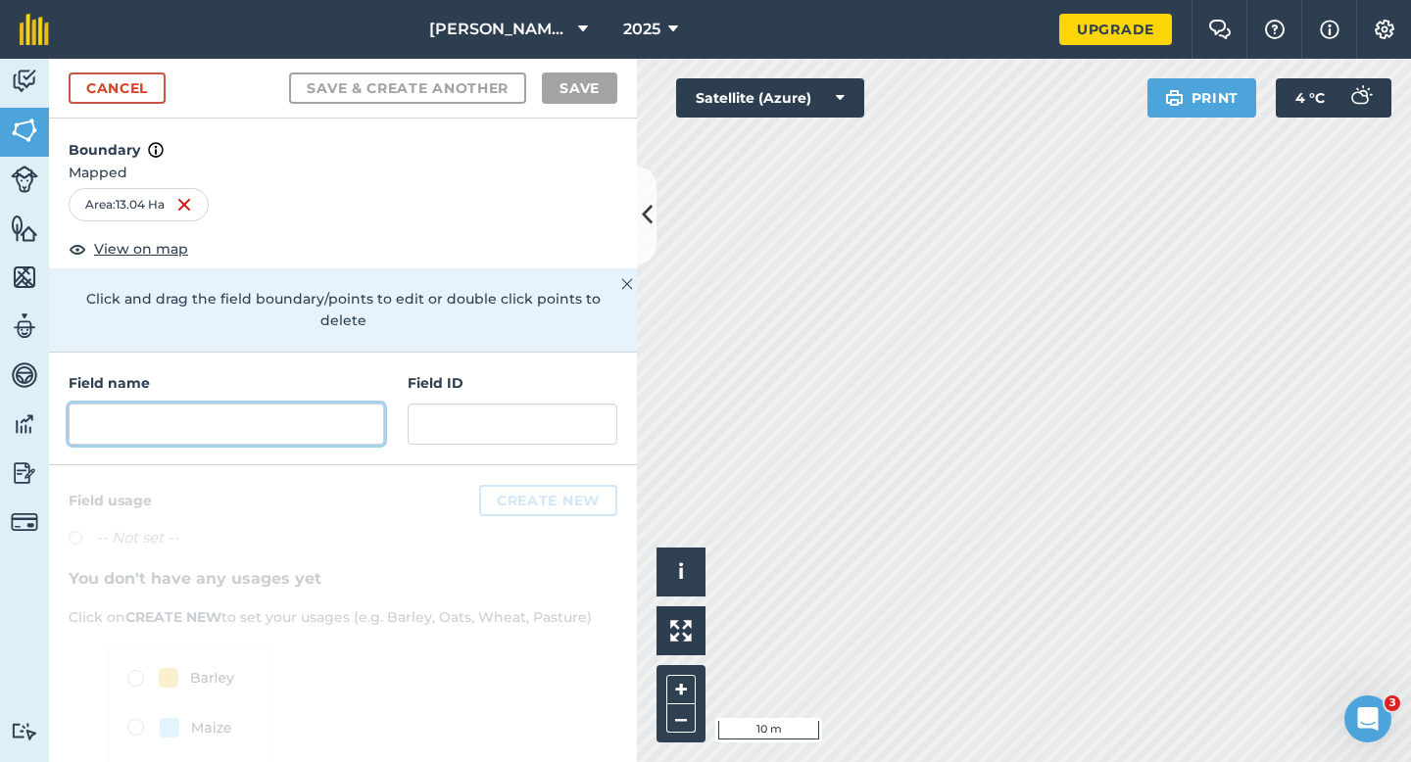
click at [350, 404] on input "text" at bounding box center [227, 424] width 316 height 41
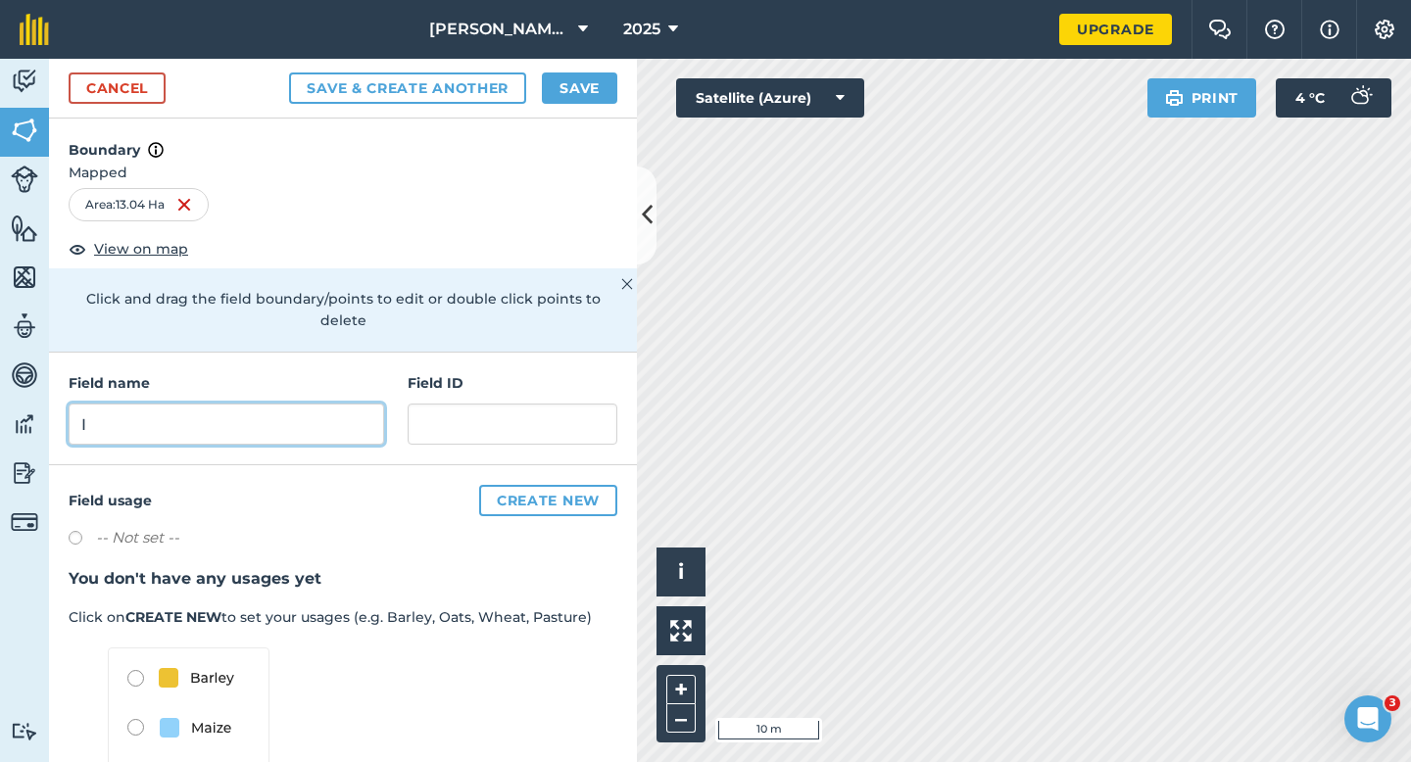
type input "I"
click at [568, 86] on button "Save" at bounding box center [579, 88] width 75 height 31
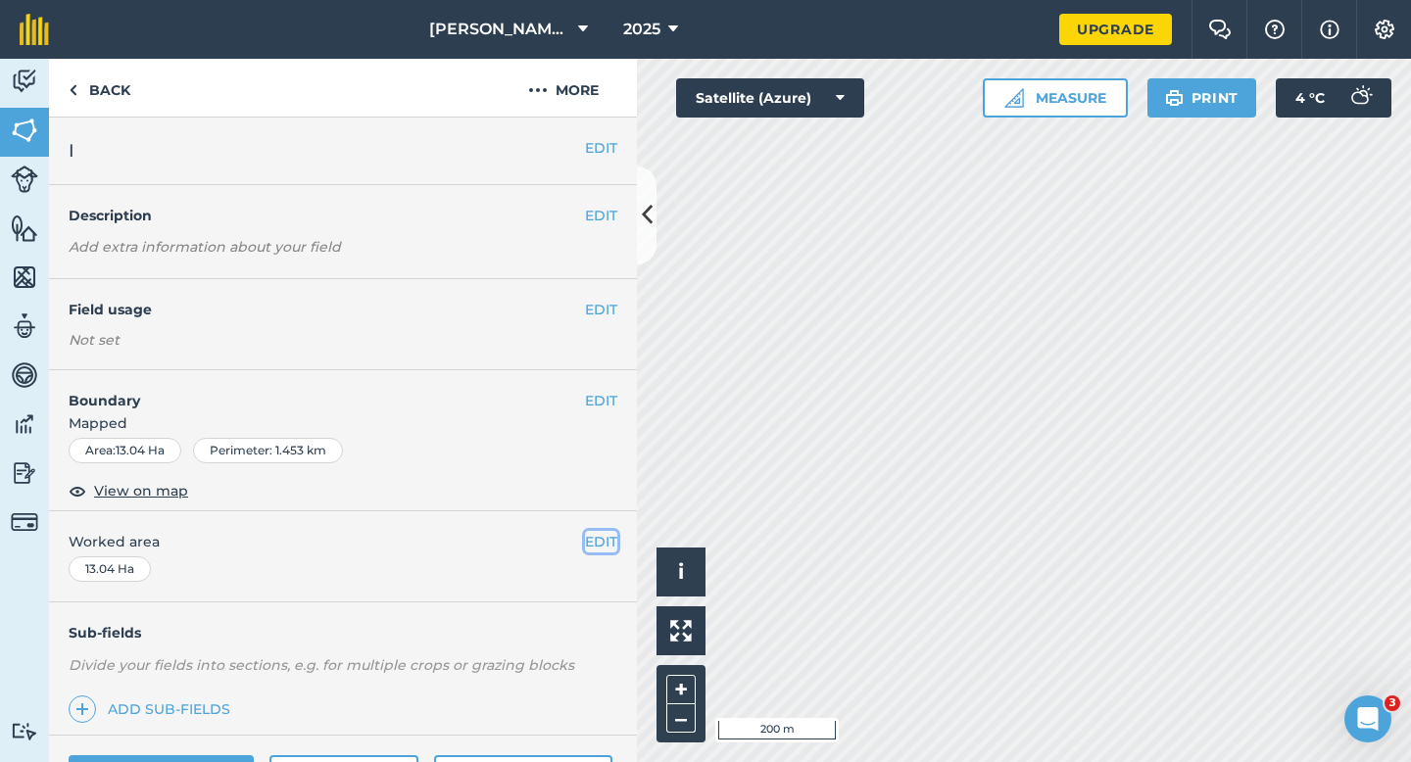
click at [596, 539] on button "EDIT" at bounding box center [601, 542] width 32 height 22
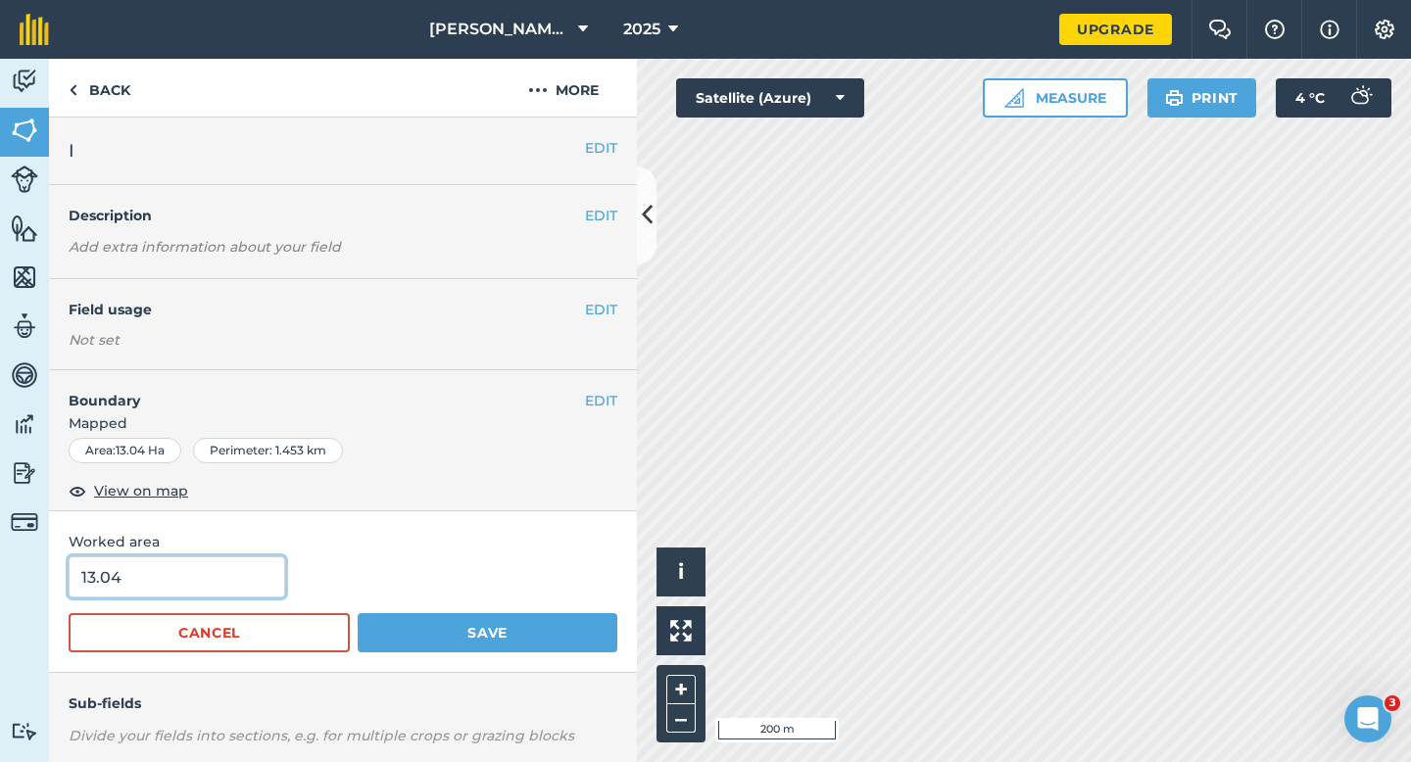
click at [228, 589] on input "13.04" at bounding box center [177, 577] width 217 height 41
type input "13"
click at [358, 613] on button "Save" at bounding box center [488, 632] width 260 height 39
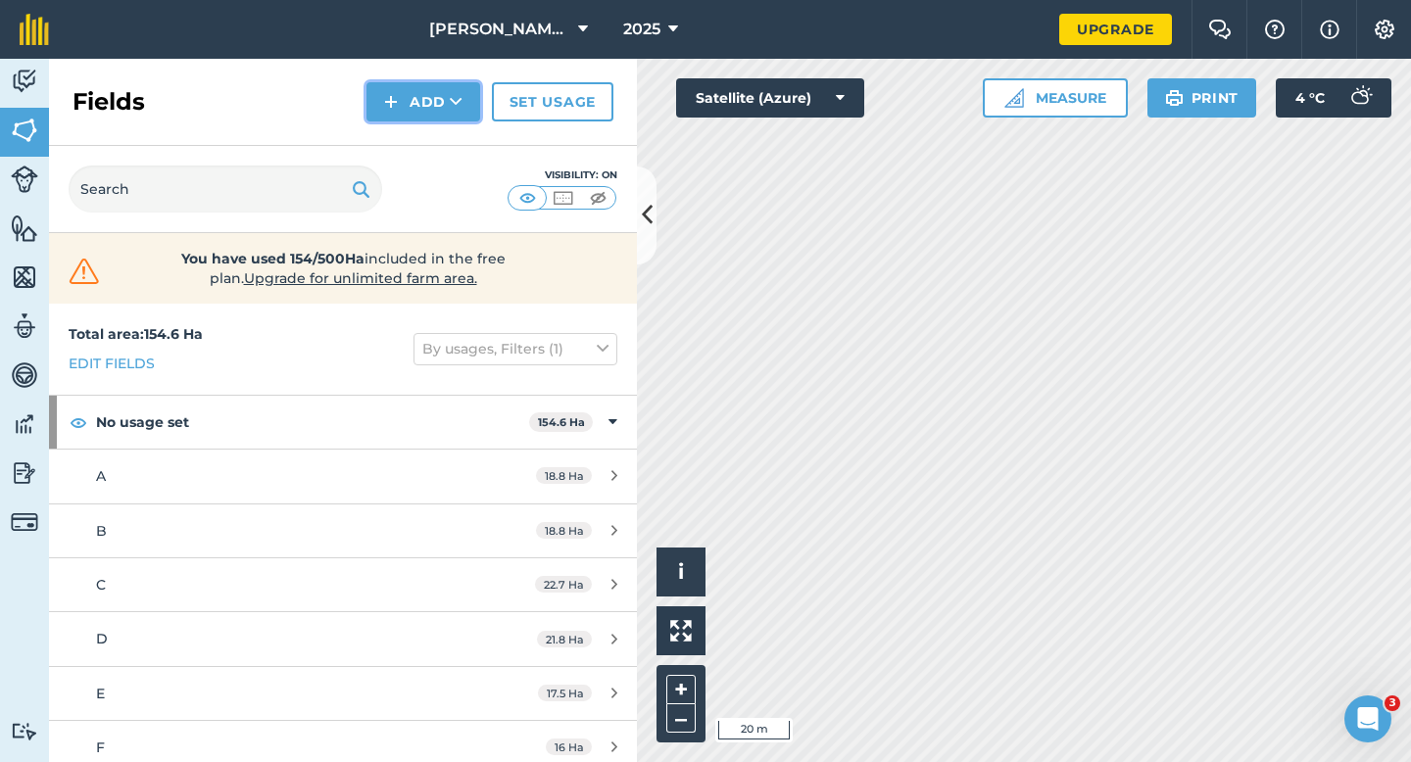
click at [411, 102] on button "Add" at bounding box center [424, 101] width 114 height 39
click at [411, 140] on link "Draw" at bounding box center [423, 145] width 108 height 43
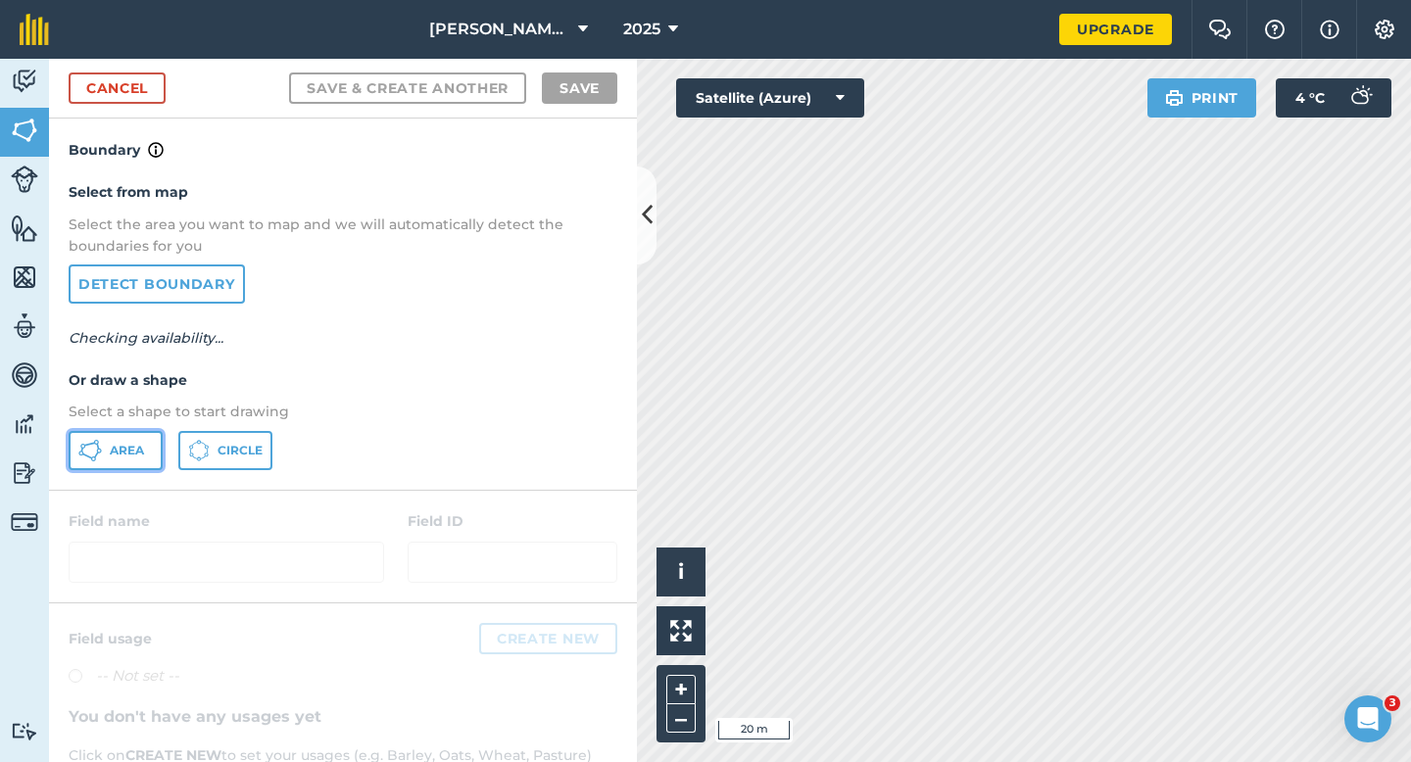
click at [139, 435] on button "Area" at bounding box center [116, 450] width 94 height 39
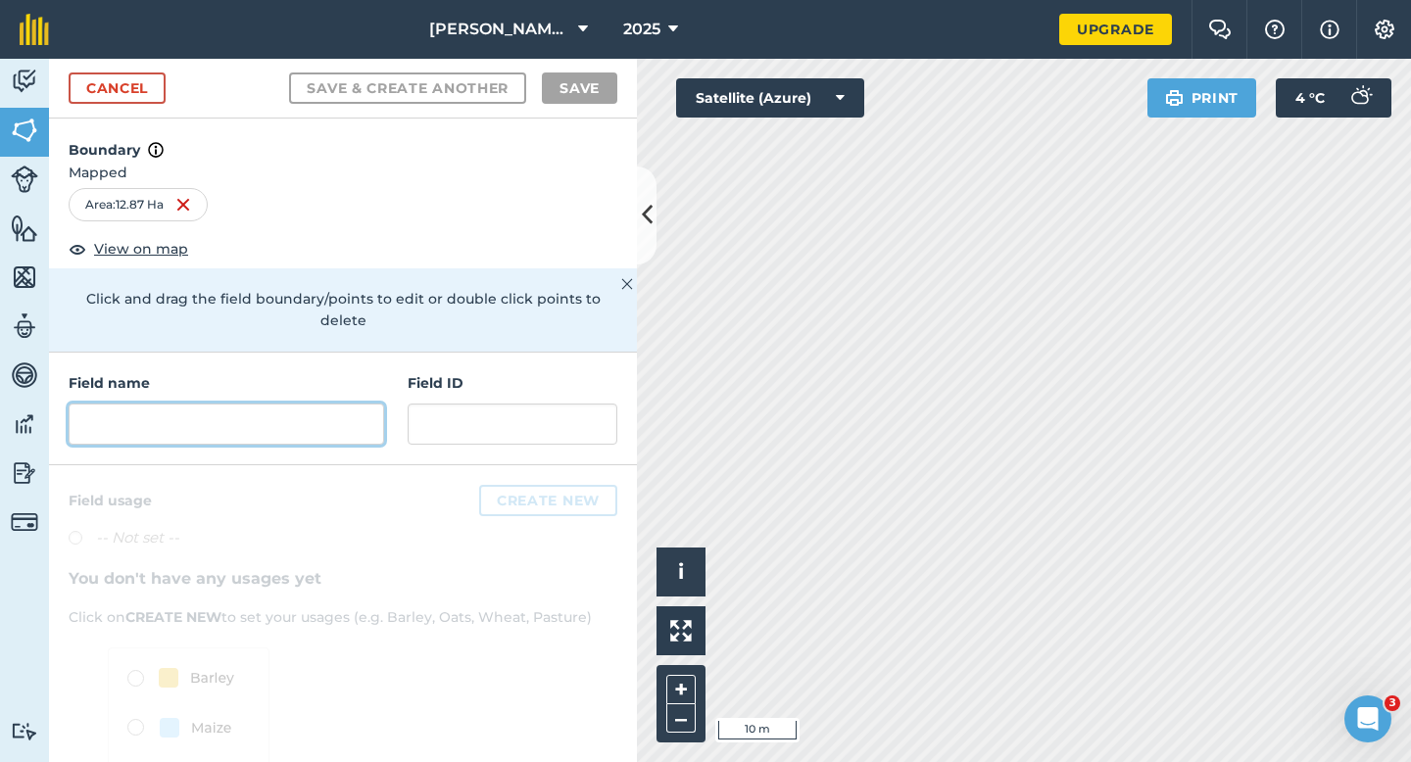
click at [319, 406] on input "text" at bounding box center [227, 424] width 316 height 41
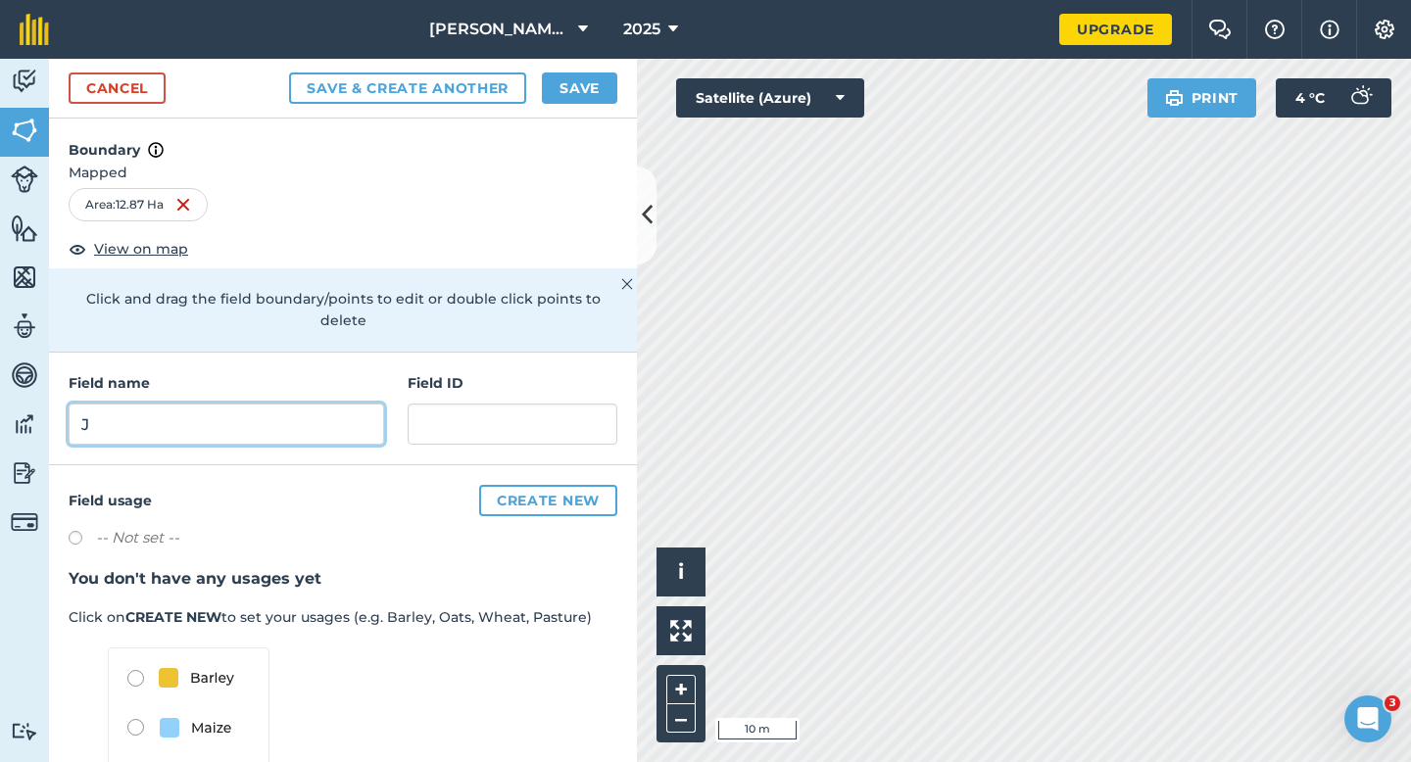
type input "J"
click at [594, 98] on button "Save" at bounding box center [579, 88] width 75 height 31
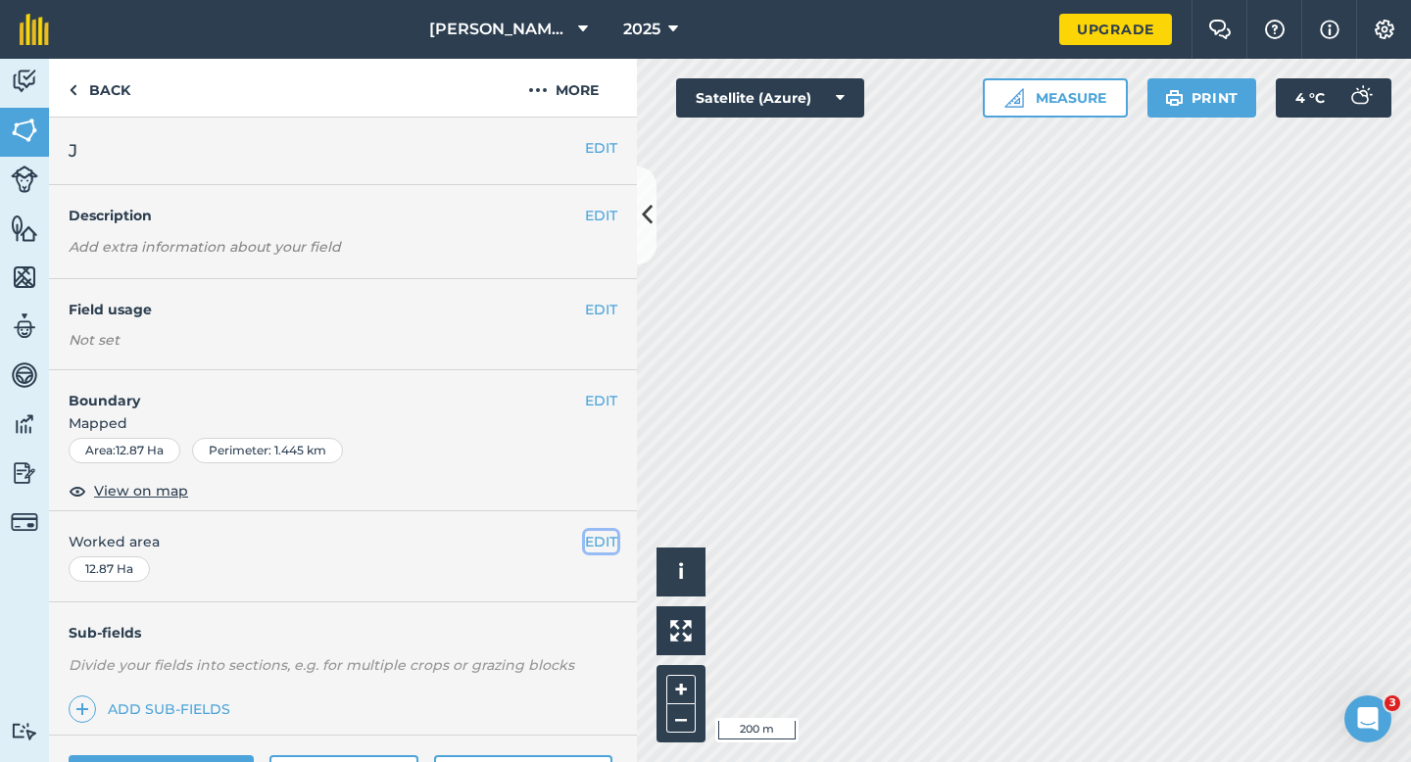
click at [610, 546] on button "EDIT" at bounding box center [601, 542] width 32 height 22
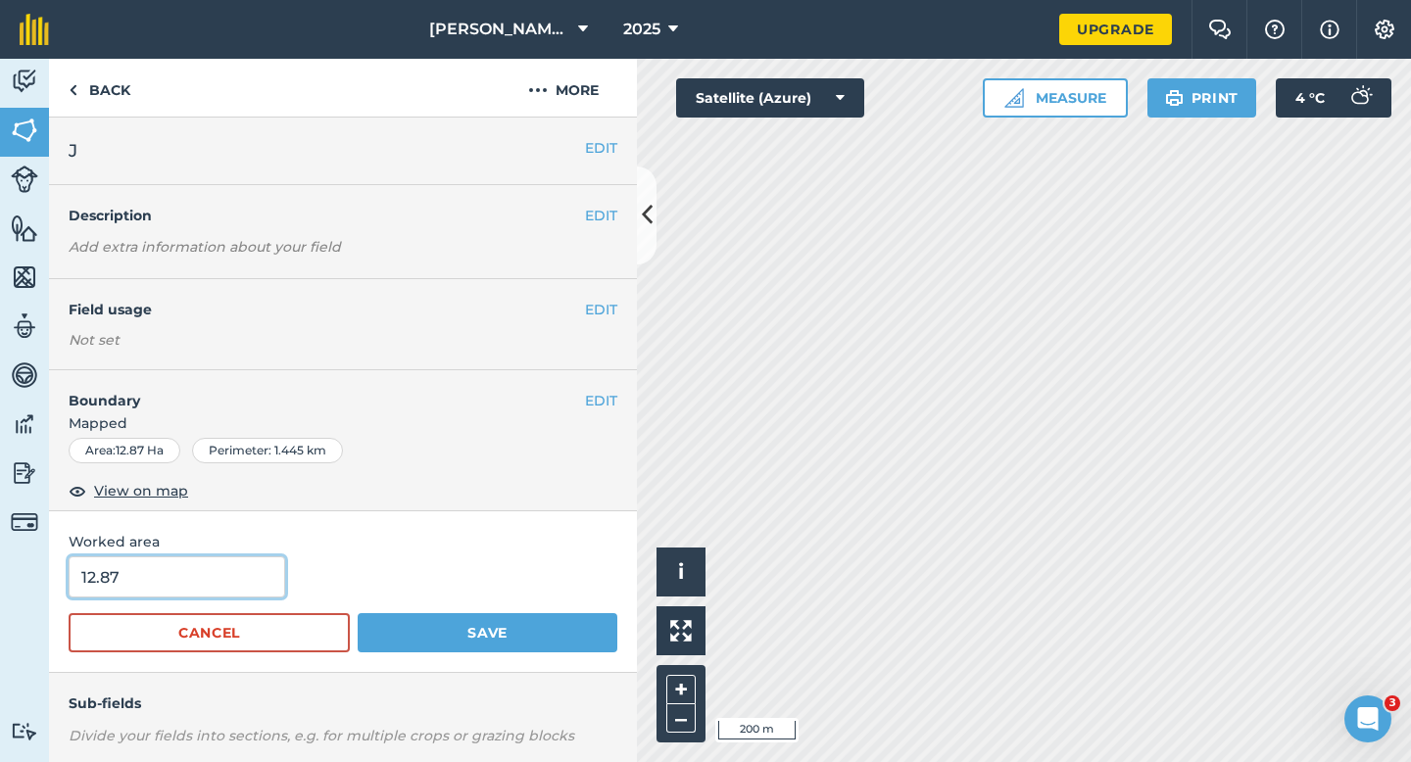
click at [240, 582] on input "12.87" at bounding box center [177, 577] width 217 height 41
type input "13"
click at [358, 613] on button "Save" at bounding box center [488, 632] width 260 height 39
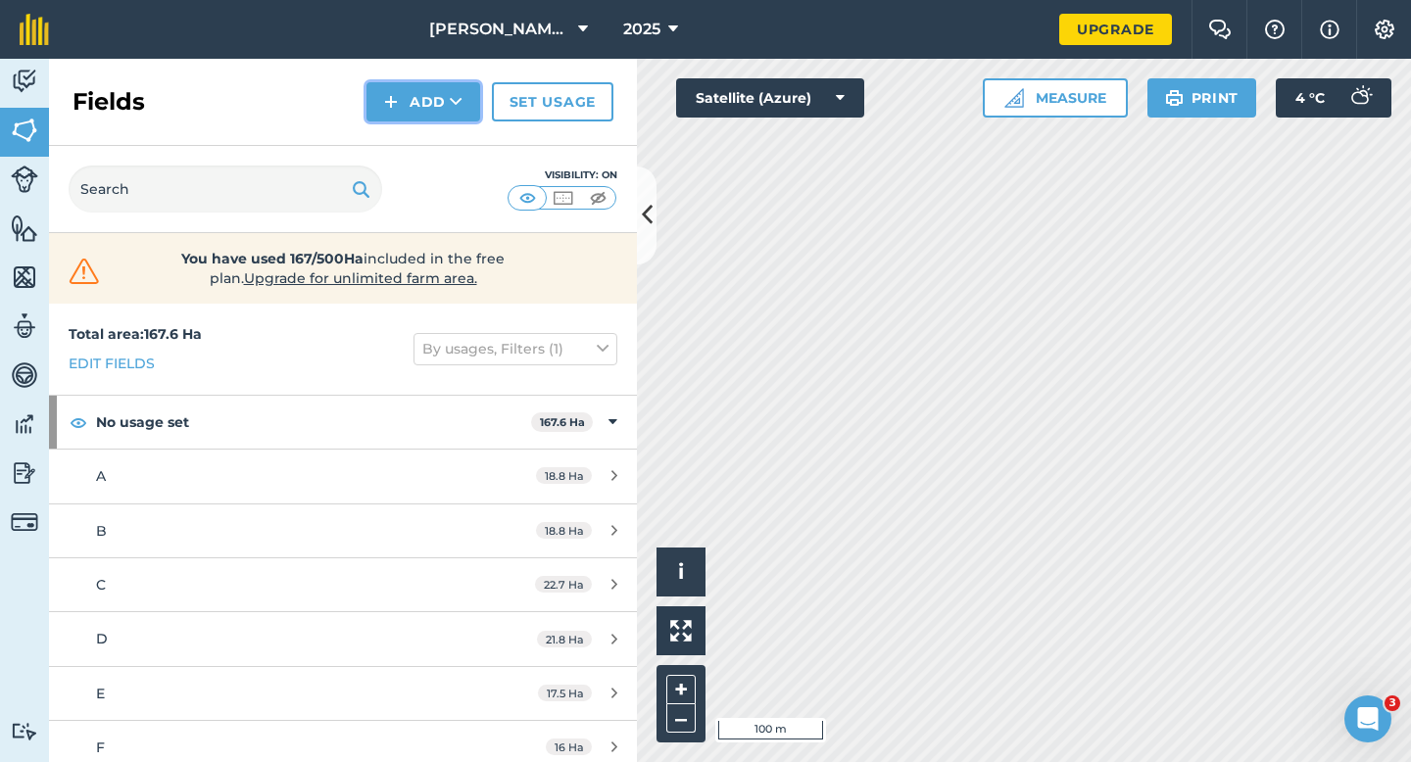
click at [445, 94] on button "Add" at bounding box center [424, 101] width 114 height 39
click at [445, 139] on link "Draw" at bounding box center [423, 145] width 108 height 43
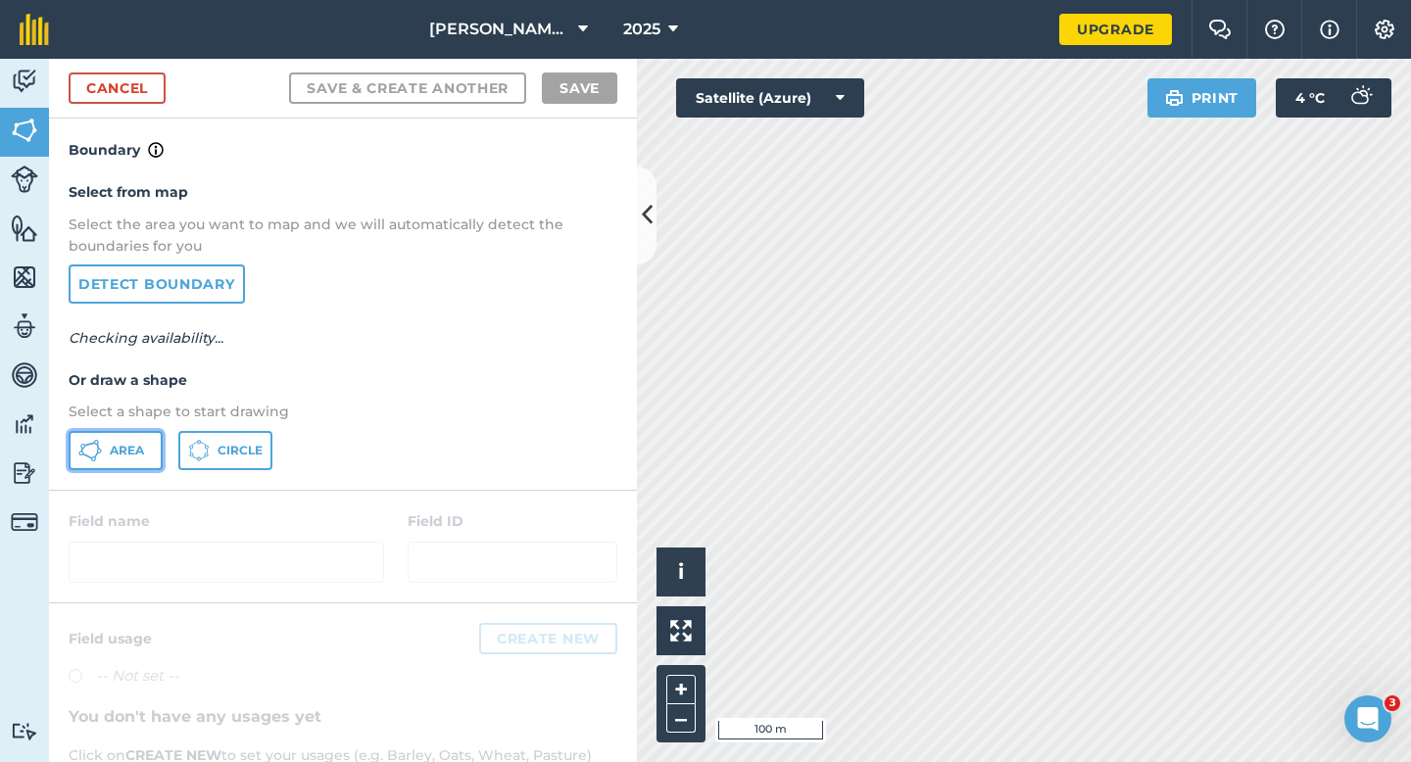
click at [132, 444] on span "Area" at bounding box center [127, 451] width 34 height 16
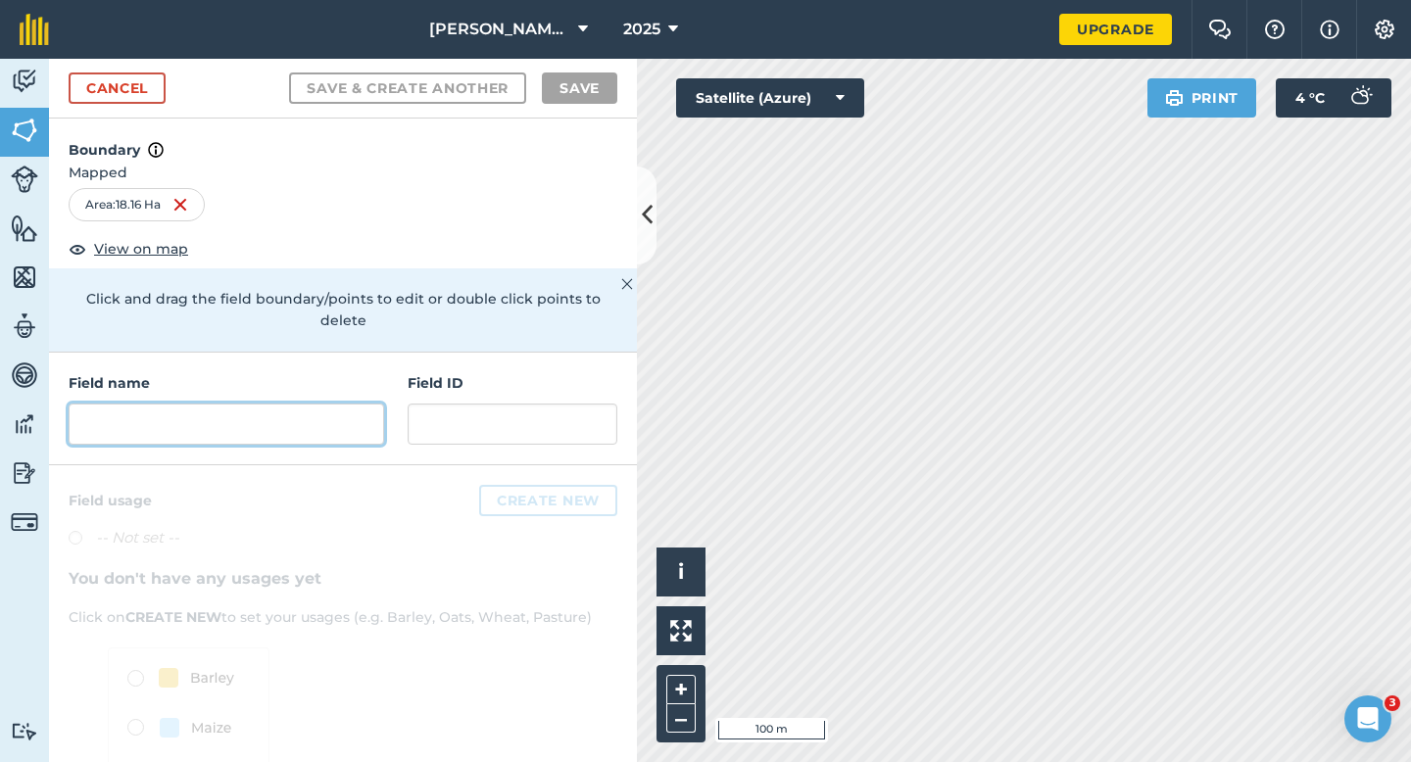
click at [287, 404] on input "text" at bounding box center [227, 424] width 316 height 41
type input "J"
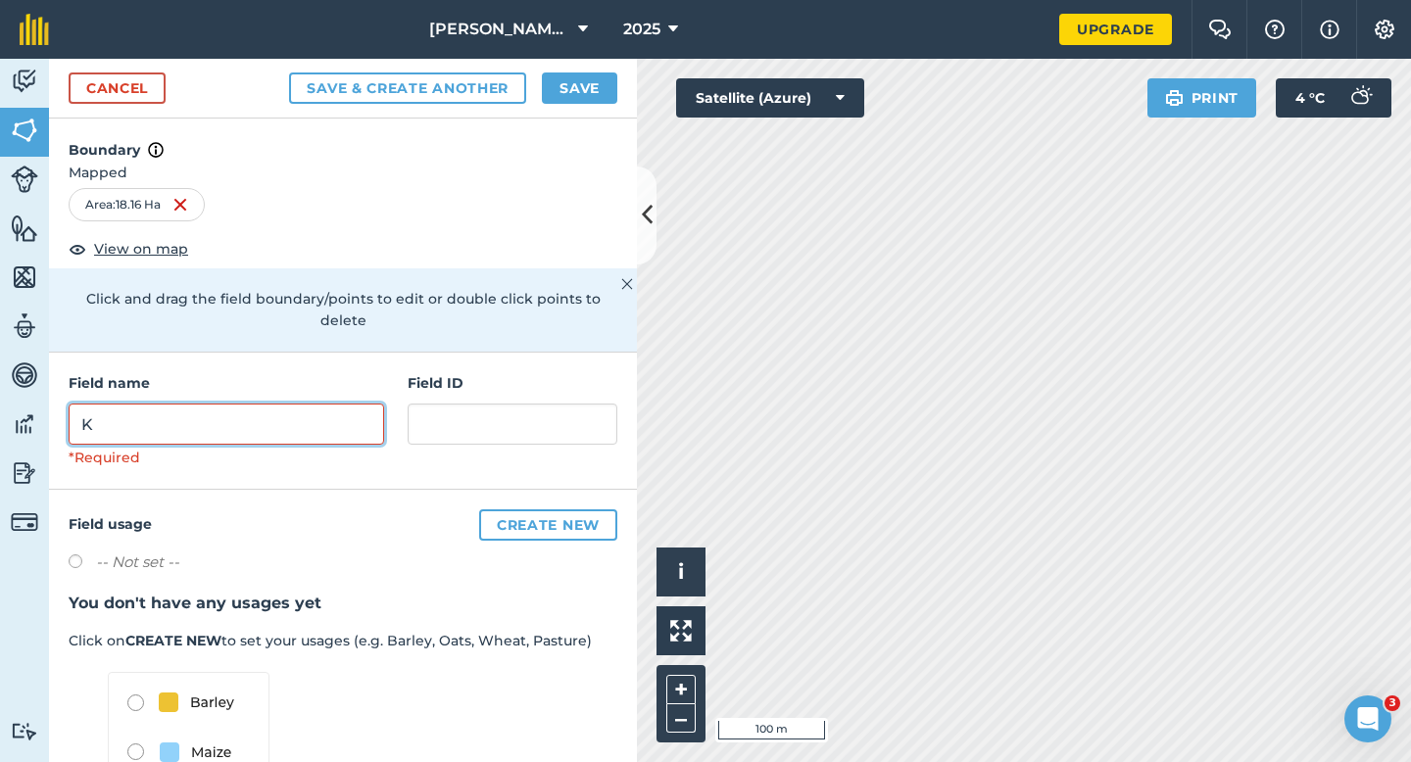
type input "K"
click at [562, 91] on button "Save" at bounding box center [579, 88] width 75 height 31
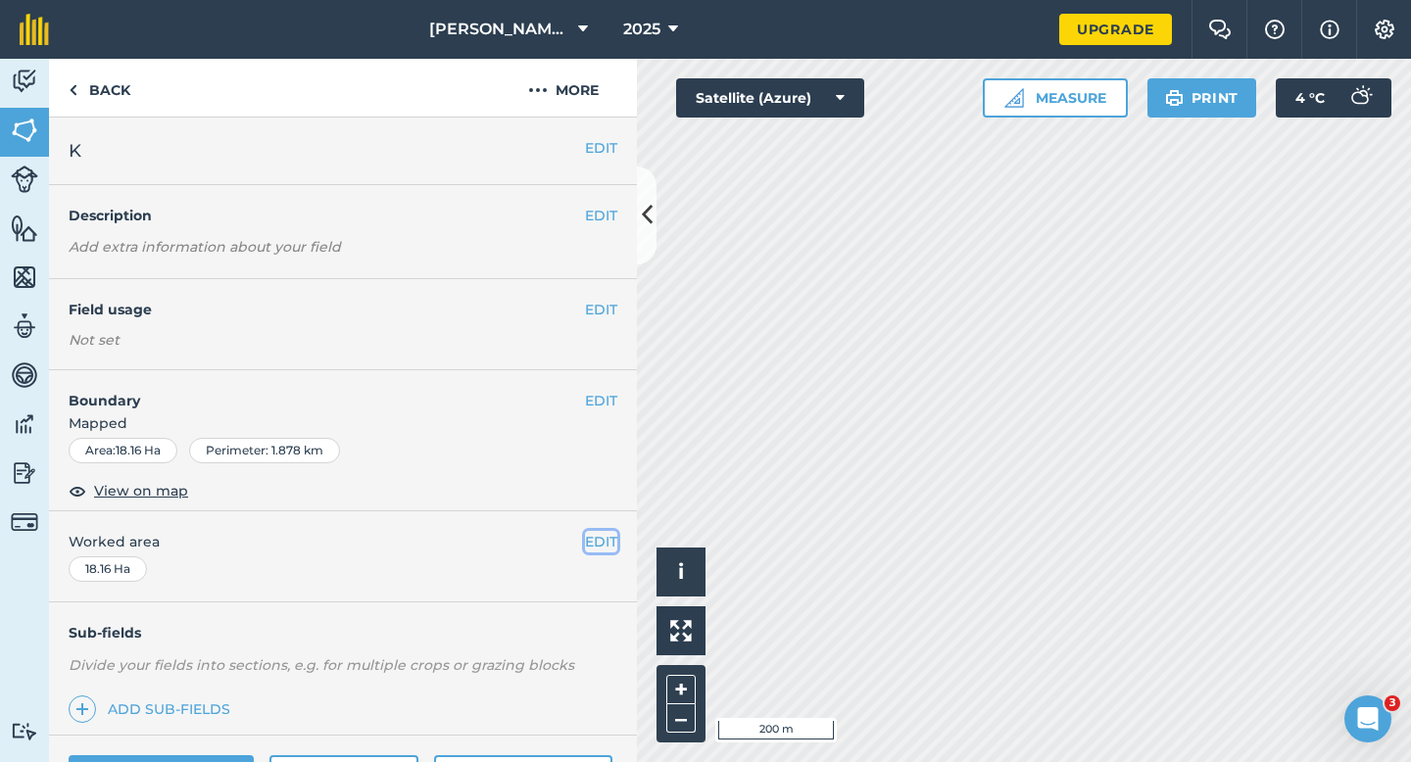
click at [599, 543] on button "EDIT" at bounding box center [601, 542] width 32 height 22
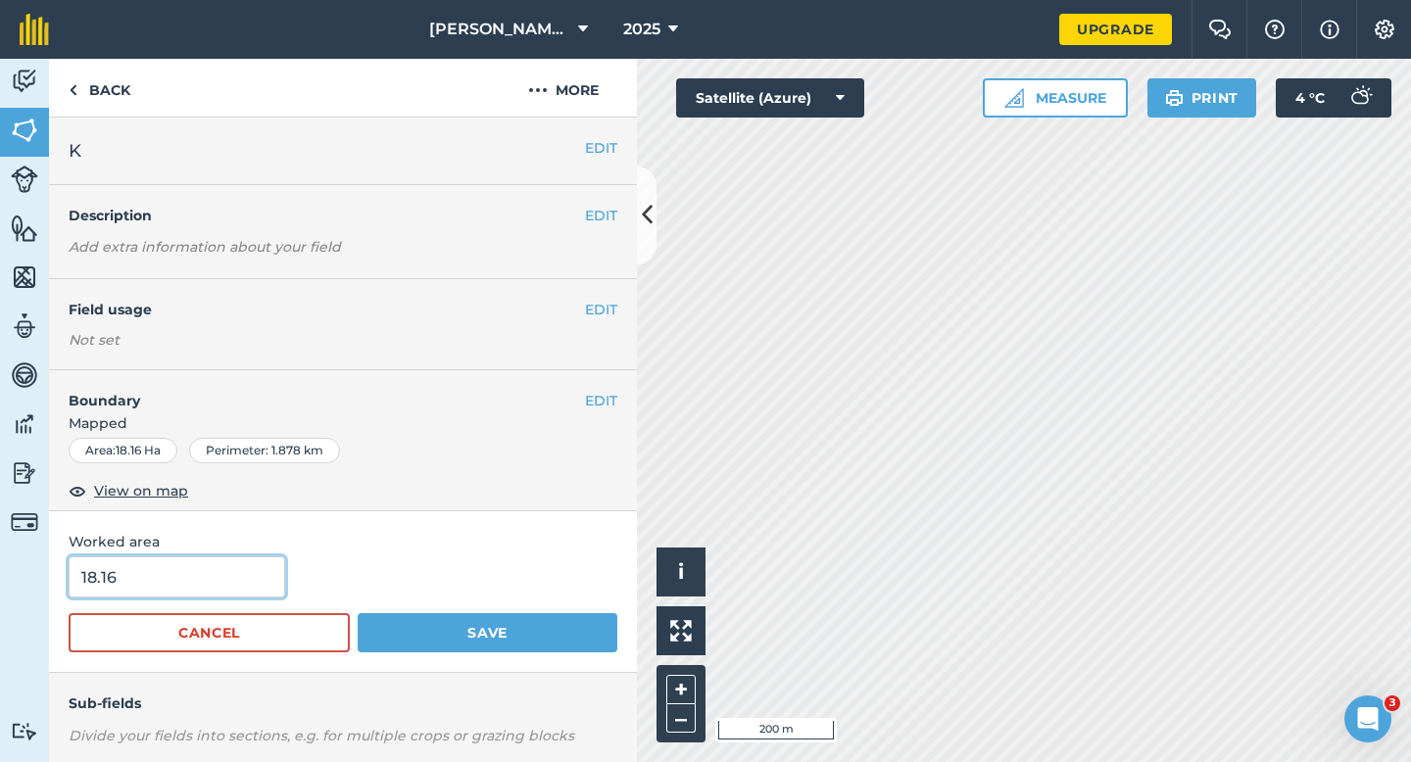
click at [242, 572] on input "18.16" at bounding box center [177, 577] width 217 height 41
type input "18.2"
click at [358, 613] on button "Save" at bounding box center [488, 632] width 260 height 39
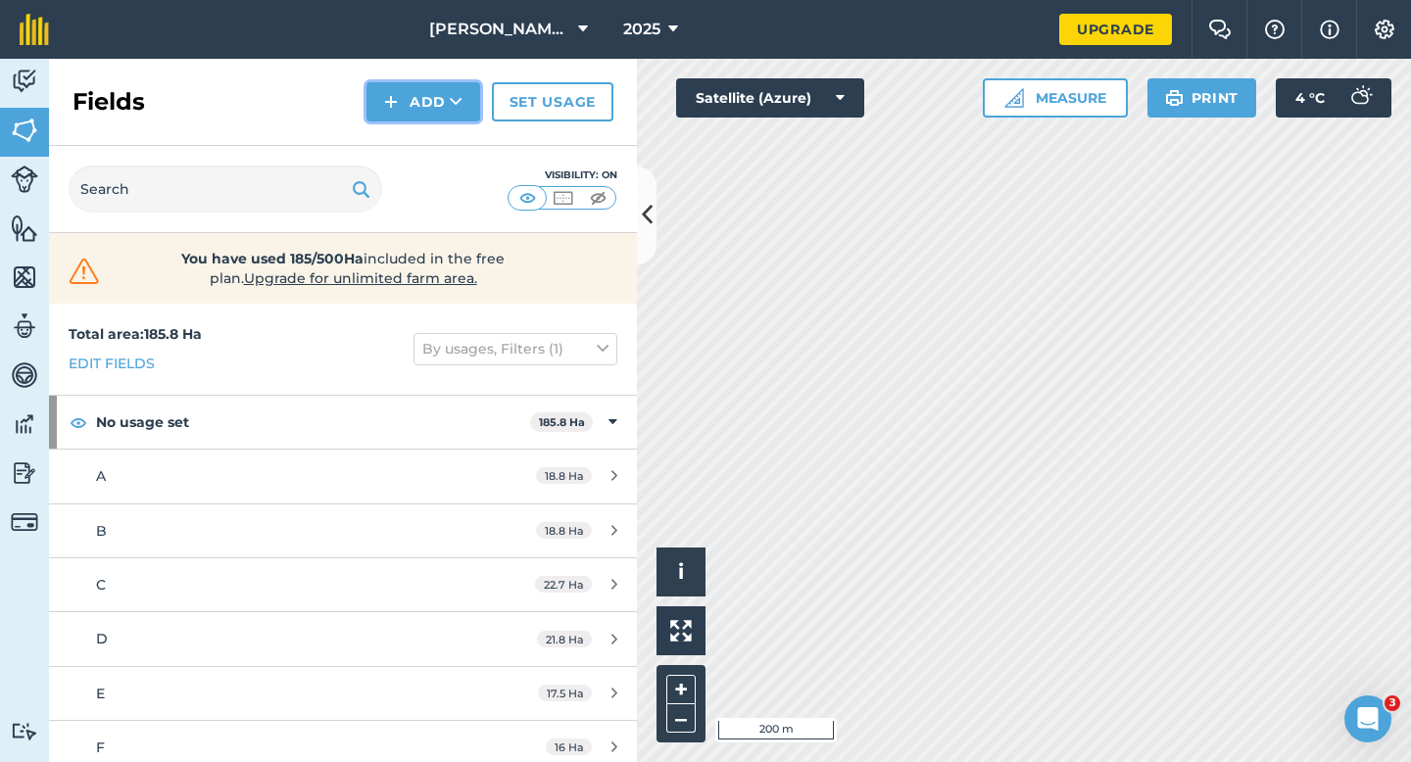
click at [414, 107] on button "Add" at bounding box center [424, 101] width 114 height 39
click at [414, 132] on link "Draw" at bounding box center [423, 145] width 108 height 43
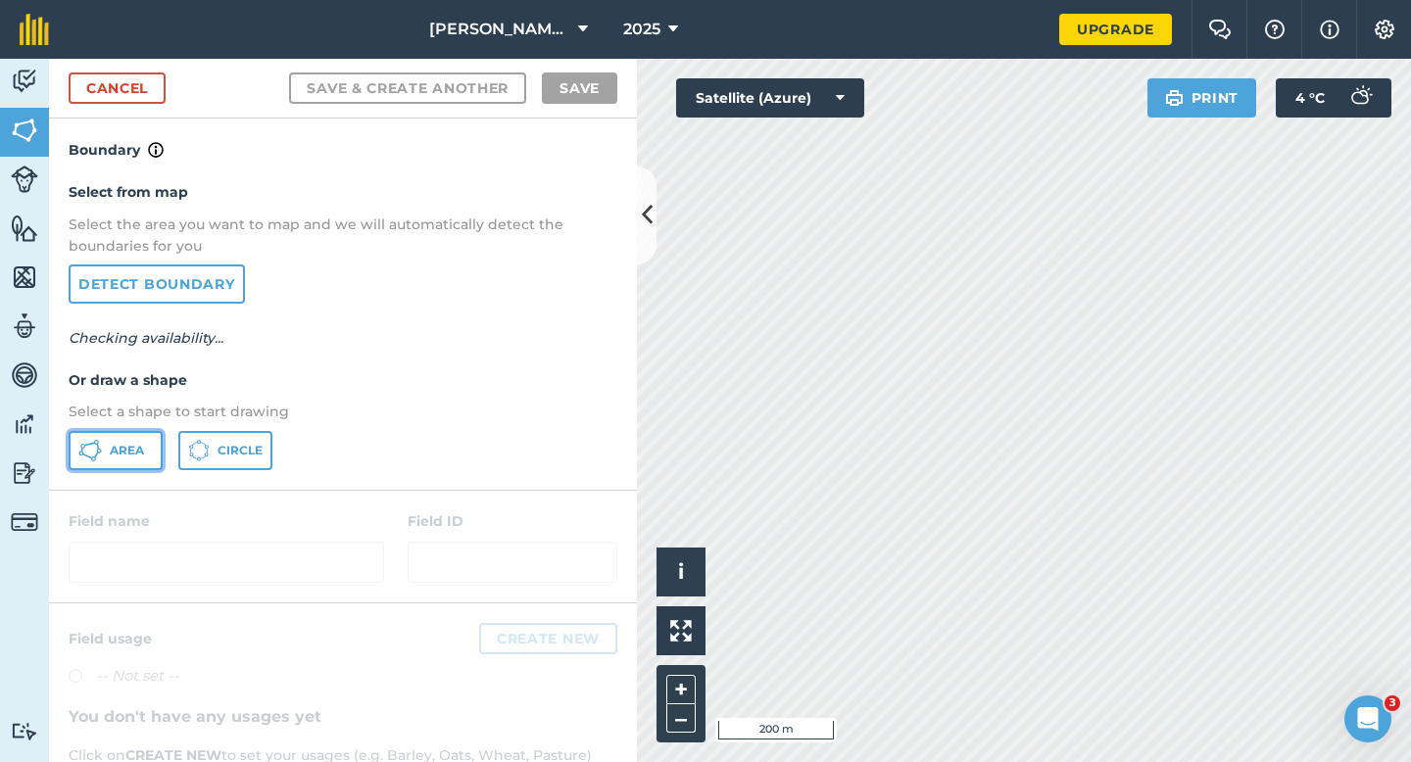
click at [124, 446] on span "Area" at bounding box center [127, 451] width 34 height 16
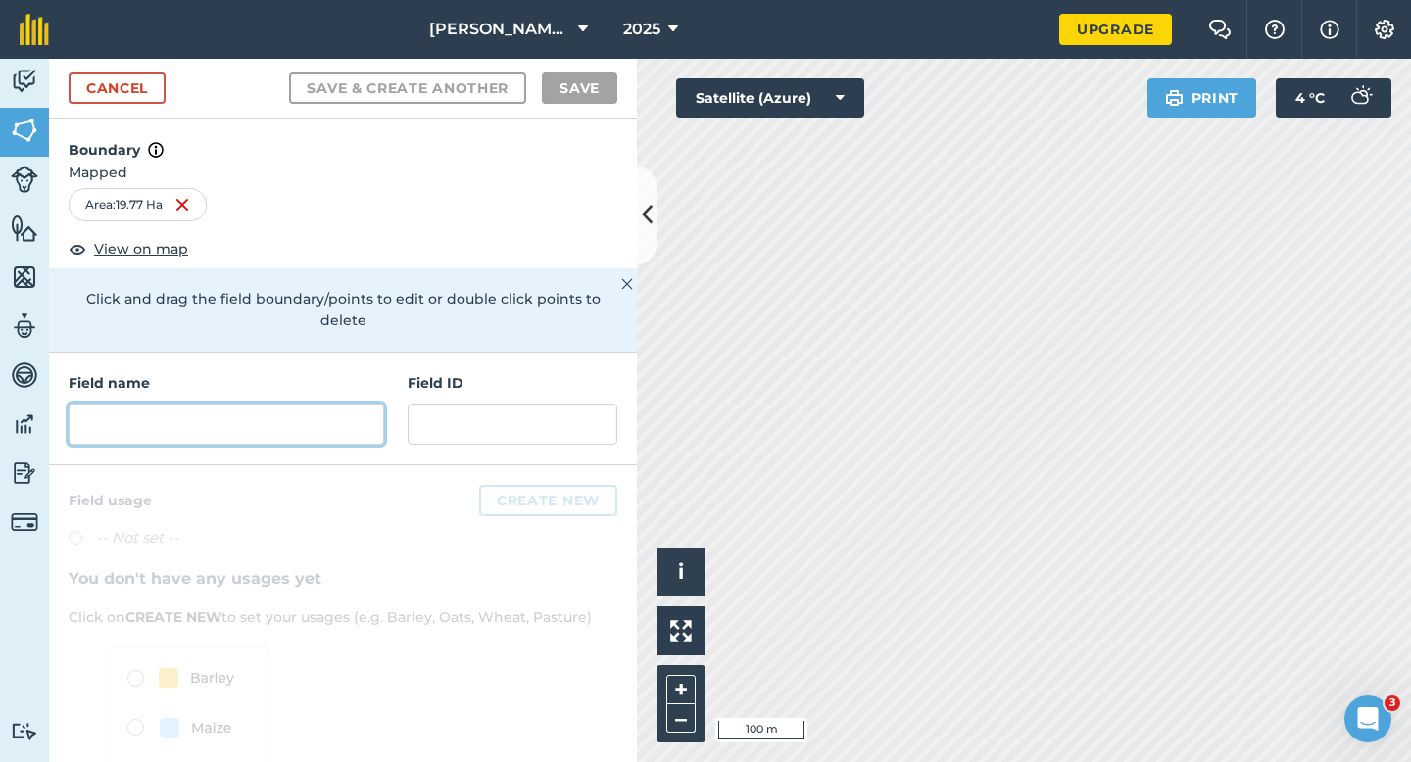
click at [359, 414] on input "text" at bounding box center [227, 424] width 316 height 41
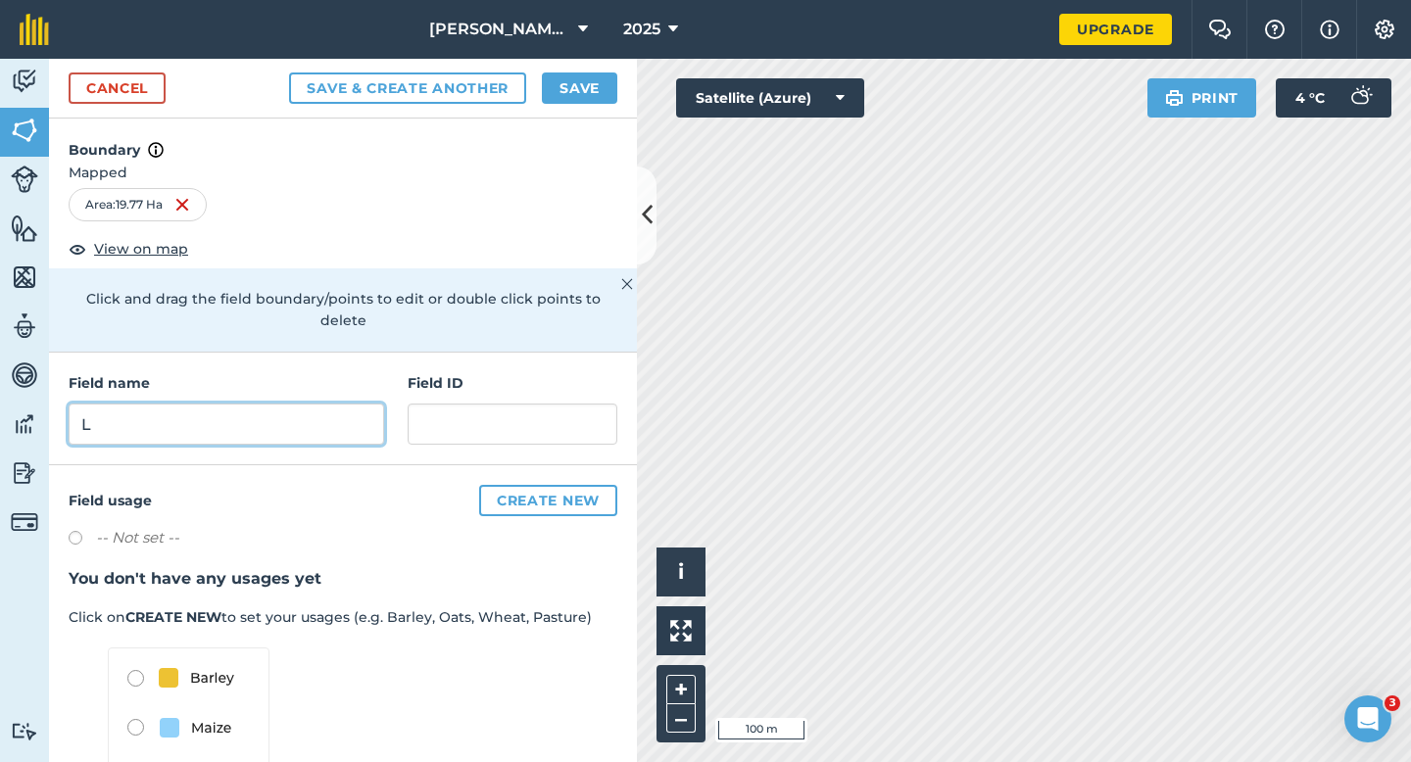
type input "L"
click at [592, 99] on button "Save" at bounding box center [579, 88] width 75 height 31
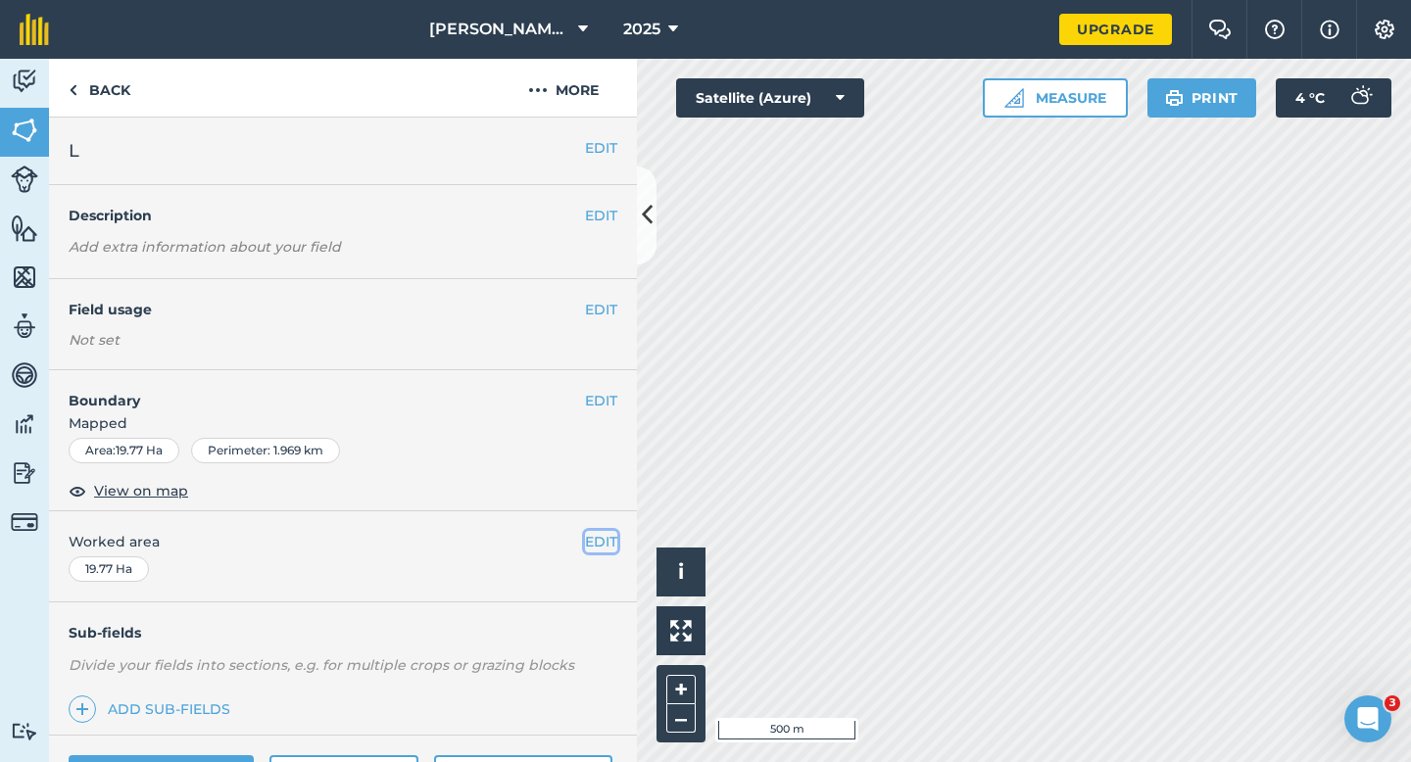
click at [592, 539] on button "EDIT" at bounding box center [601, 542] width 32 height 22
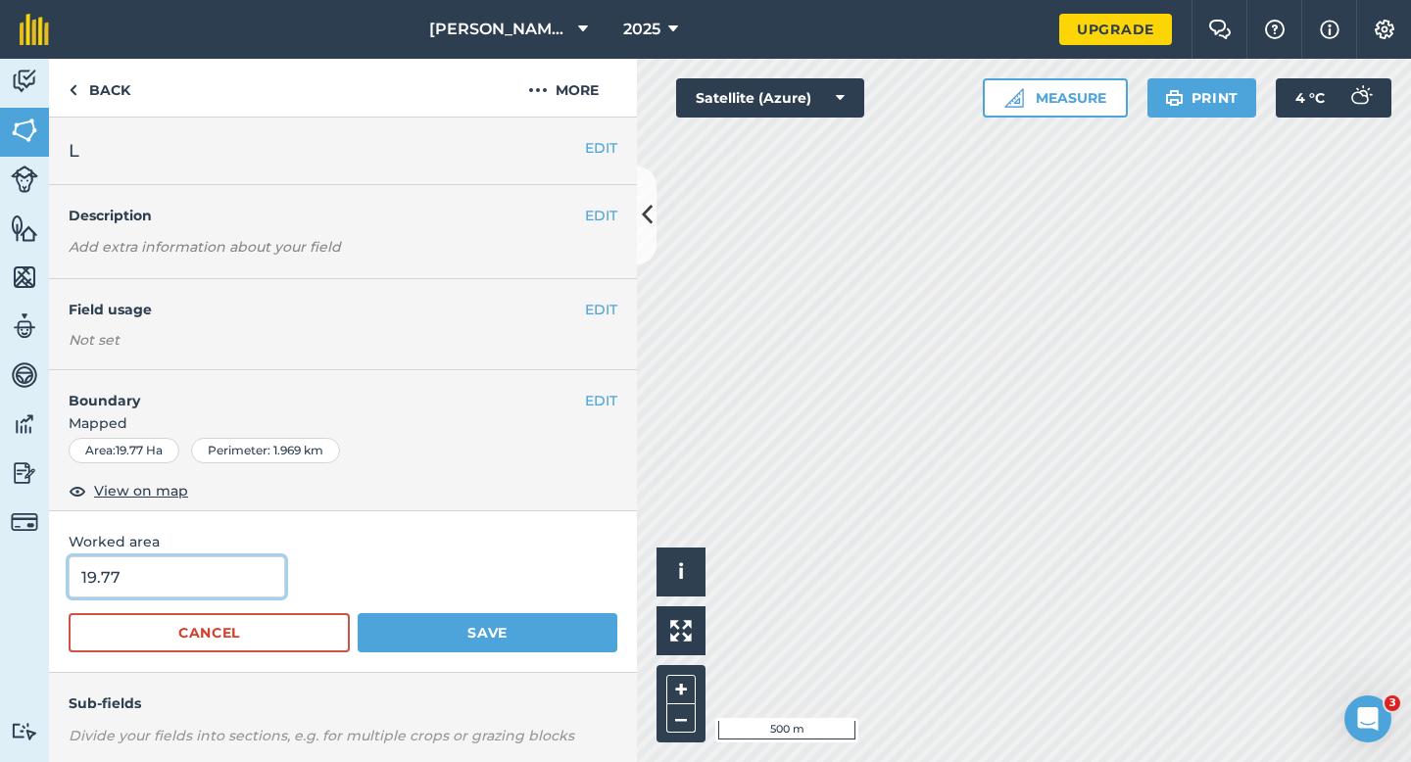
click at [128, 590] on input "19.77" at bounding box center [177, 577] width 217 height 41
type input "19.7"
click at [358, 613] on button "Save" at bounding box center [488, 632] width 260 height 39
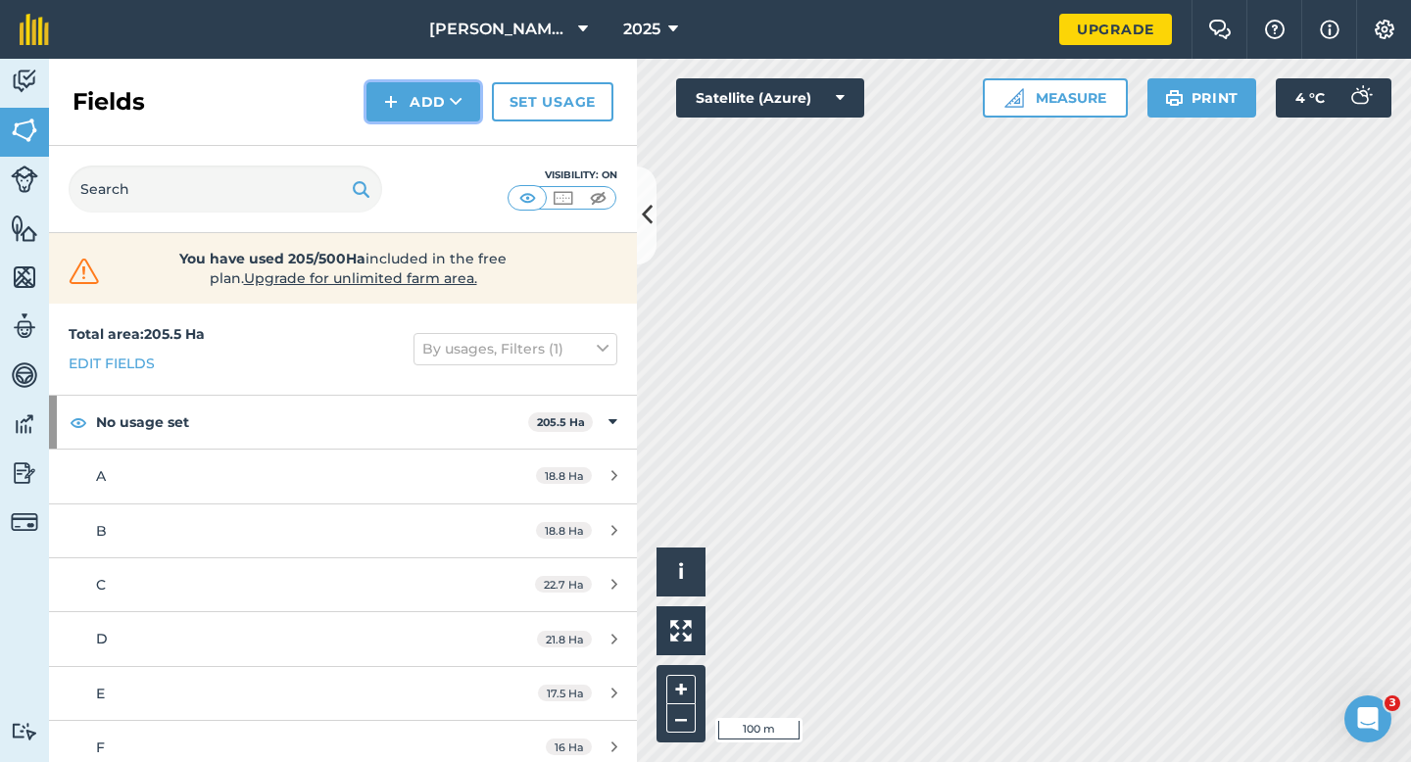
click at [413, 104] on button "Add" at bounding box center [424, 101] width 114 height 39
click at [413, 148] on link "Draw" at bounding box center [423, 145] width 108 height 43
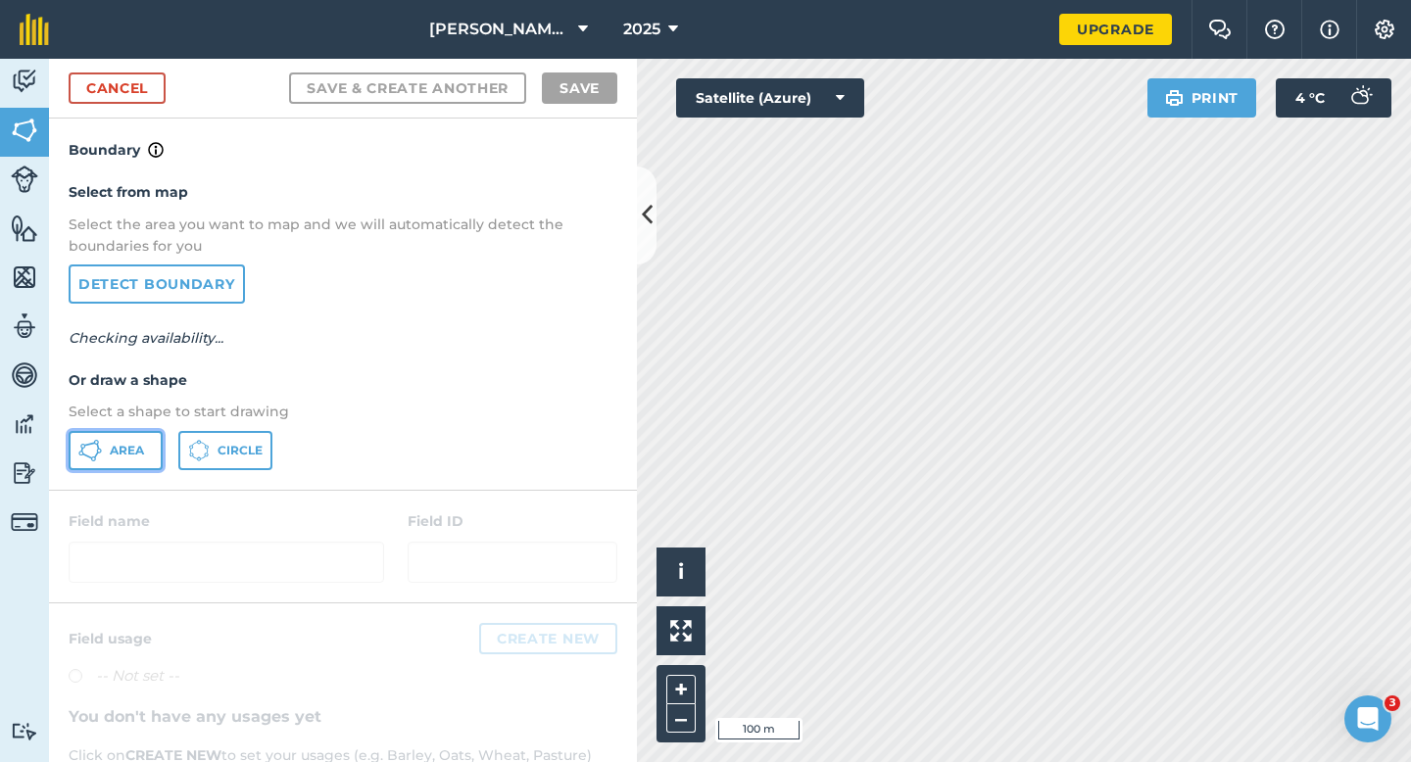
click at [143, 434] on button "Area" at bounding box center [116, 450] width 94 height 39
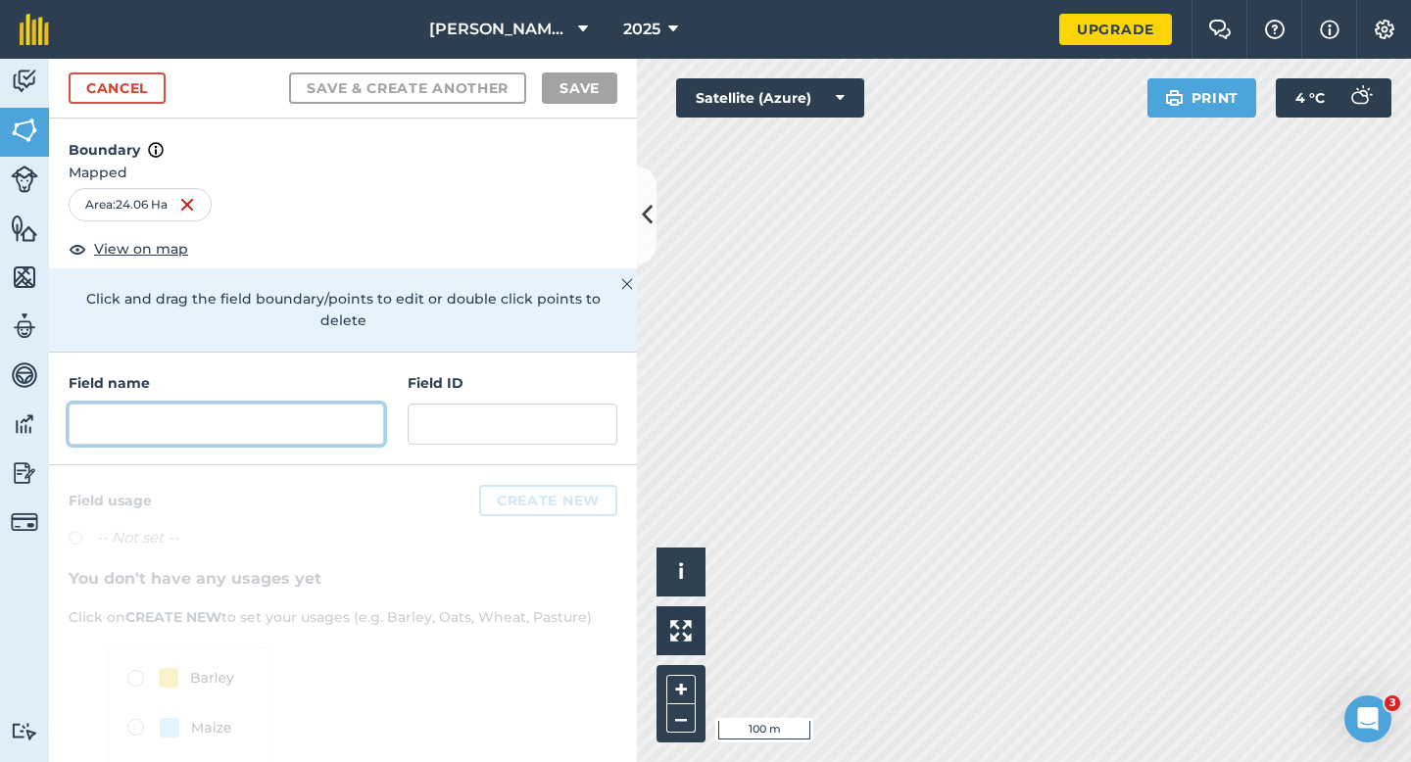
click at [304, 406] on input "text" at bounding box center [227, 424] width 316 height 41
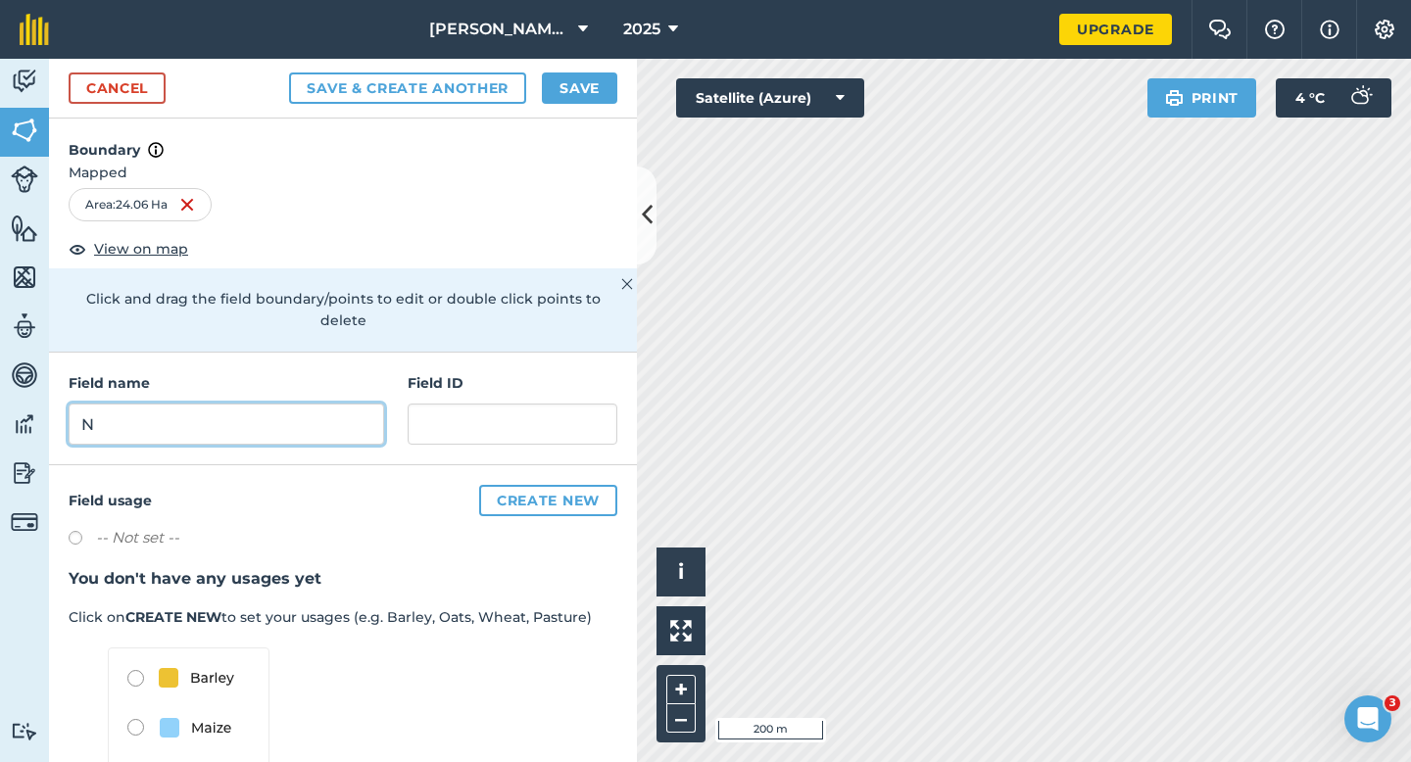
type input "N"
click at [562, 90] on button "Save" at bounding box center [579, 88] width 75 height 31
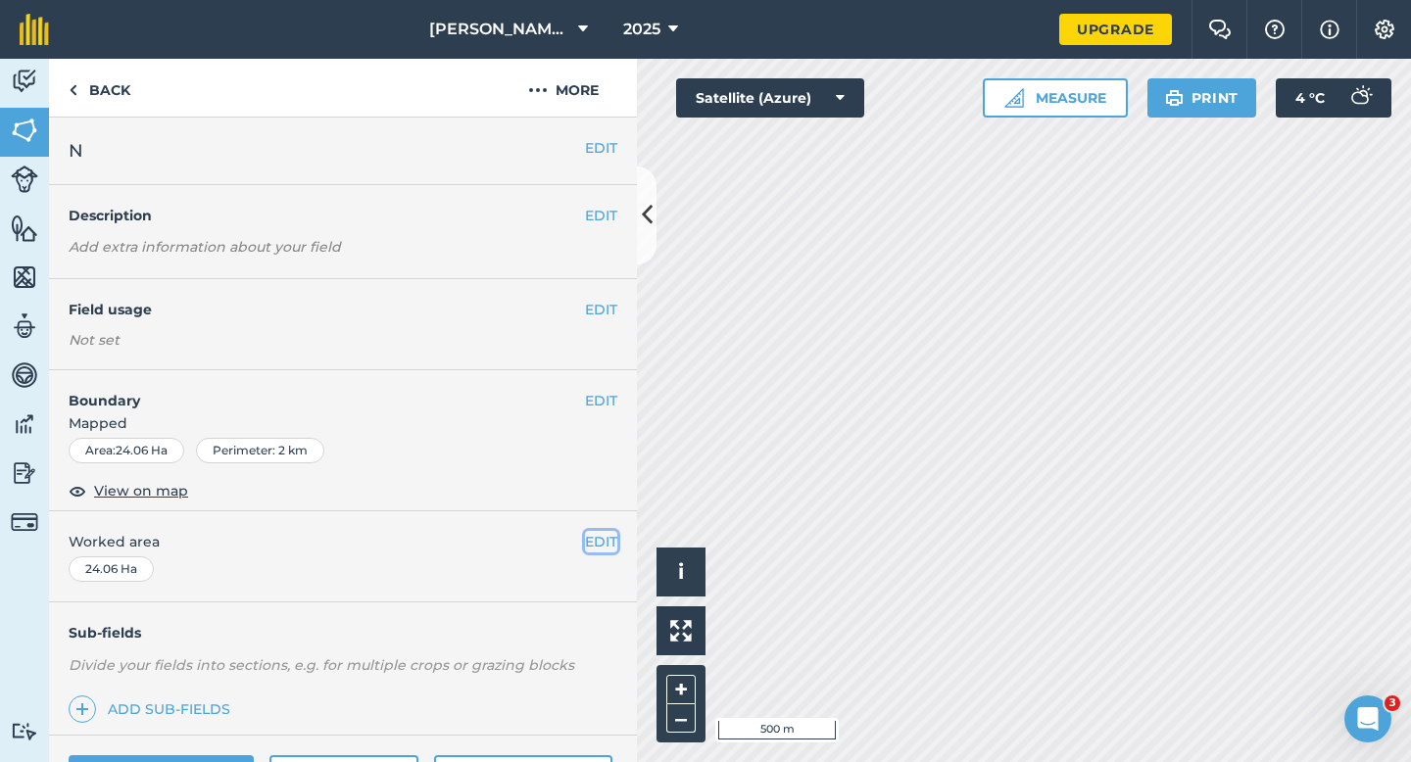
click at [587, 541] on button "EDIT" at bounding box center [601, 542] width 32 height 22
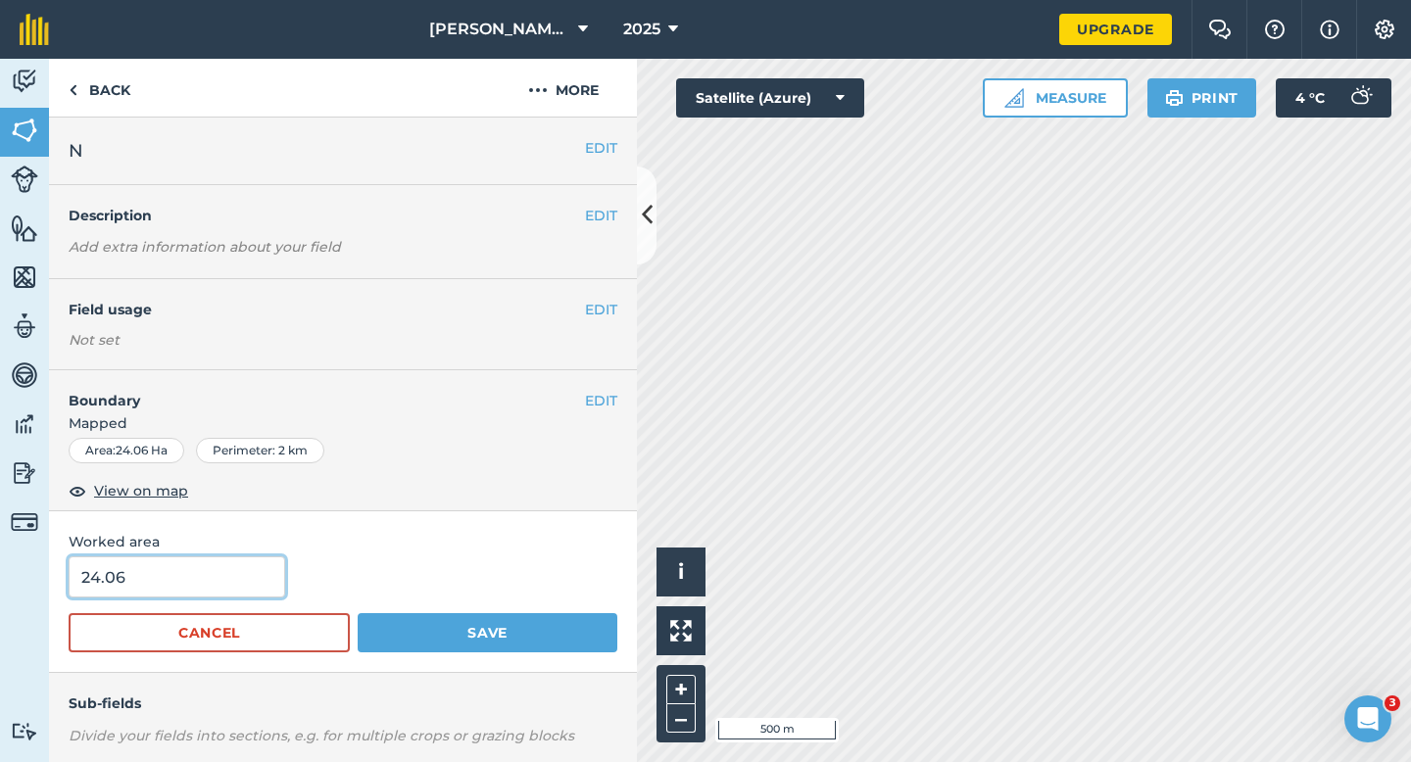
click at [234, 573] on input "24.06" at bounding box center [177, 577] width 217 height 41
type input "22"
click at [358, 613] on button "Save" at bounding box center [488, 632] width 260 height 39
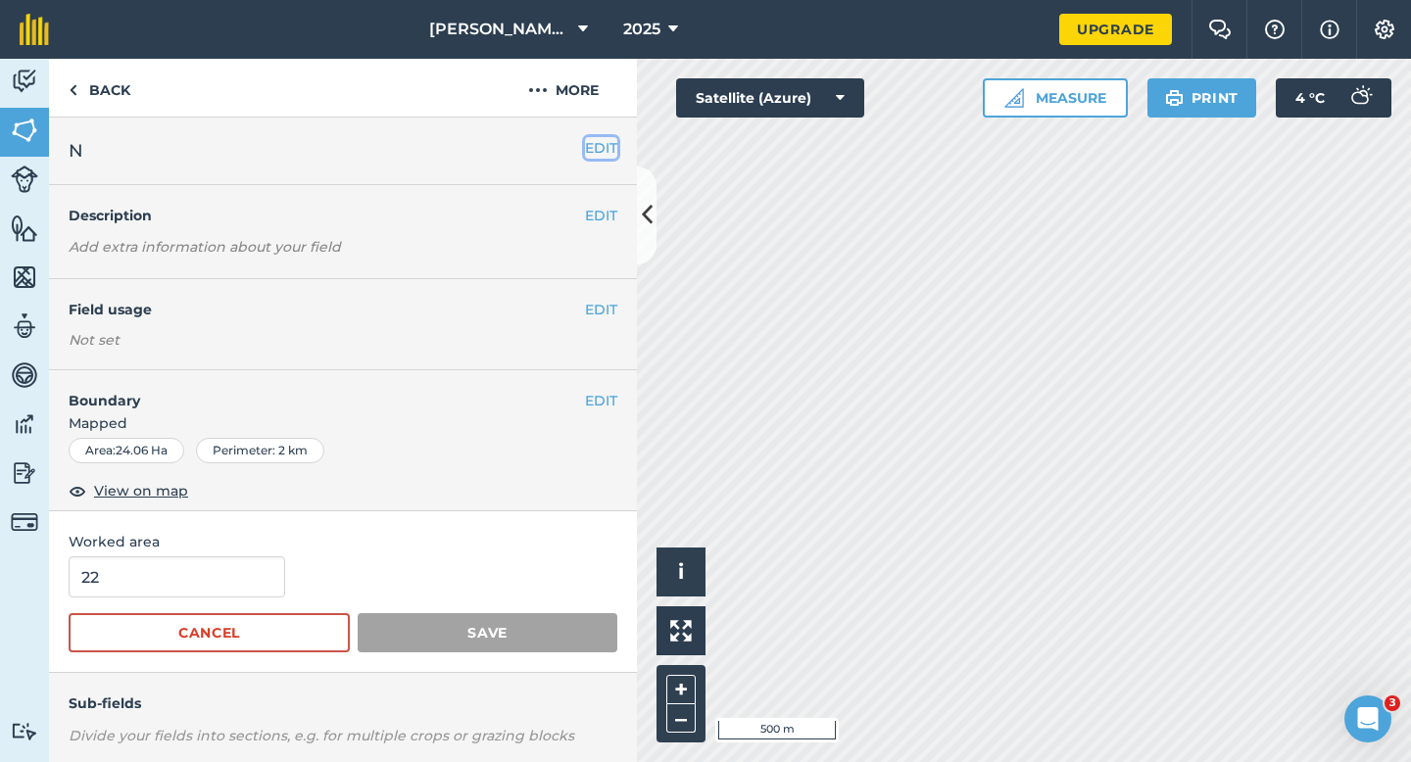
click at [613, 159] on button "EDIT" at bounding box center [601, 148] width 32 height 22
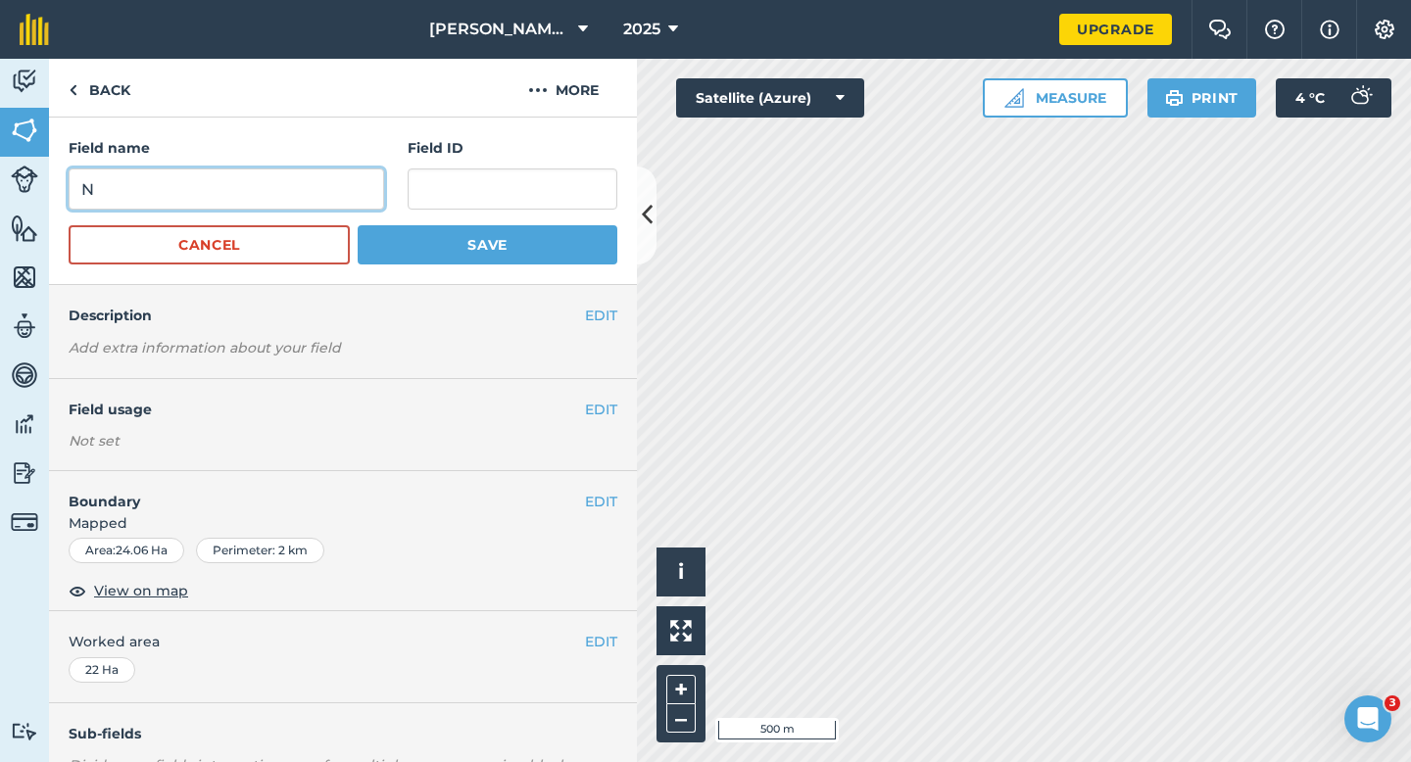
click at [315, 177] on input "N" at bounding box center [227, 189] width 316 height 41
type input "M"
click at [358, 225] on button "Save" at bounding box center [488, 244] width 260 height 39
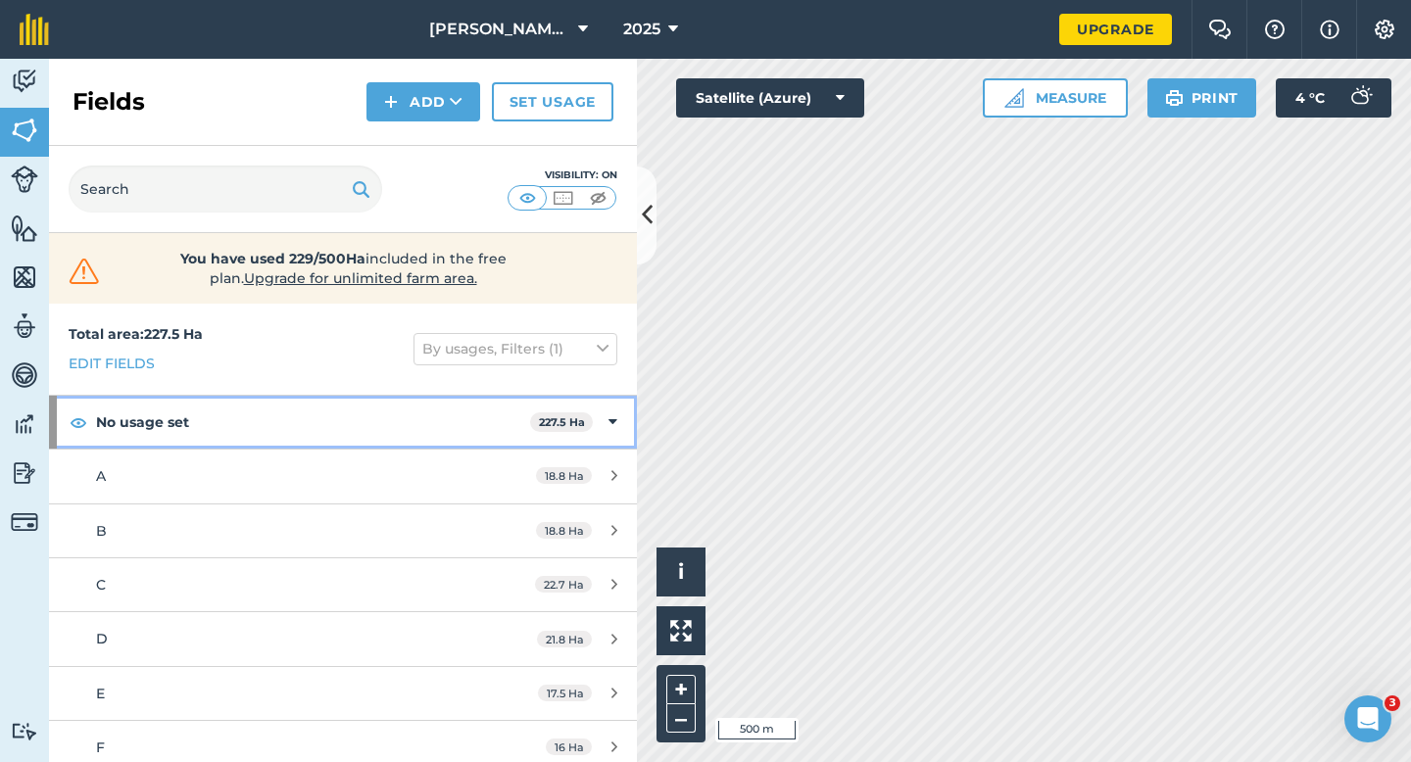
click at [603, 417] on div "No usage set 227.5 Ha" at bounding box center [343, 422] width 588 height 53
